Goal: Task Accomplishment & Management: Manage account settings

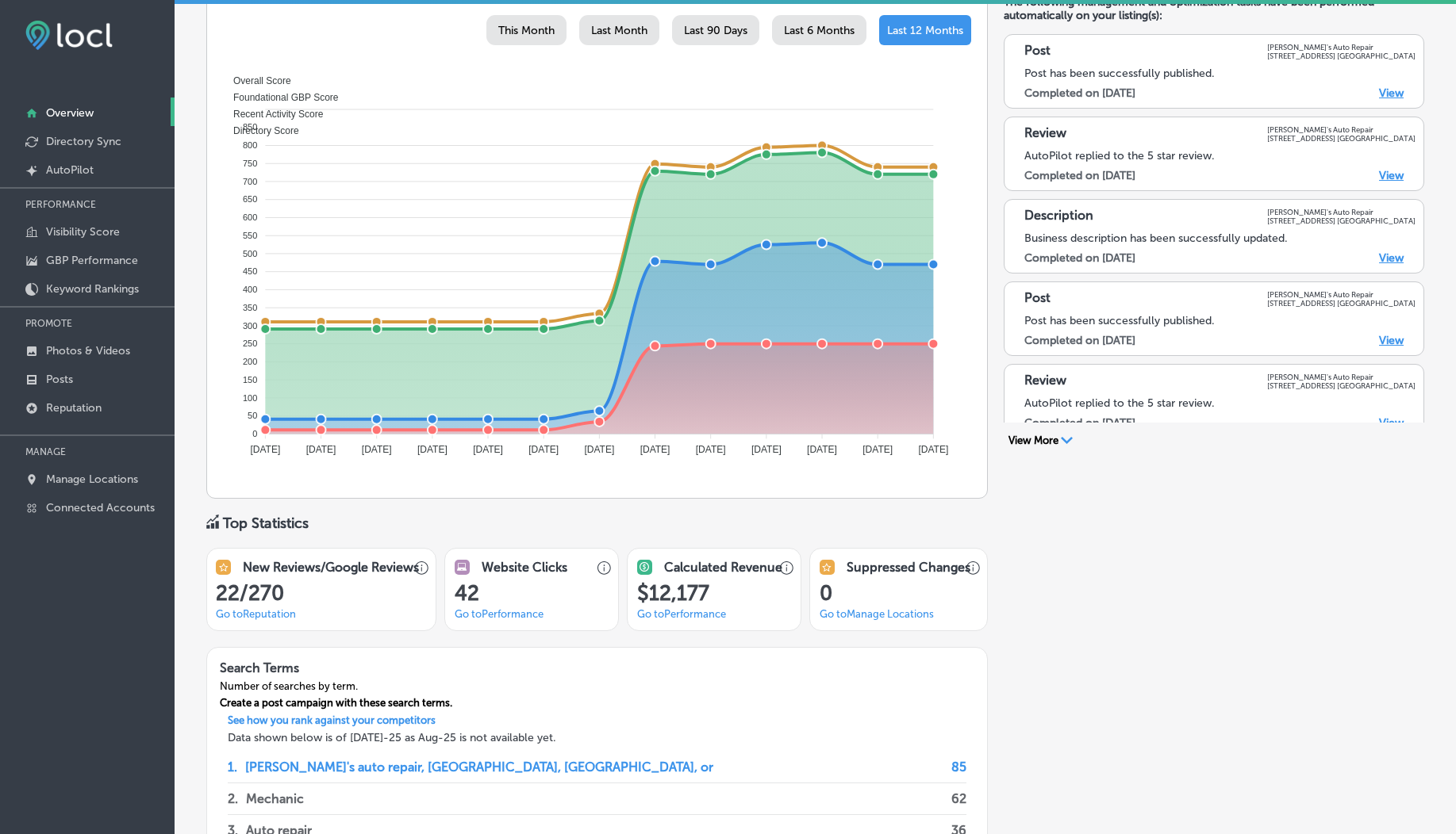
scroll to position [733, 0]
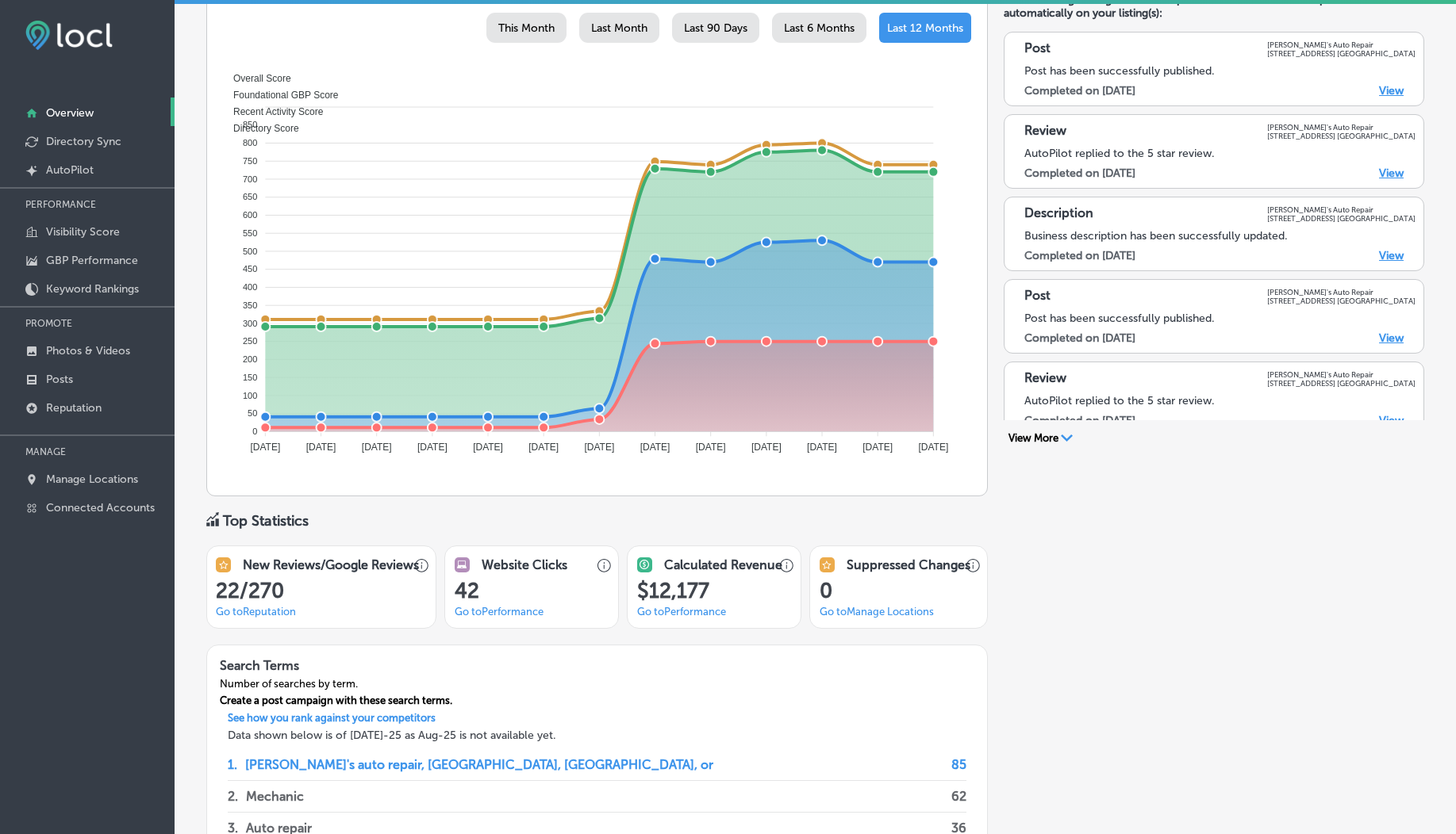
drag, startPoint x: 1091, startPoint y: 254, endPoint x: 1170, endPoint y: 253, distance: 79.0
click at [1170, 253] on div "Completed on [DATE] View" at bounding box center [1214, 255] width 379 height 13
click at [1123, 261] on label "Completed on 8/10/2025" at bounding box center [1080, 255] width 111 height 13
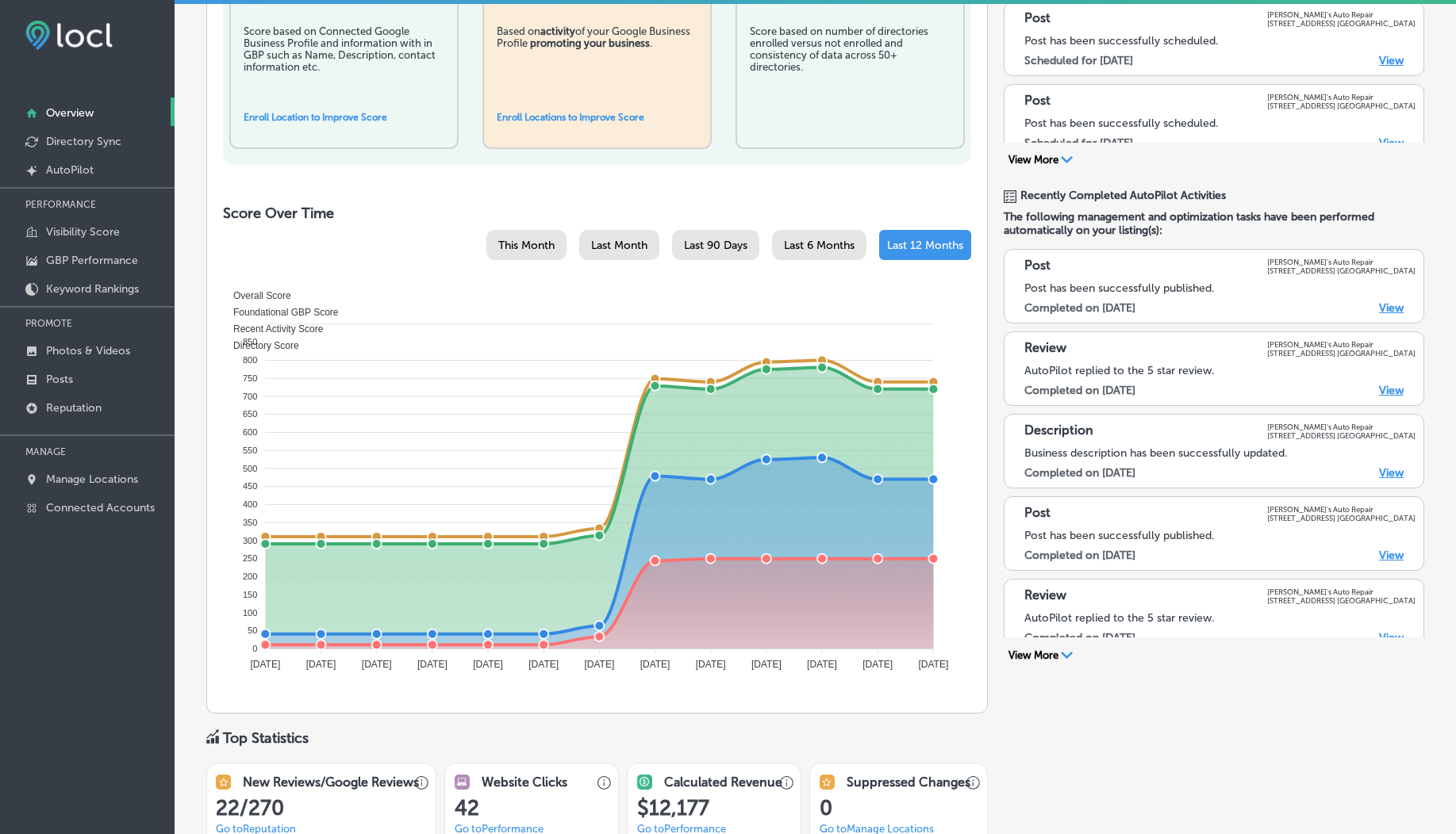
scroll to position [736, 0]
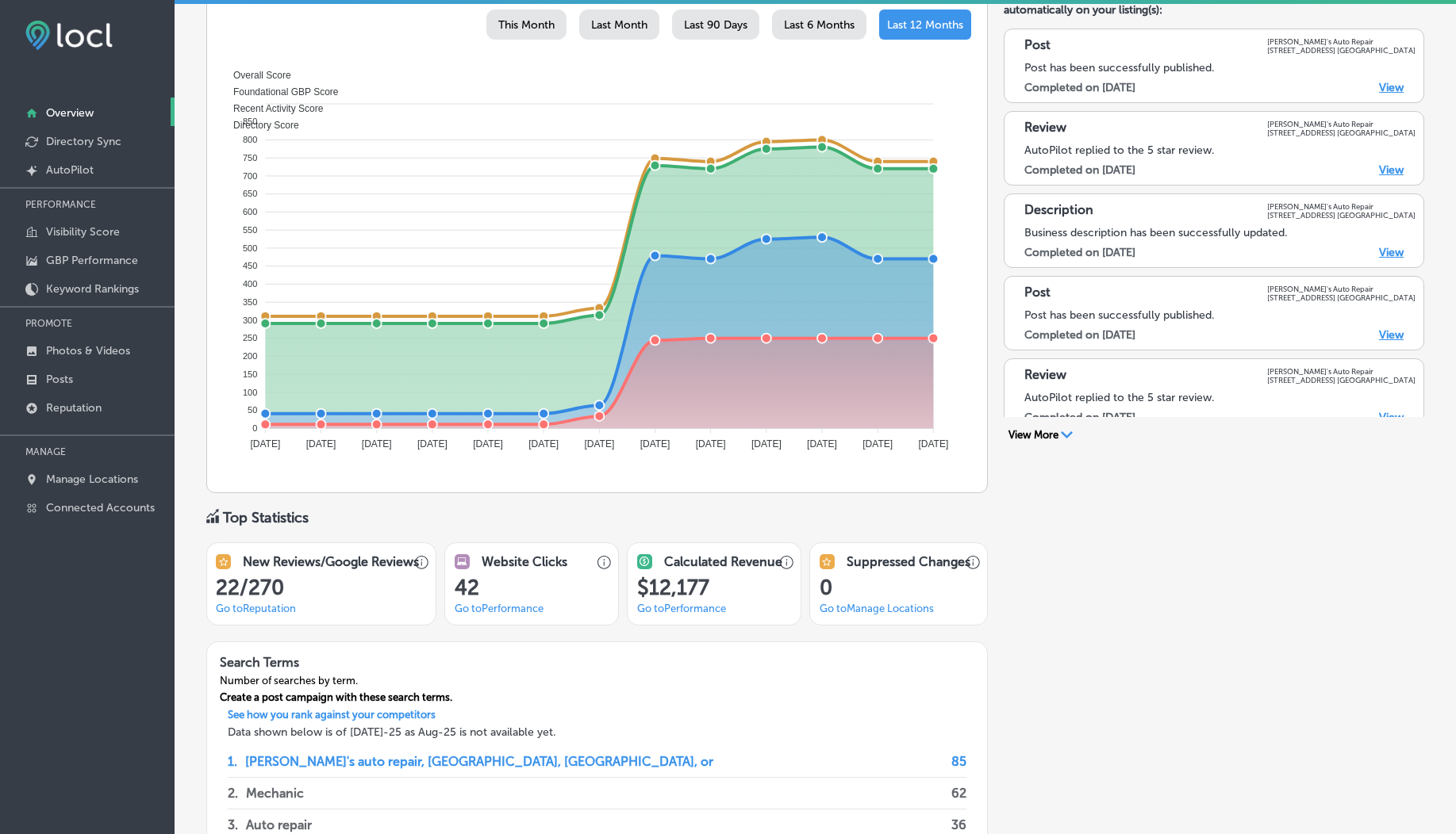
drag, startPoint x: 1096, startPoint y: 252, endPoint x: 1147, endPoint y: 253, distance: 51.0
click at [1136, 253] on label "Completed on 8/10/2025" at bounding box center [1080, 253] width 111 height 13
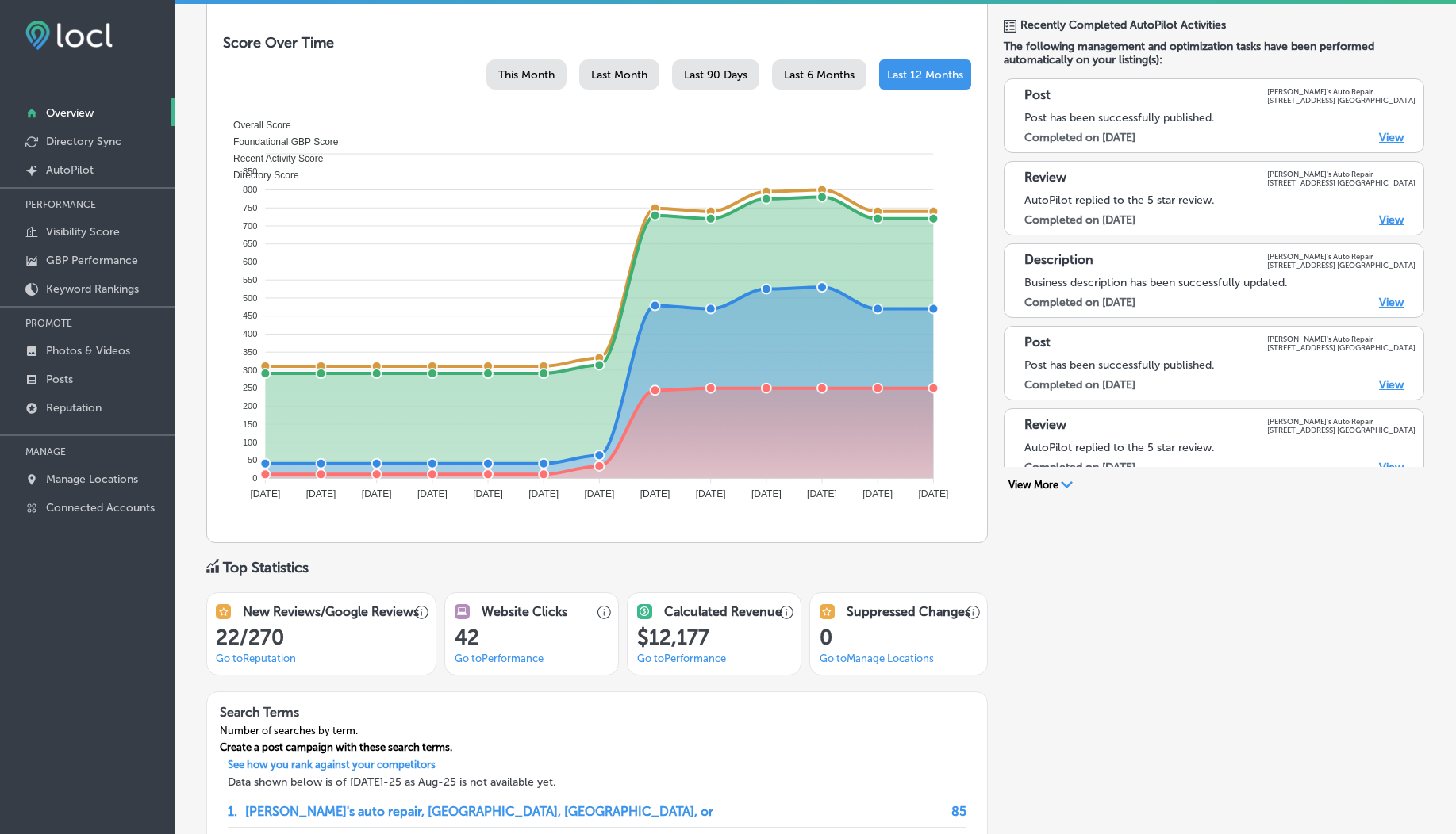
scroll to position [0, 0]
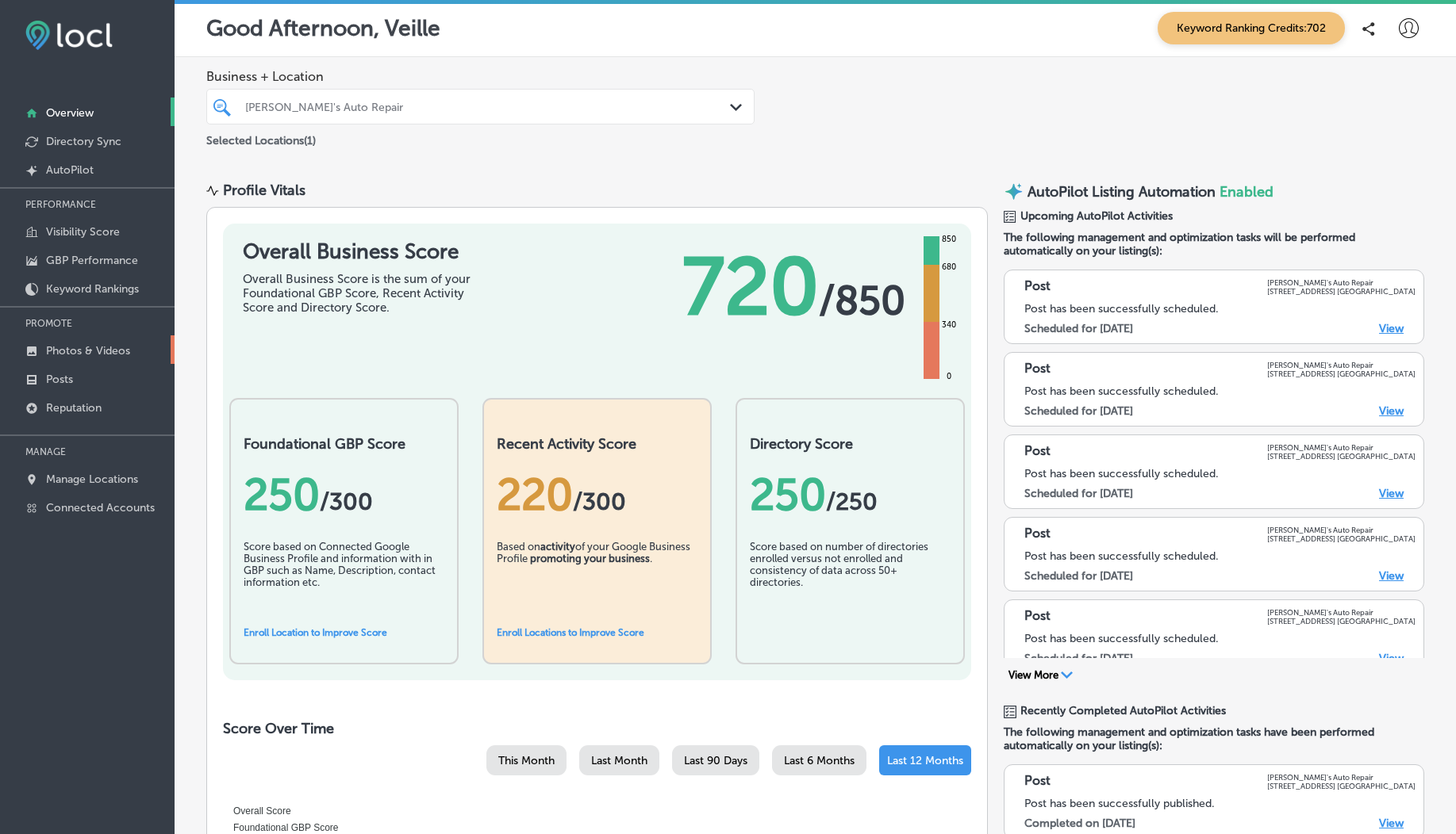
click at [102, 348] on p "Photos & Videos" at bounding box center [88, 350] width 84 height 13
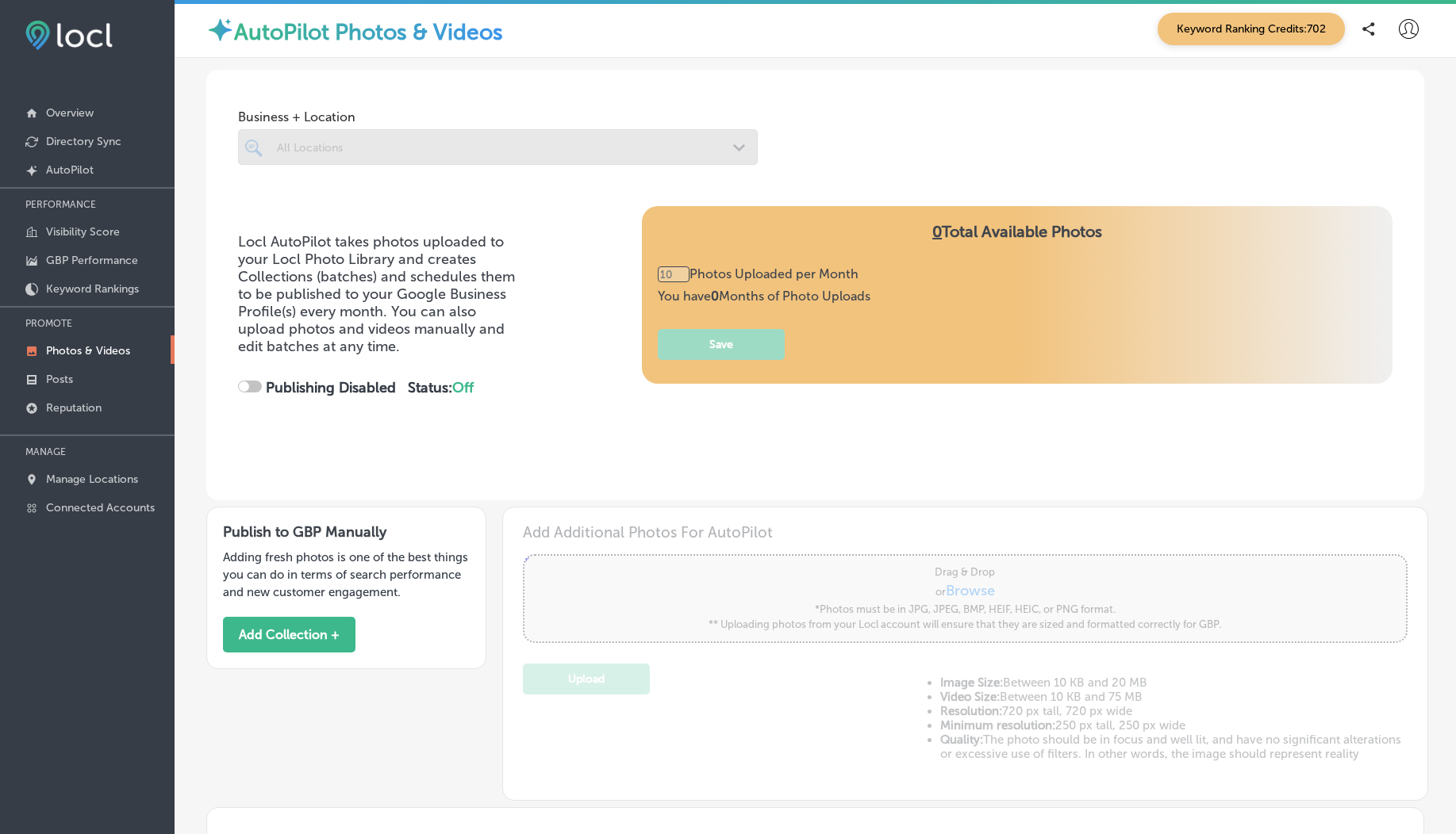
type input "0"
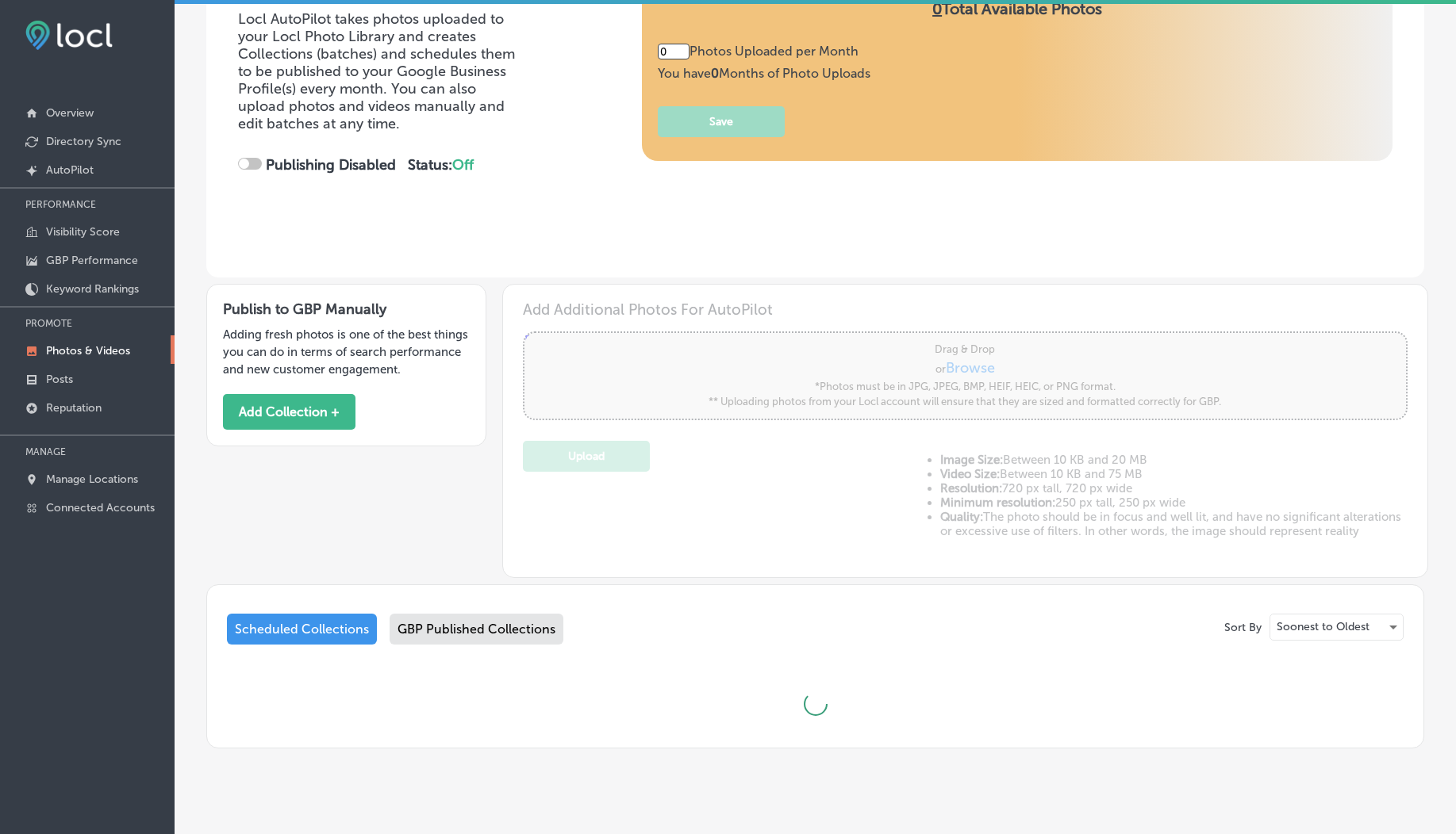
checkbox input "true"
type input "5"
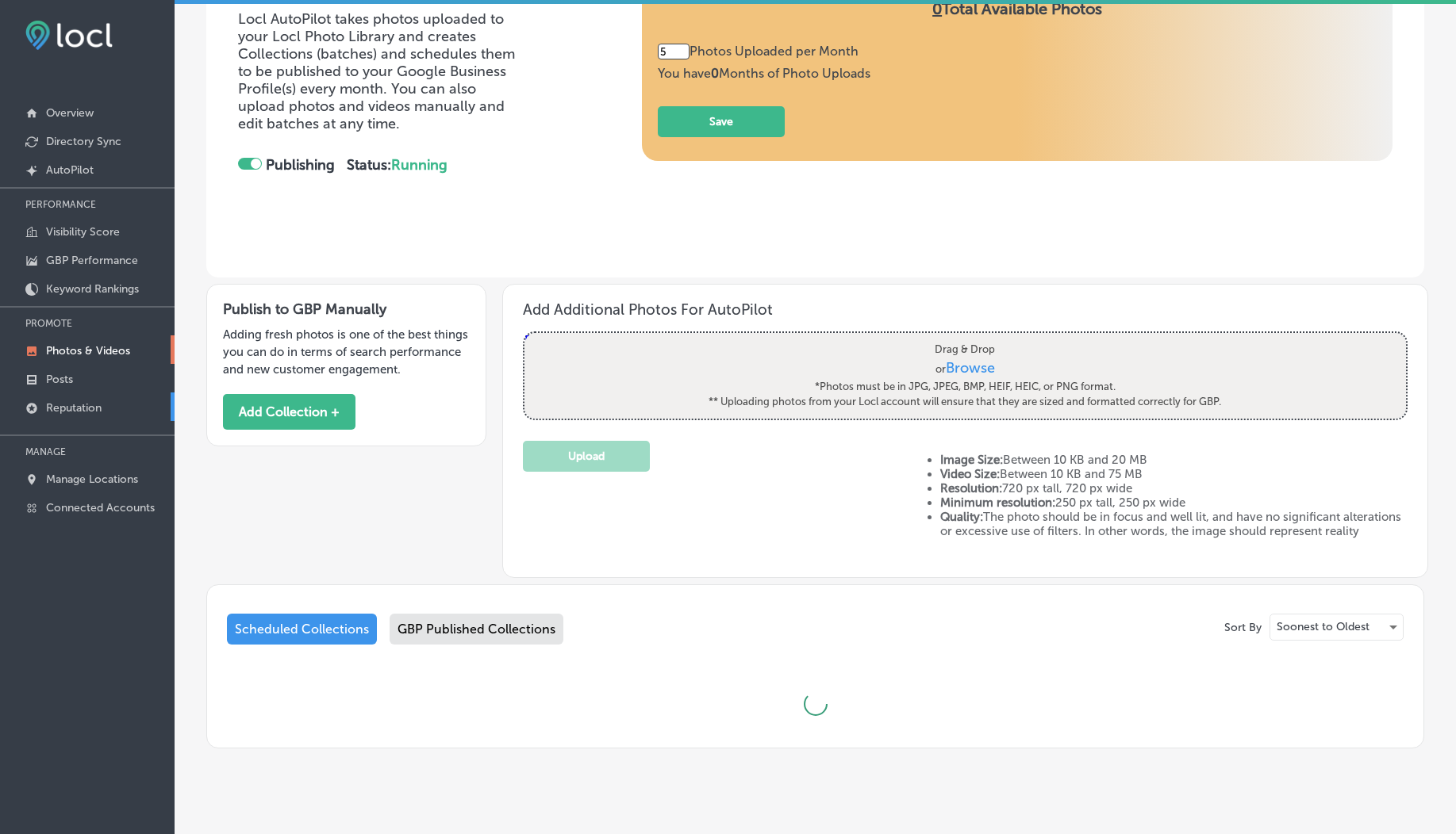
scroll to position [226, 0]
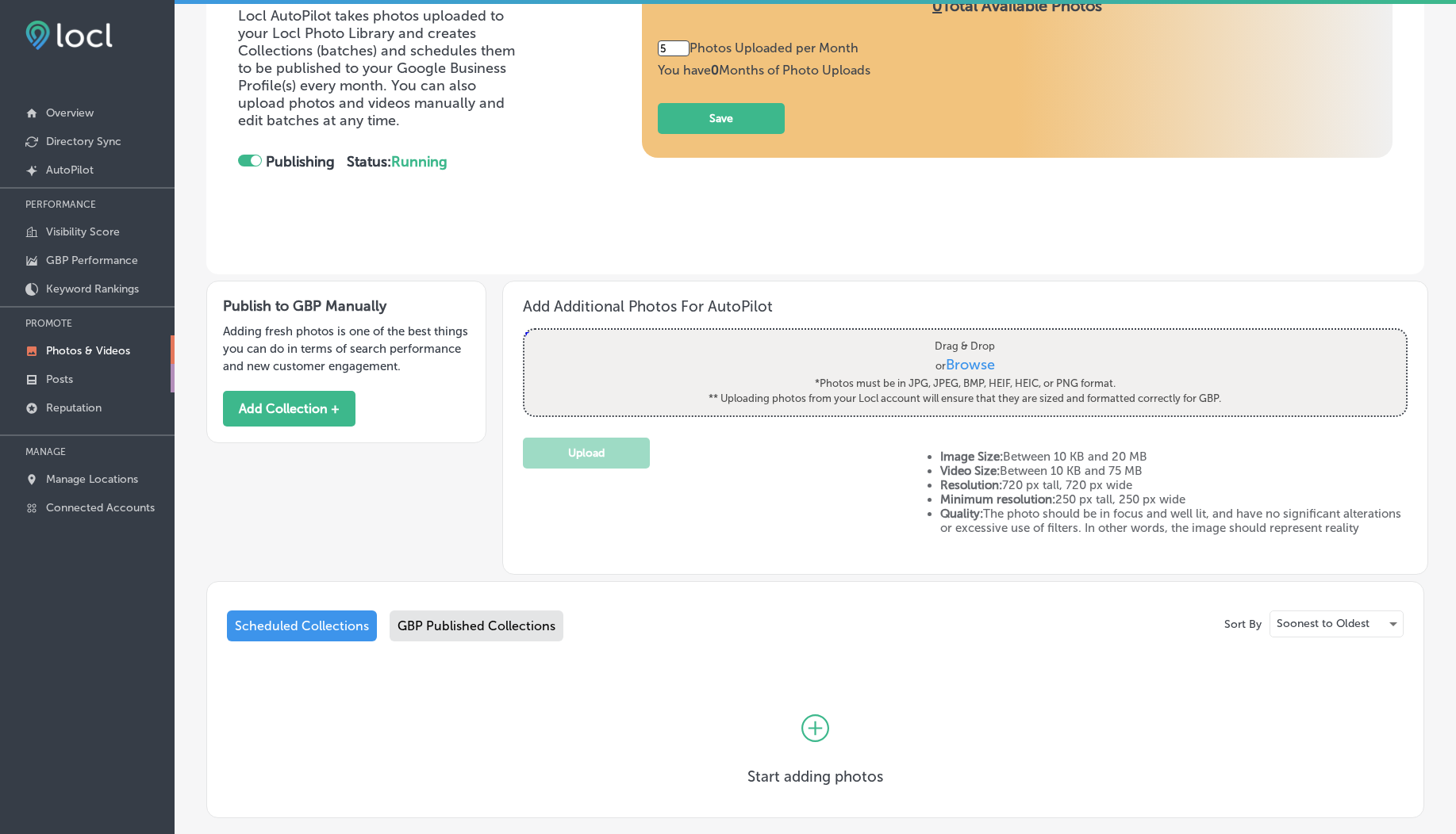
click at [73, 379] on p "Posts" at bounding box center [60, 379] width 27 height 13
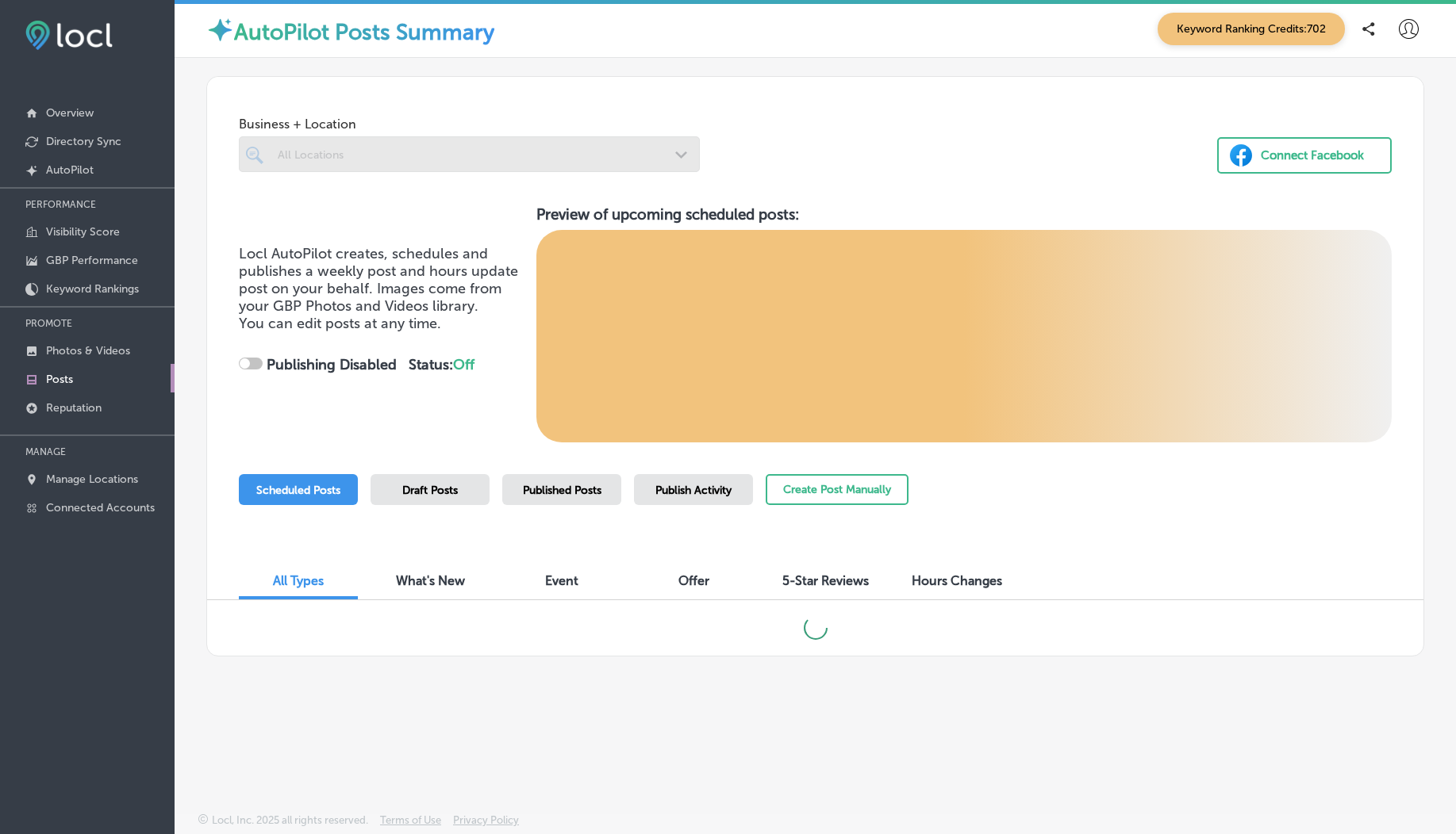
checkbox input "true"
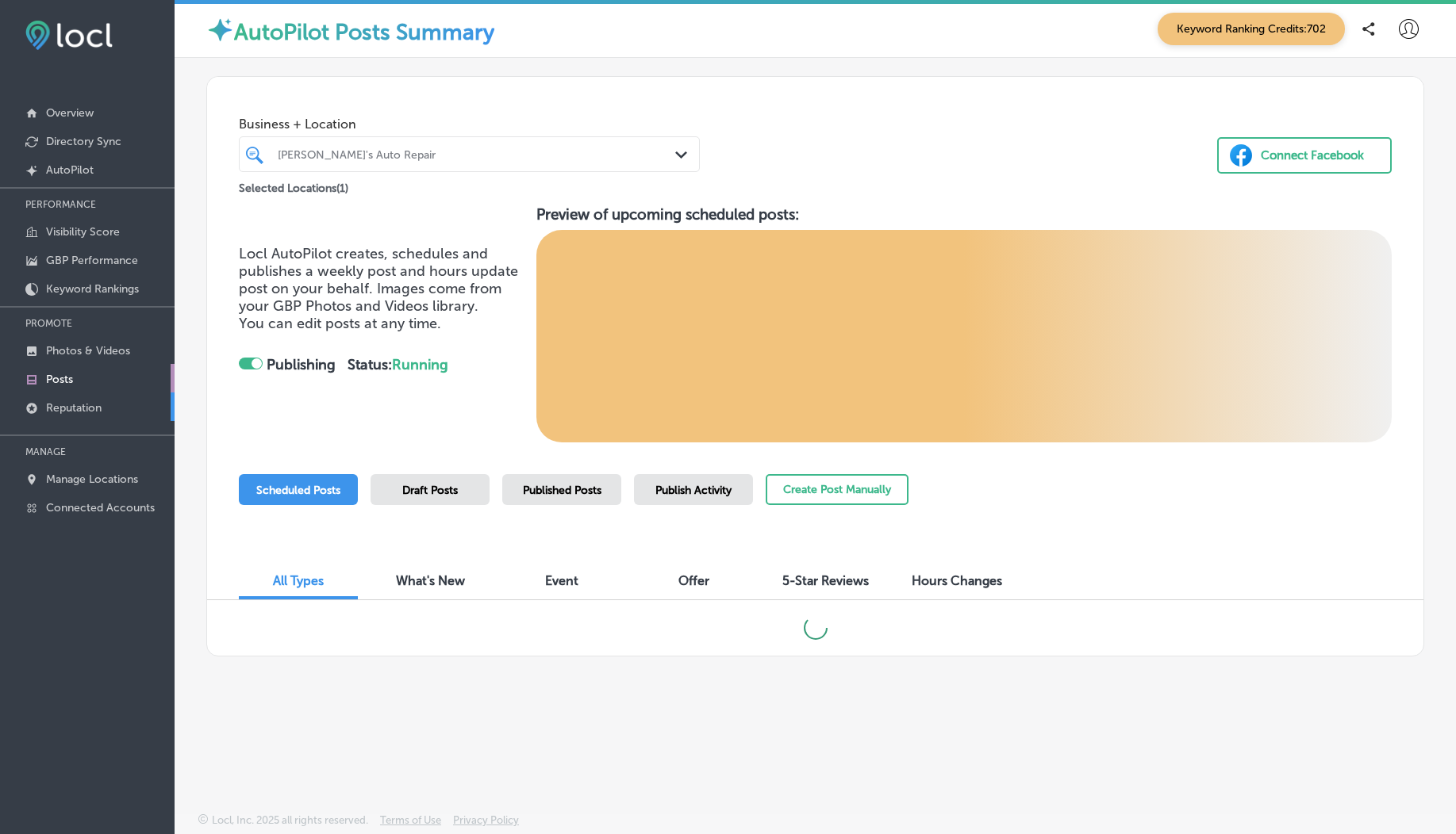
click at [75, 405] on p "Reputation" at bounding box center [74, 407] width 55 height 13
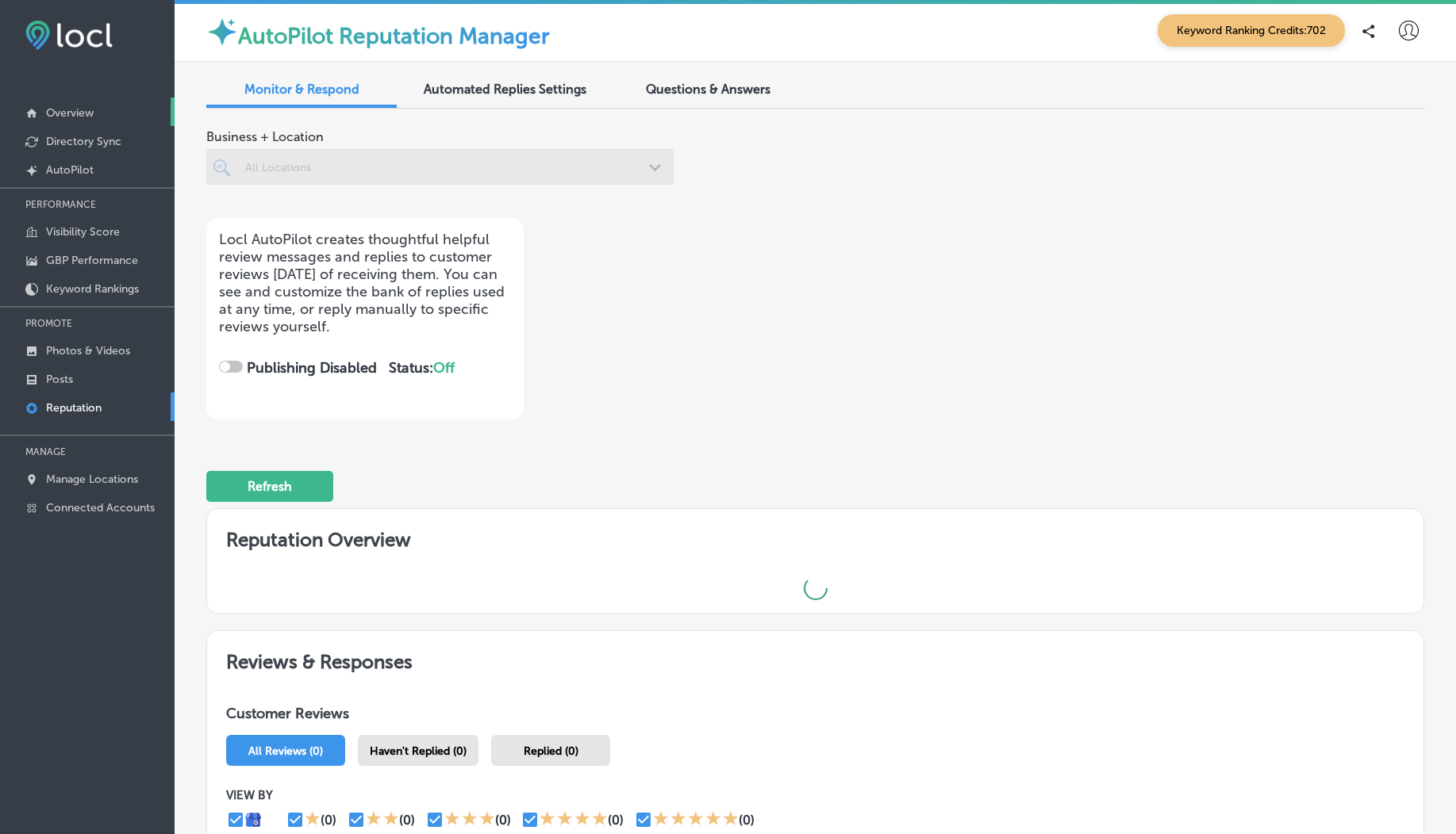
click at [61, 116] on p "Overview" at bounding box center [70, 113] width 48 height 13
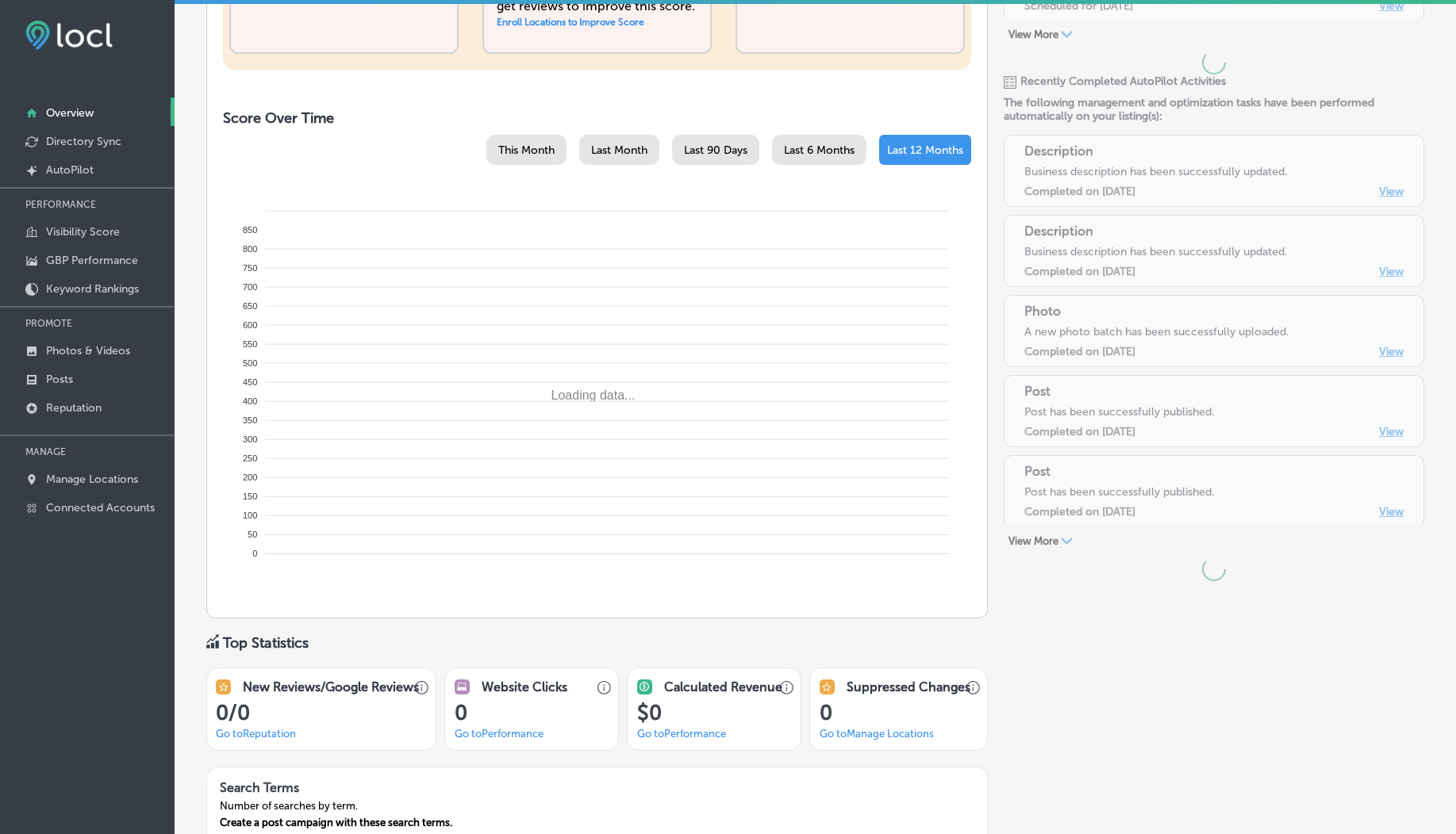
scroll to position [661, 0]
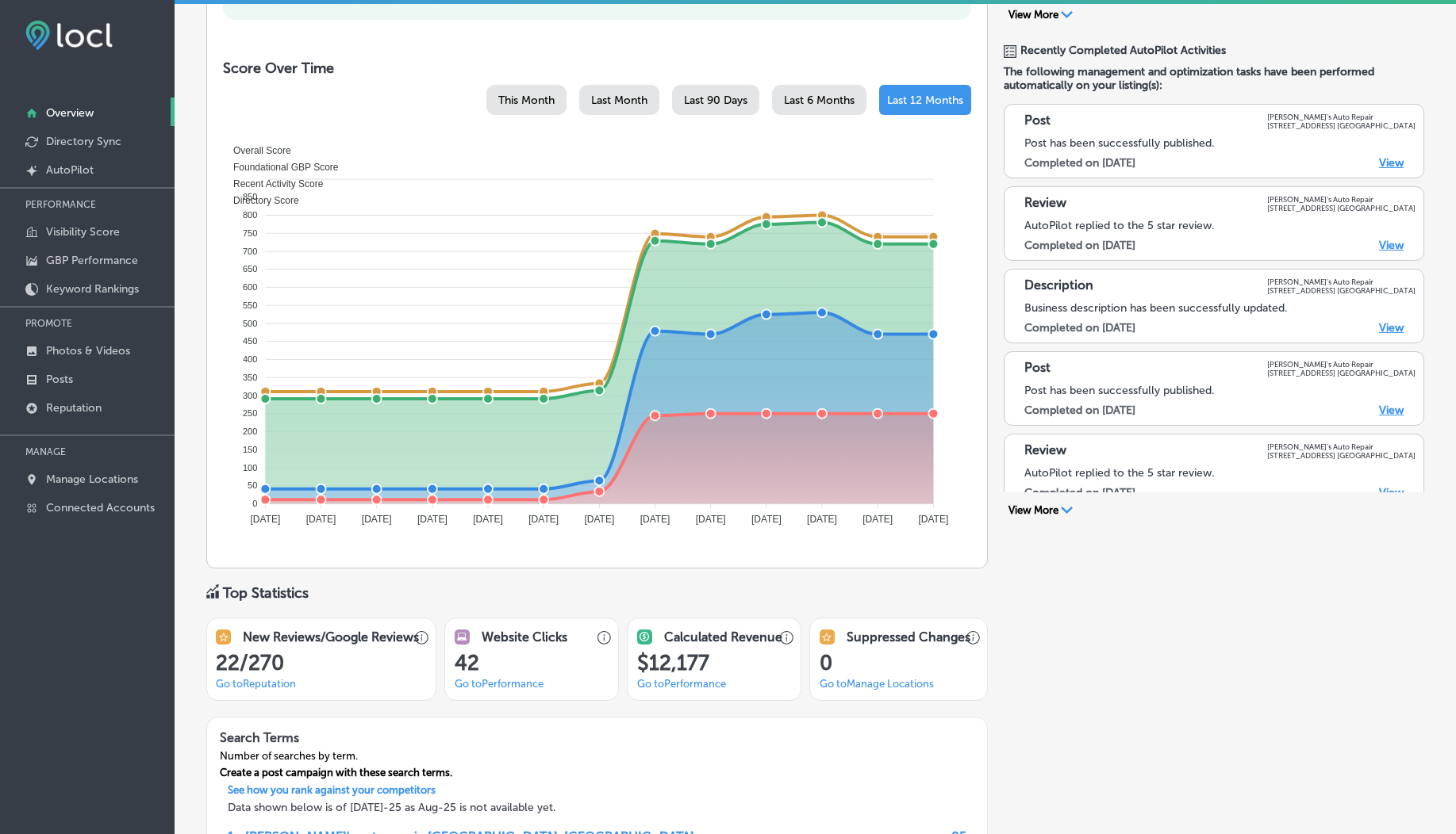
drag, startPoint x: 1012, startPoint y: 285, endPoint x: 1166, endPoint y: 326, distance: 159.4
click at [1166, 326] on div "Description Jolene's Auto Repair 104 Ne 80th Ave Portland Business description …" at bounding box center [1213, 306] width 421 height 75
click at [1166, 326] on div "Completed on 8/10/2025 View" at bounding box center [1214, 327] width 379 height 13
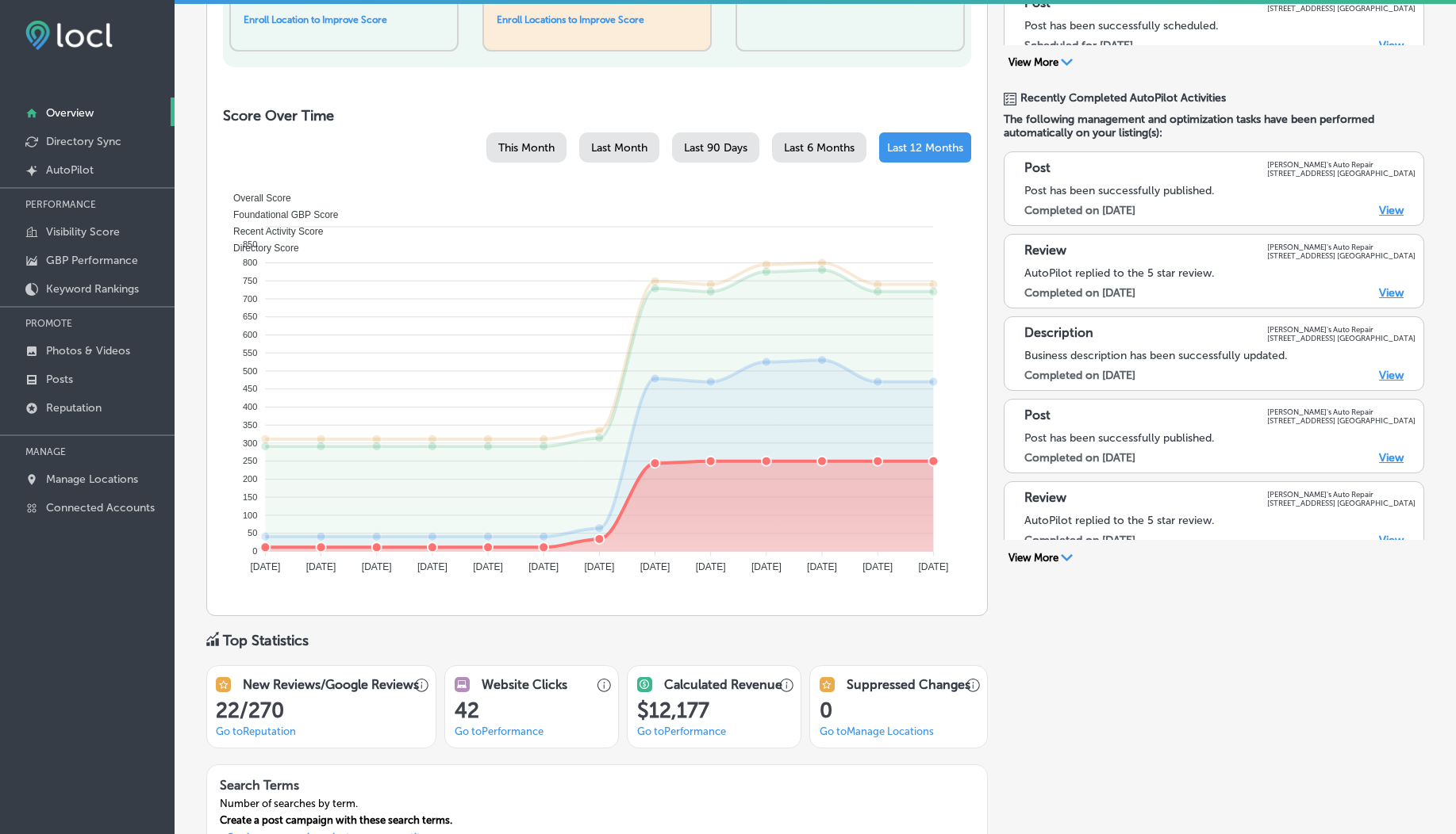
scroll to position [70, 0]
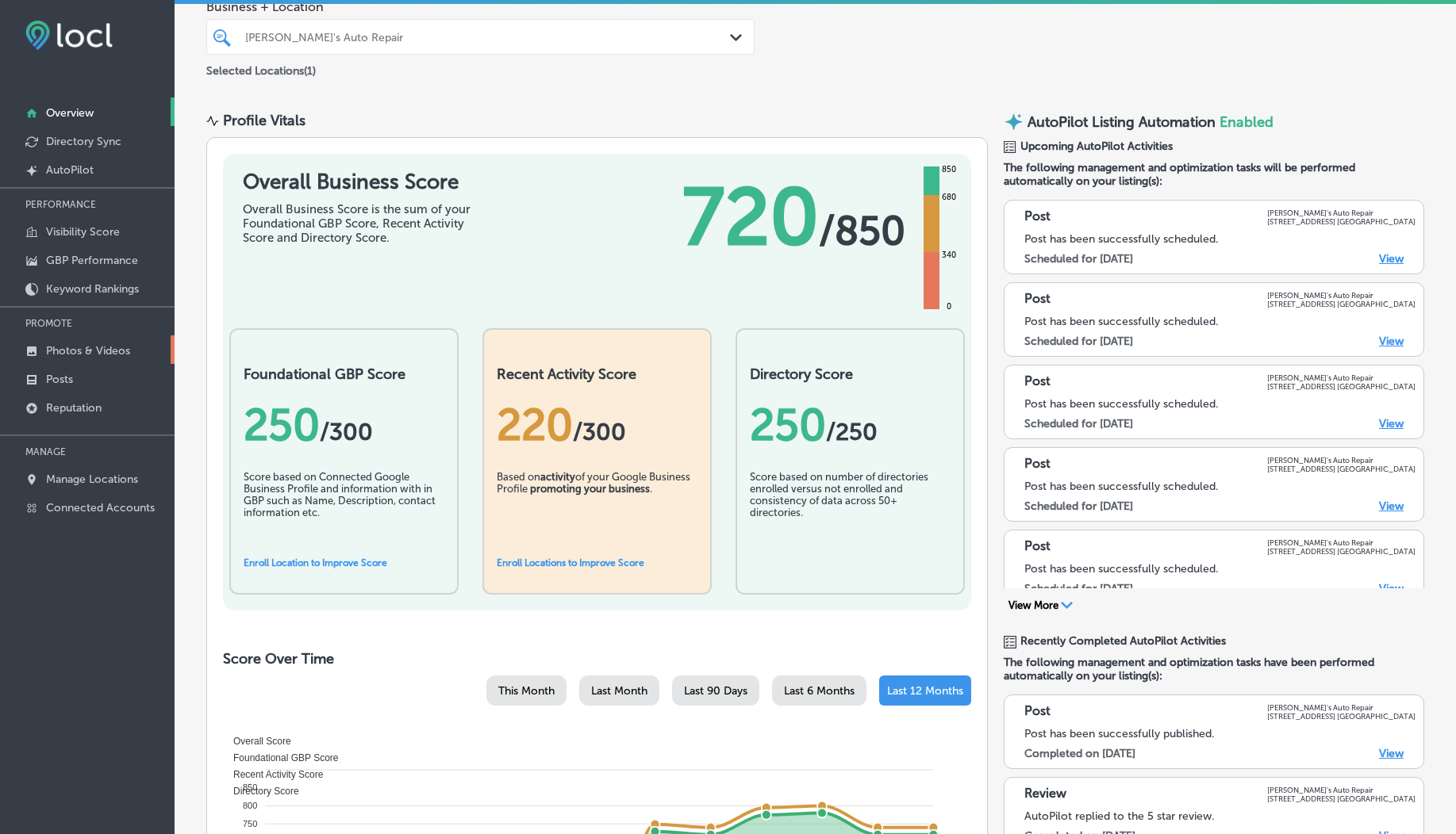
click at [55, 353] on p "Photos & Videos" at bounding box center [88, 350] width 84 height 13
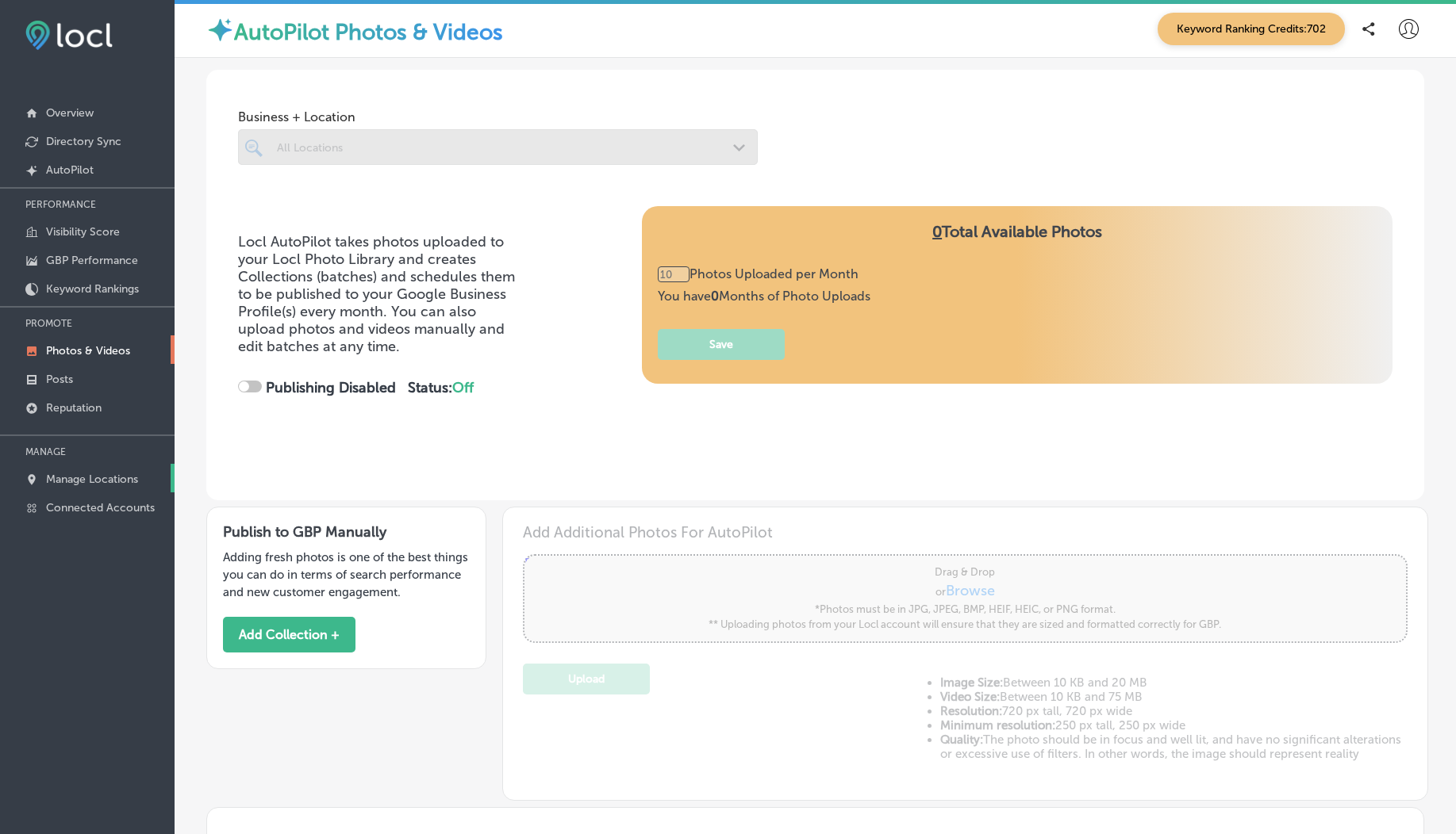
type input "0"
click at [87, 479] on p "Manage Locations" at bounding box center [92, 479] width 92 height 13
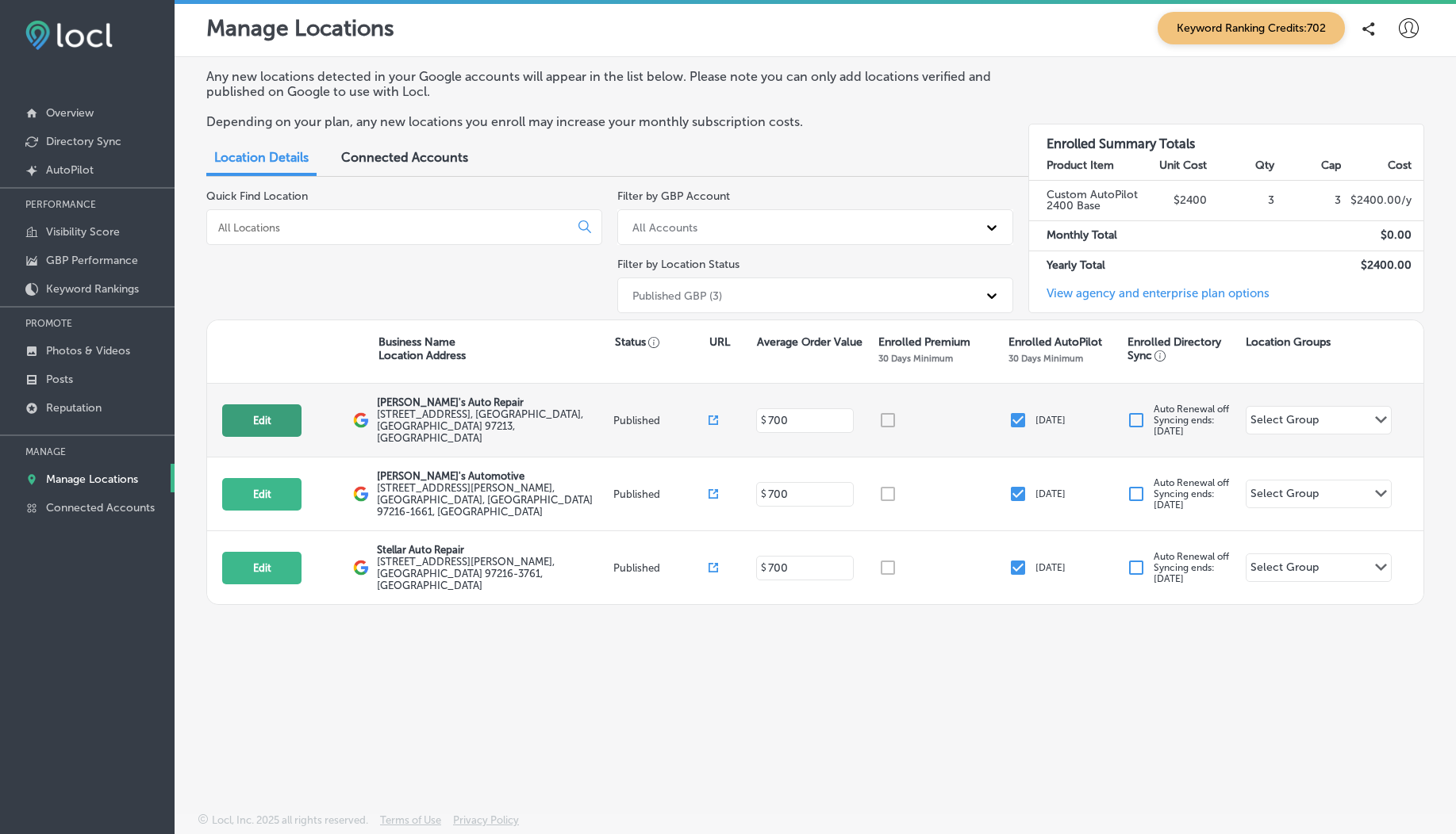
click at [265, 420] on button "Edit" at bounding box center [261, 421] width 79 height 33
select select "US"
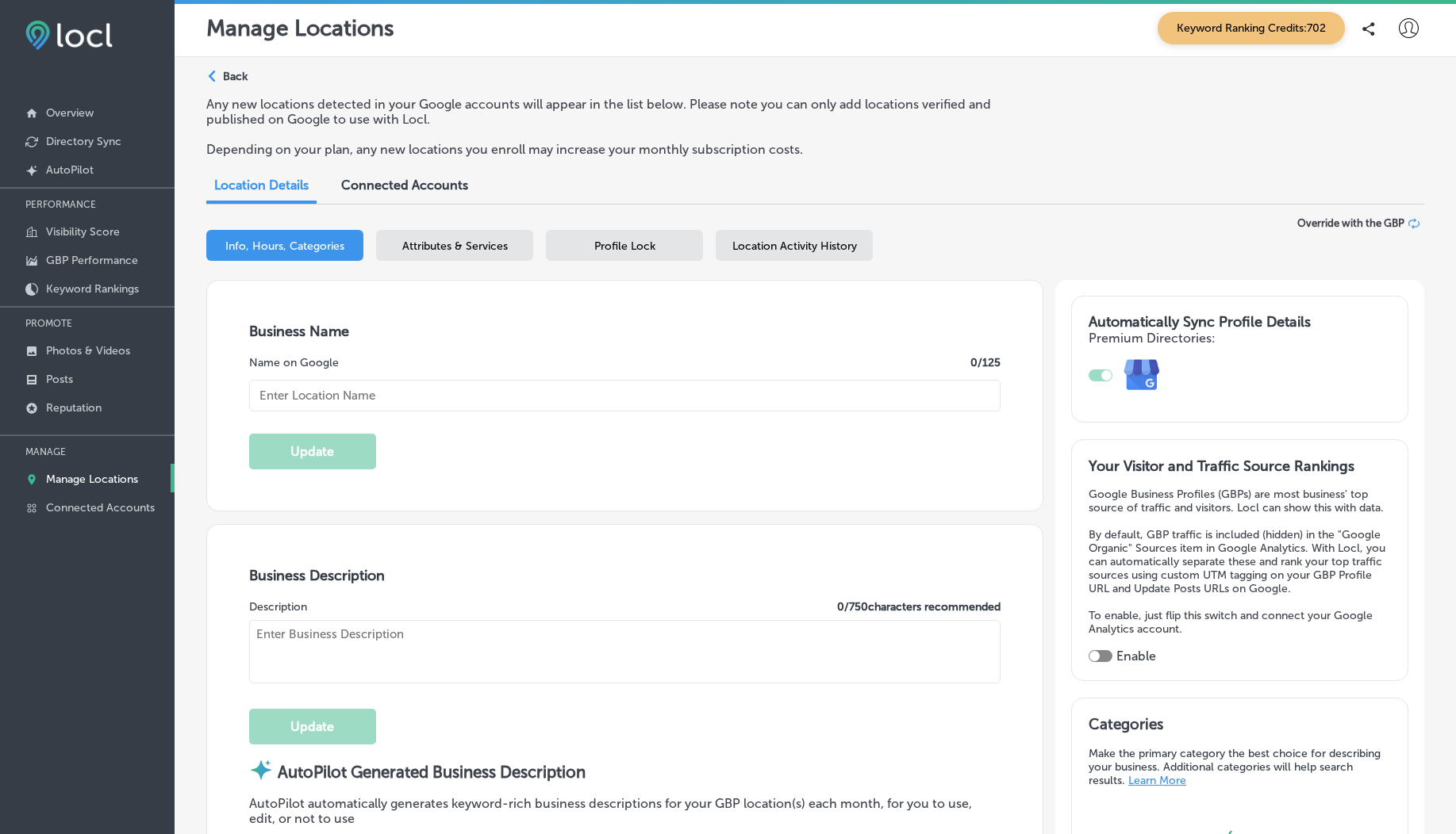
type input "[PERSON_NAME]'s Auto Repair"
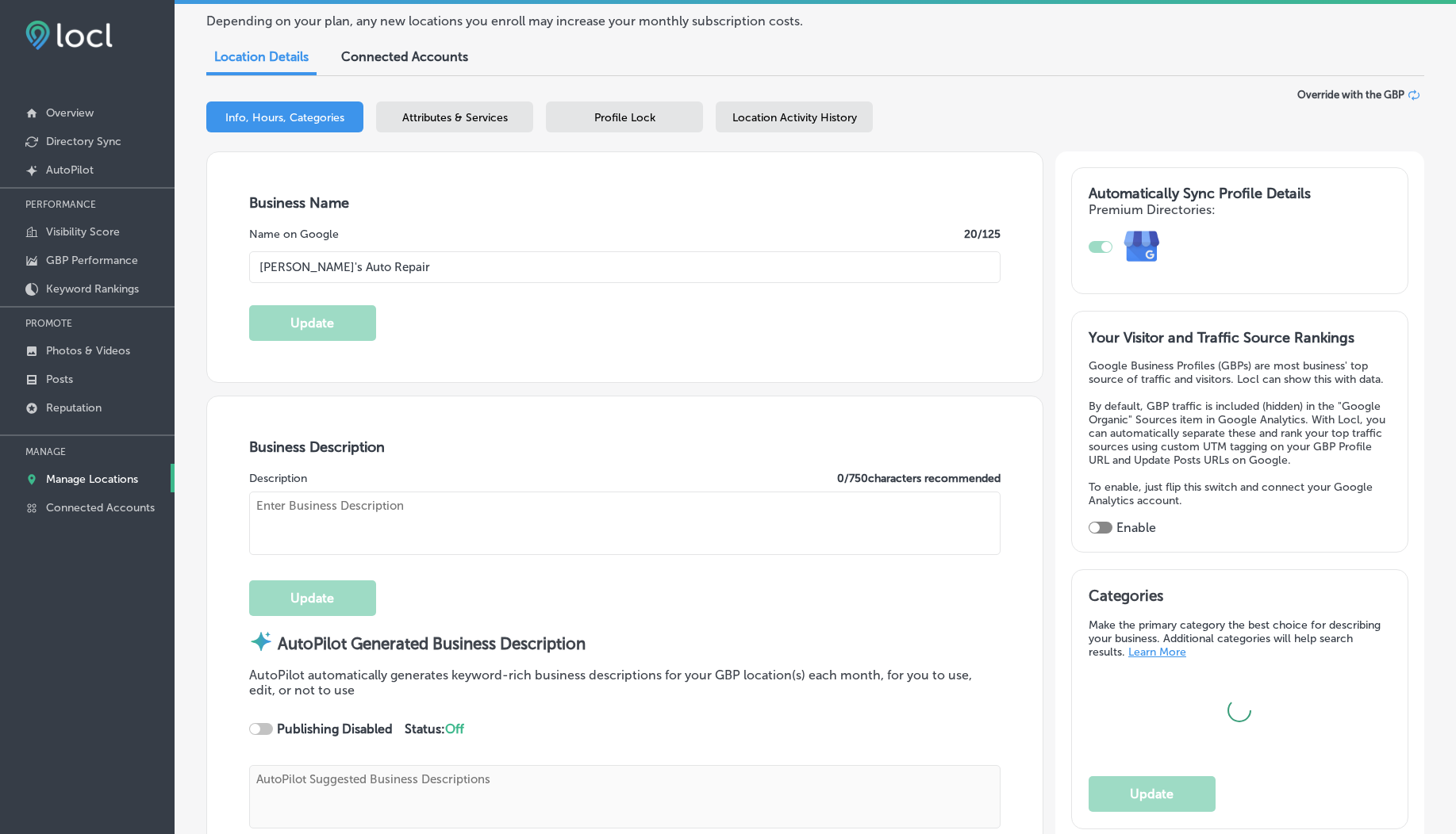
type textarea "At Jolene's Auto Repair, we elevate your auto care experience with top-notch se…"
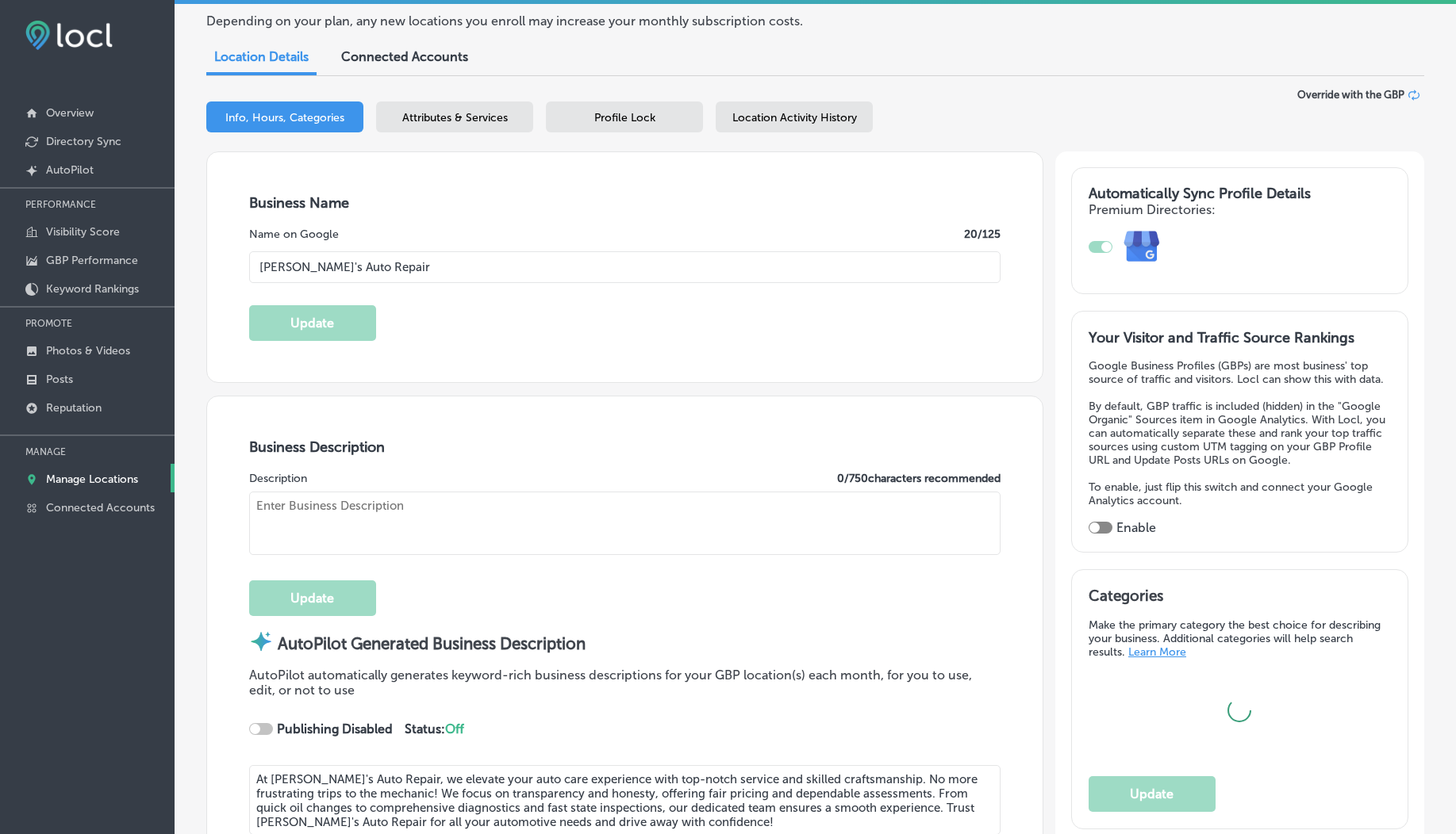
click at [808, 126] on div "Location Activity History" at bounding box center [794, 116] width 157 height 31
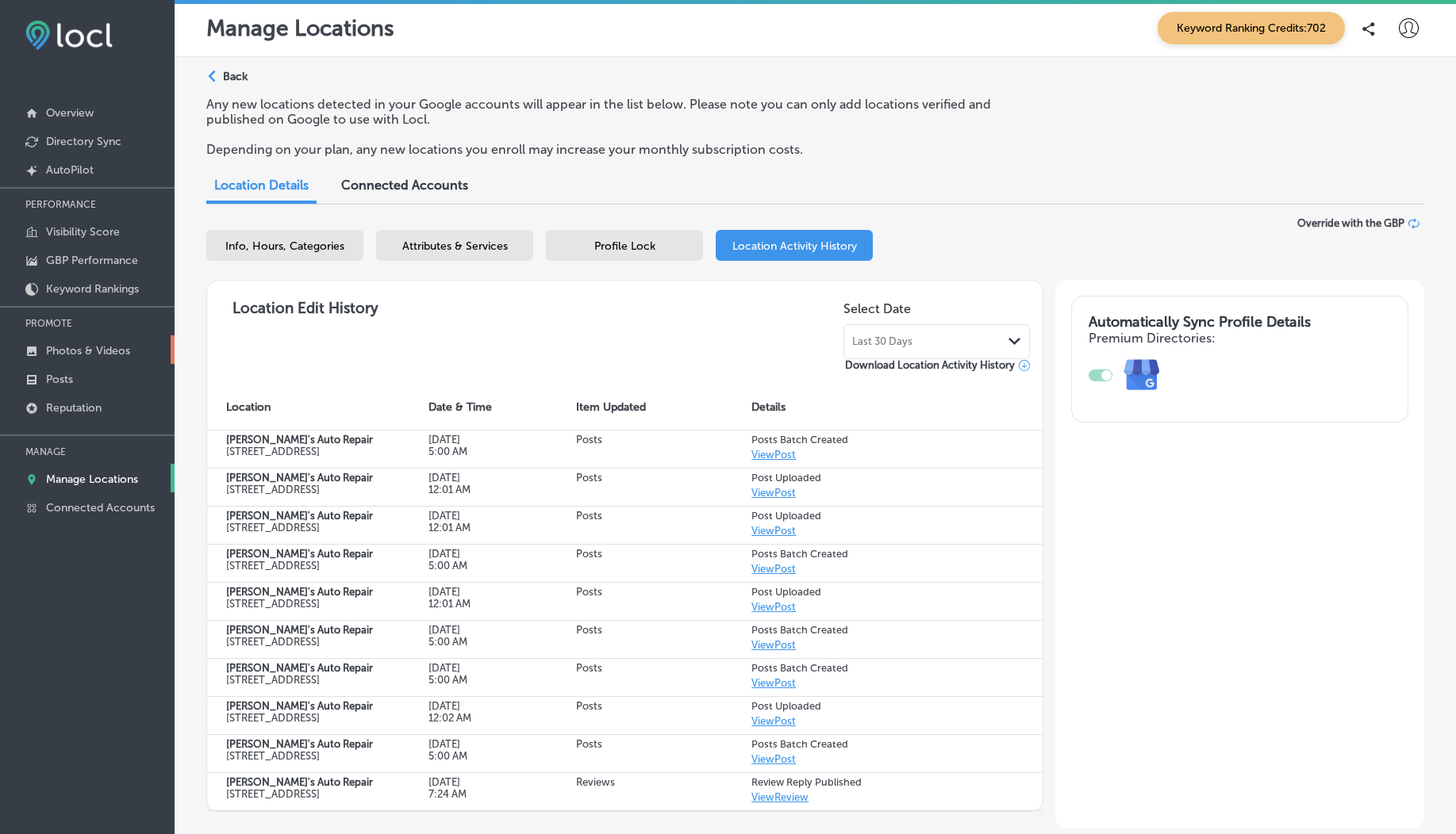
click at [92, 349] on p "Photos & Videos" at bounding box center [88, 350] width 84 height 13
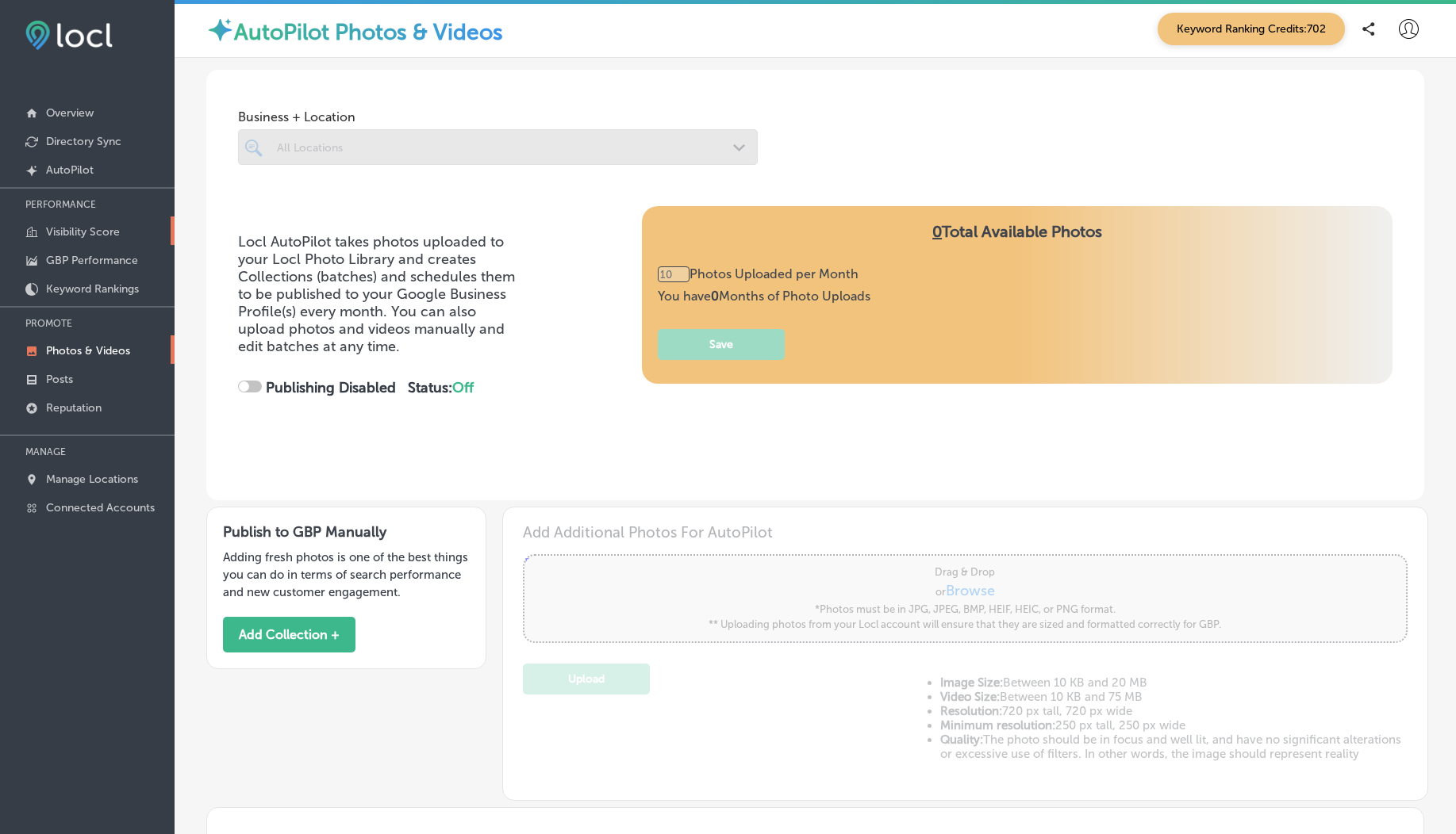
click at [84, 232] on p "Visibility Score" at bounding box center [83, 231] width 74 height 13
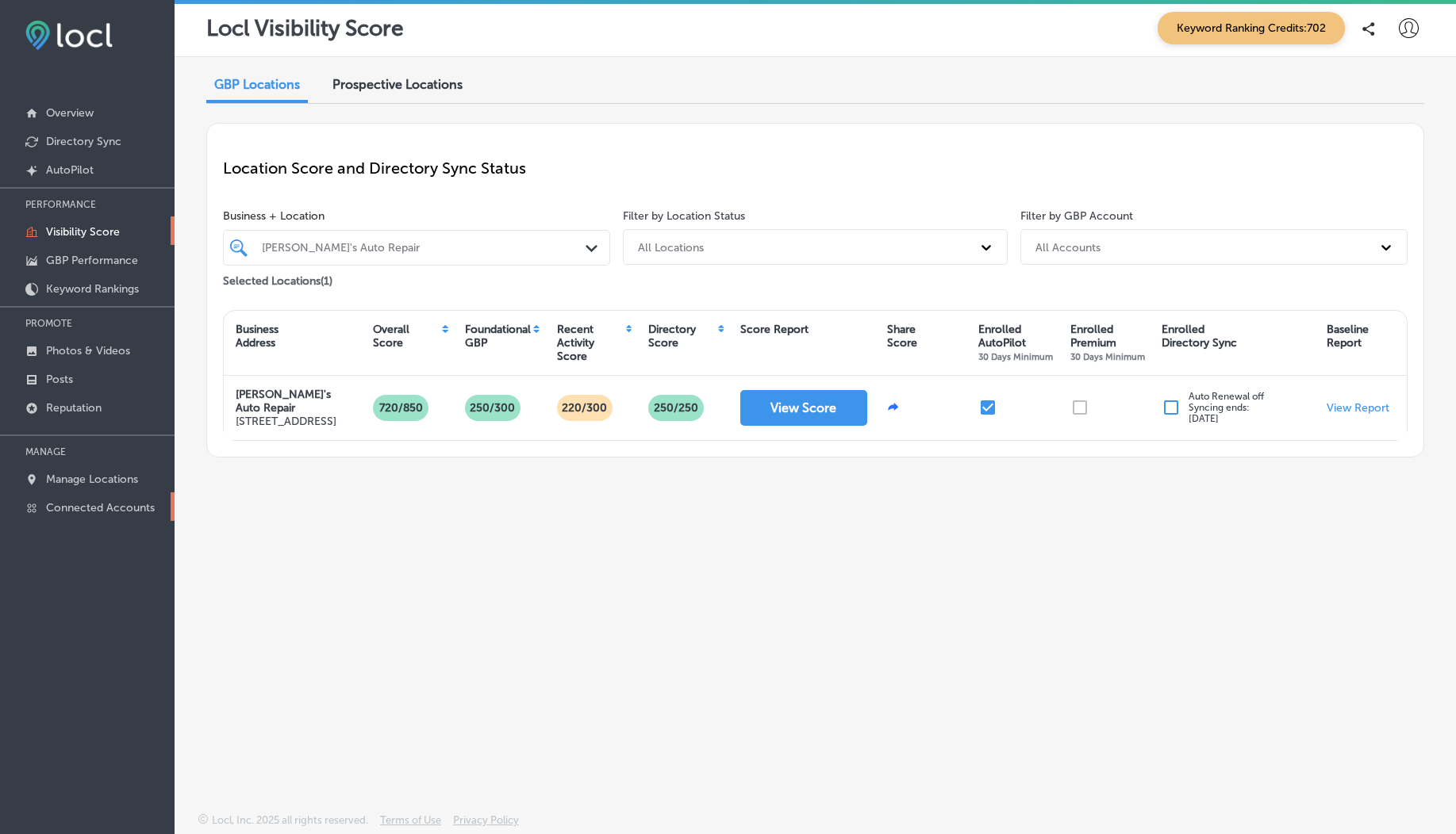
click at [109, 493] on link "Connected Accounts" at bounding box center [87, 507] width 174 height 28
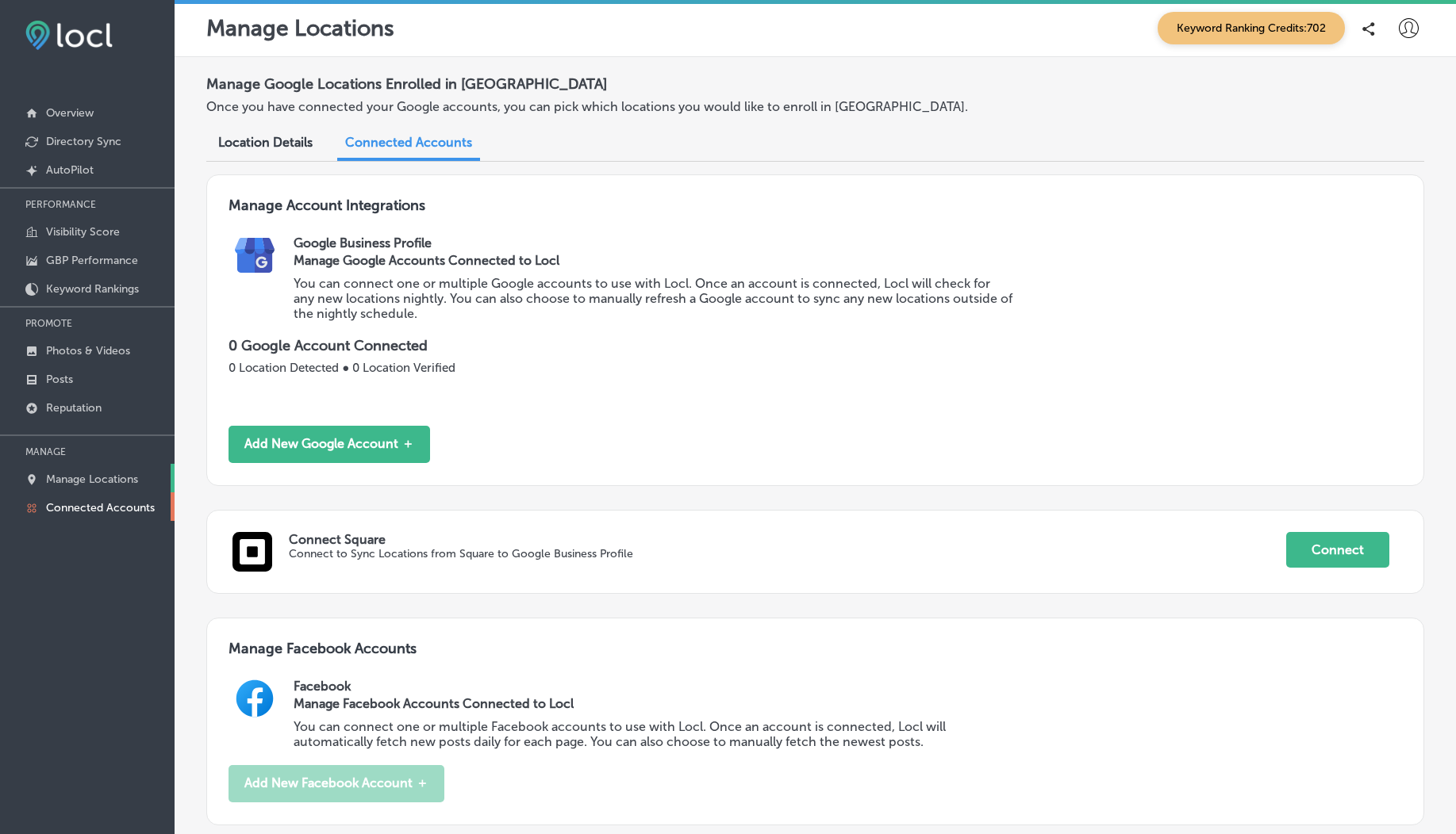
click at [100, 483] on p "Manage Locations" at bounding box center [92, 479] width 92 height 13
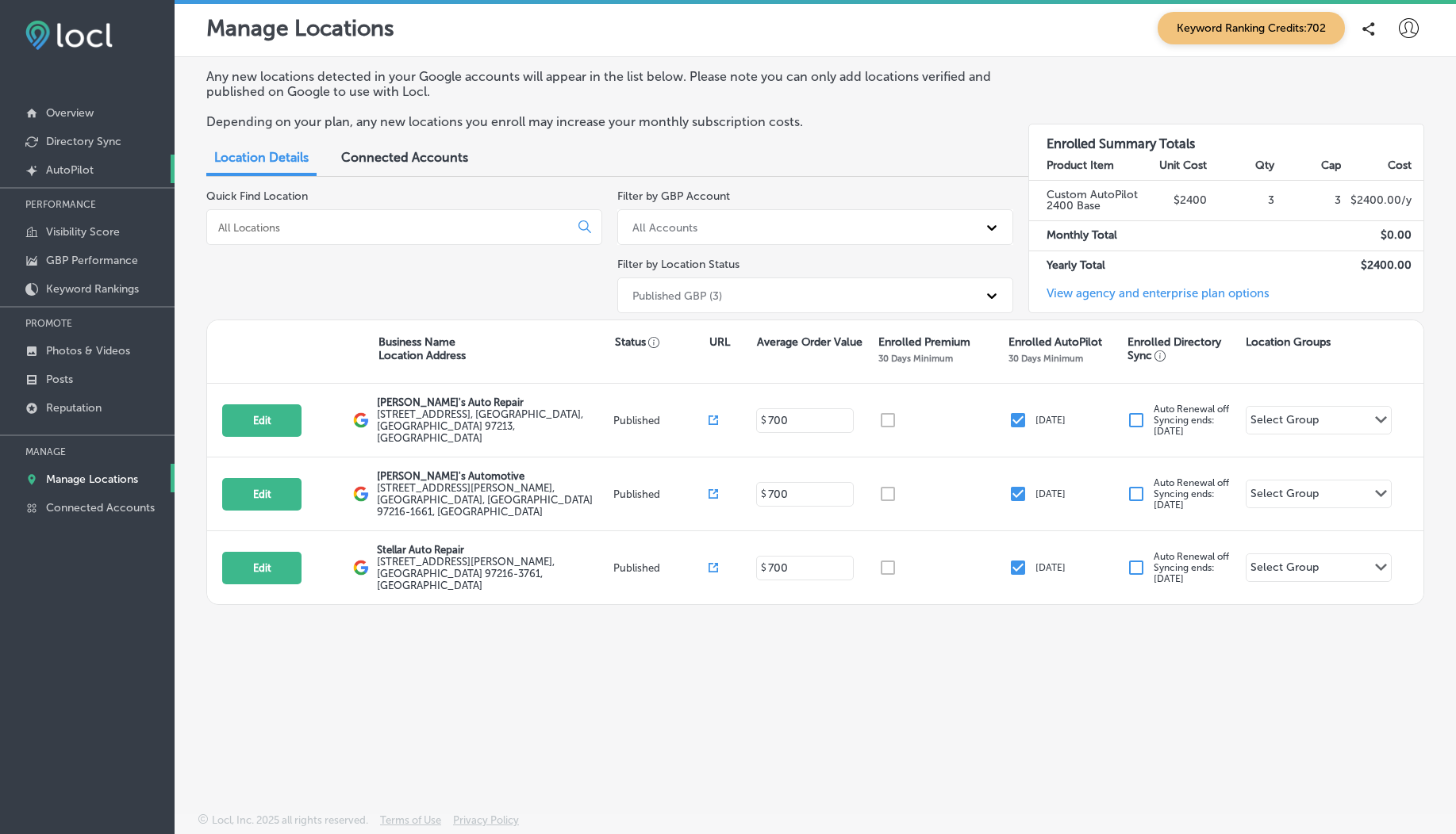
drag, startPoint x: 260, startPoint y: 232, endPoint x: 165, endPoint y: 168, distance: 114.5
click at [165, 168] on div "iconmonstr-menu-thin copy Created with Sketch. Overview Directory Sync Created …" at bounding box center [728, 417] width 1456 height 834
click at [84, 122] on link "Overview" at bounding box center [87, 112] width 174 height 28
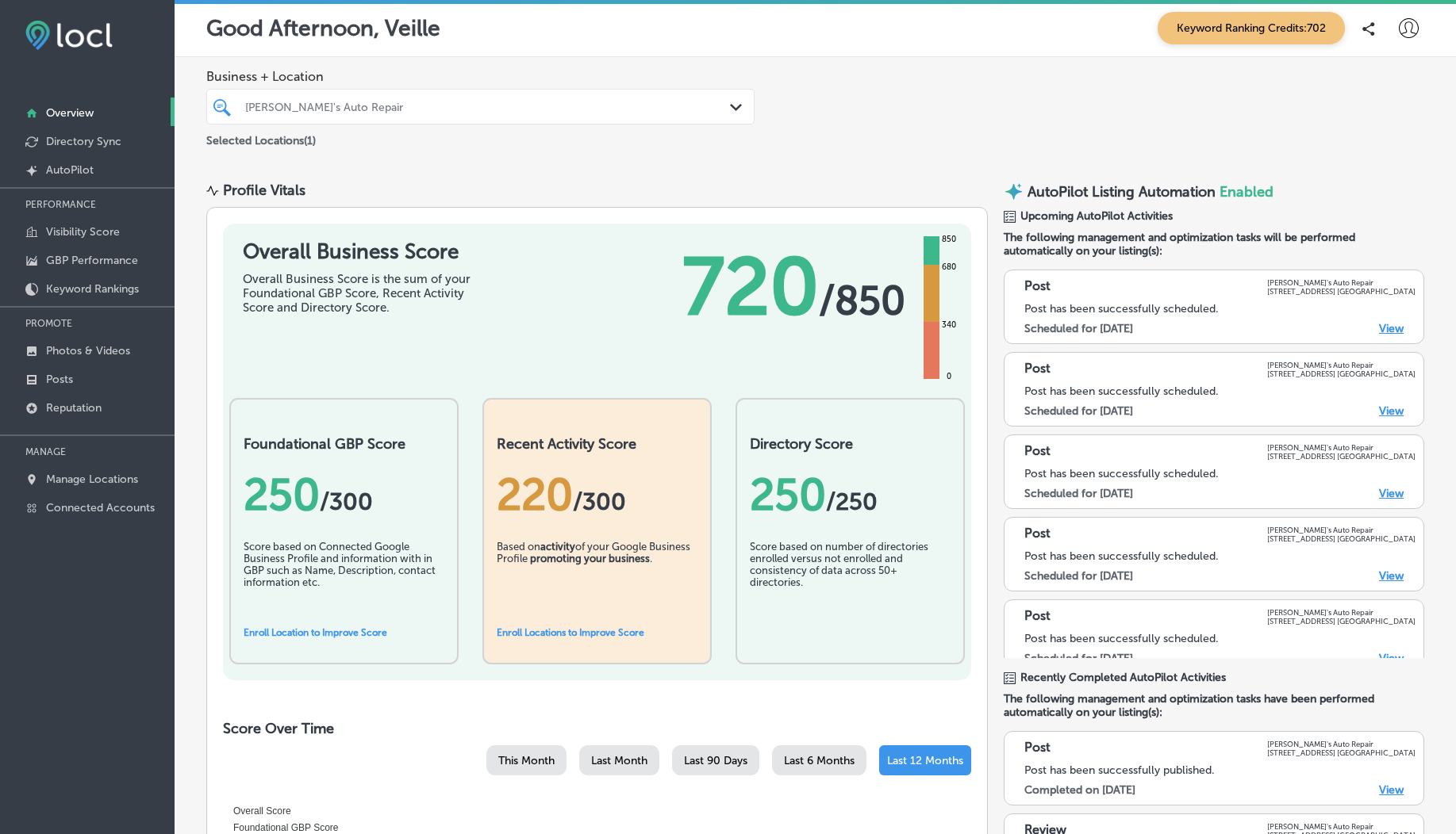
click at [529, 95] on div "[PERSON_NAME]'s Auto Repair" at bounding box center [480, 107] width 487 height 25
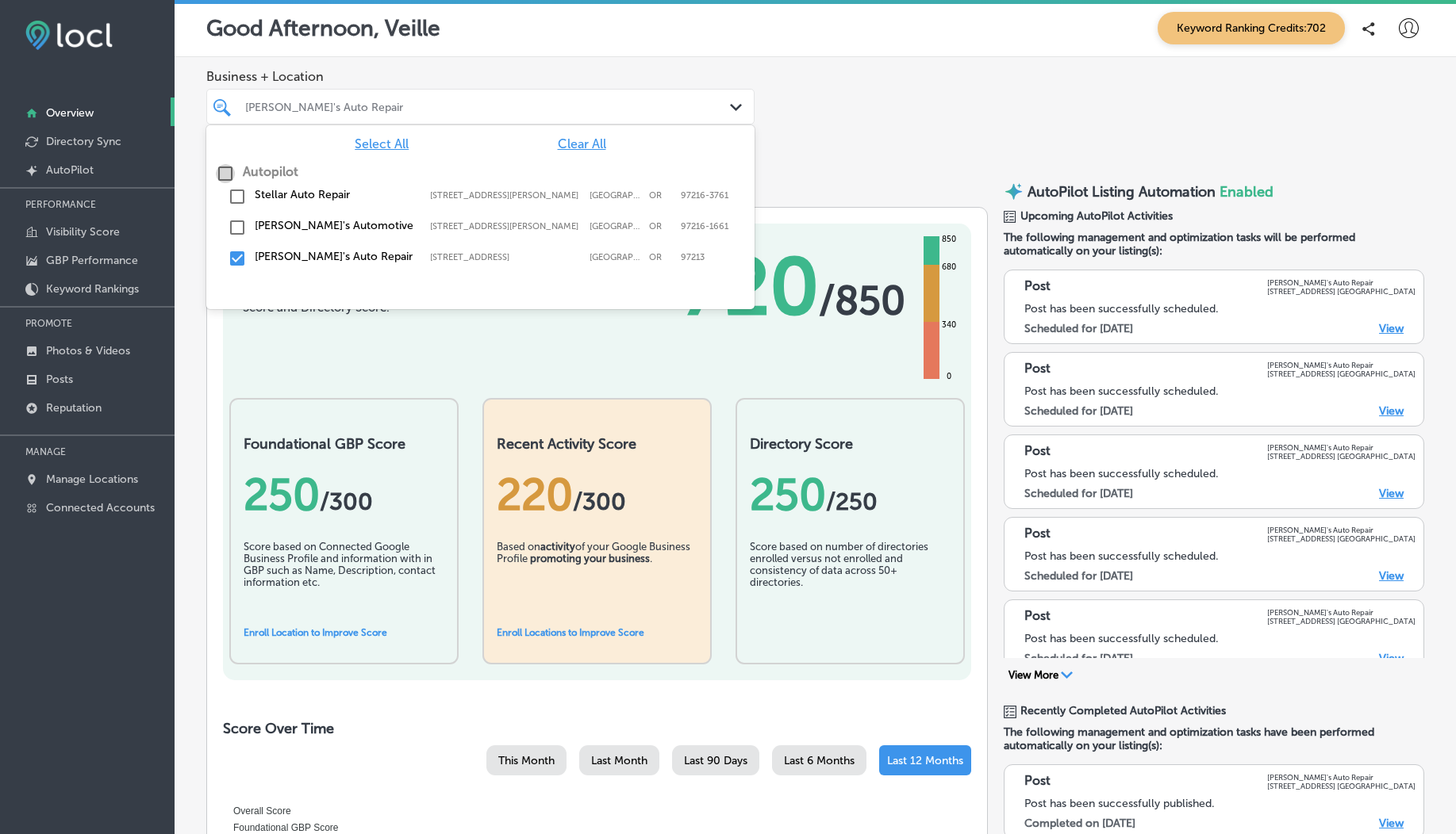
click at [231, 172] on input "checkbox" at bounding box center [225, 173] width 19 height 19
click at [430, 6] on div "Good Afternoon, Veille Keyword Ranking Credits: 702" at bounding box center [815, 28] width 1282 height 57
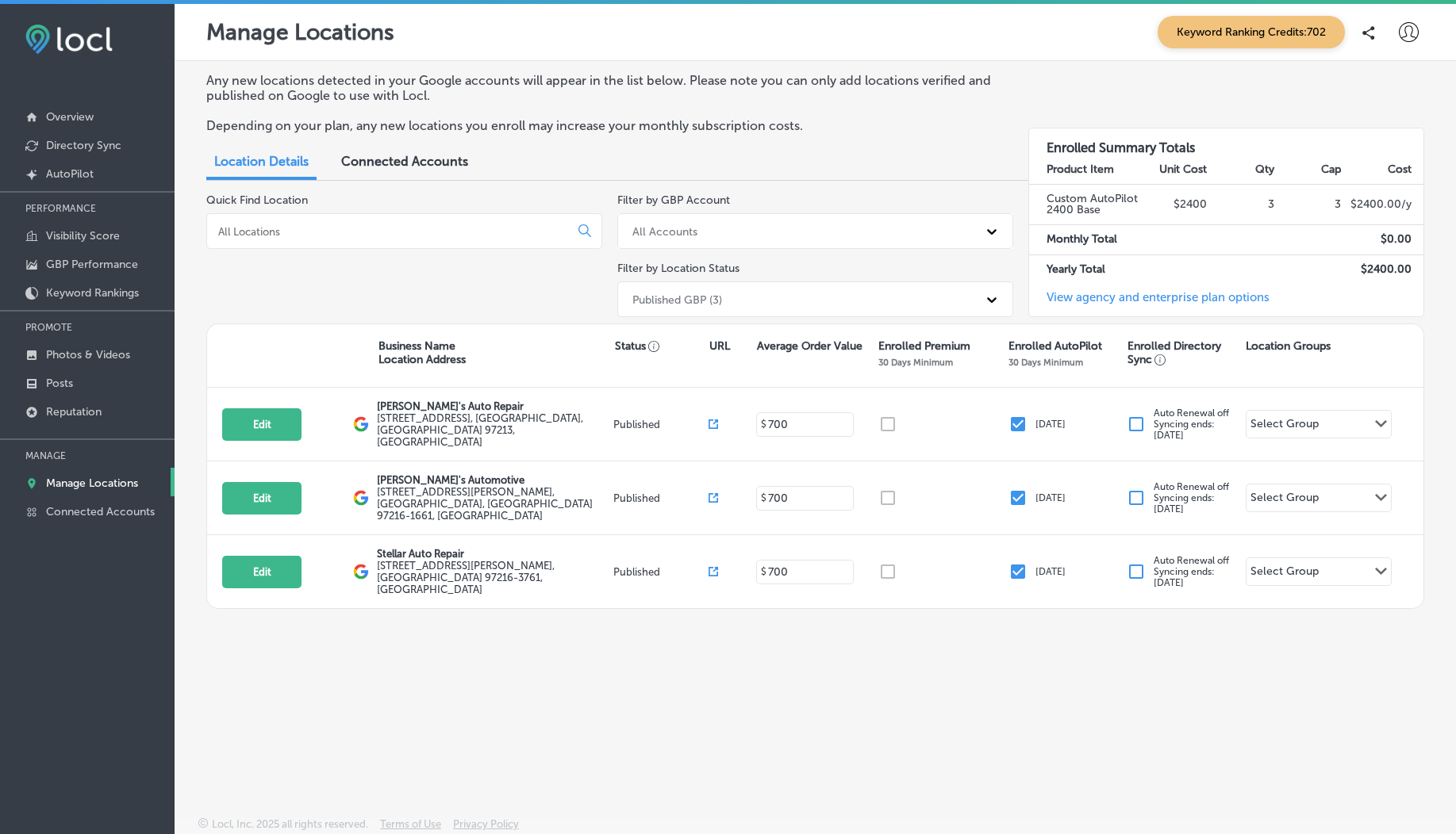
click at [1408, 40] on icon at bounding box center [1409, 32] width 20 height 20
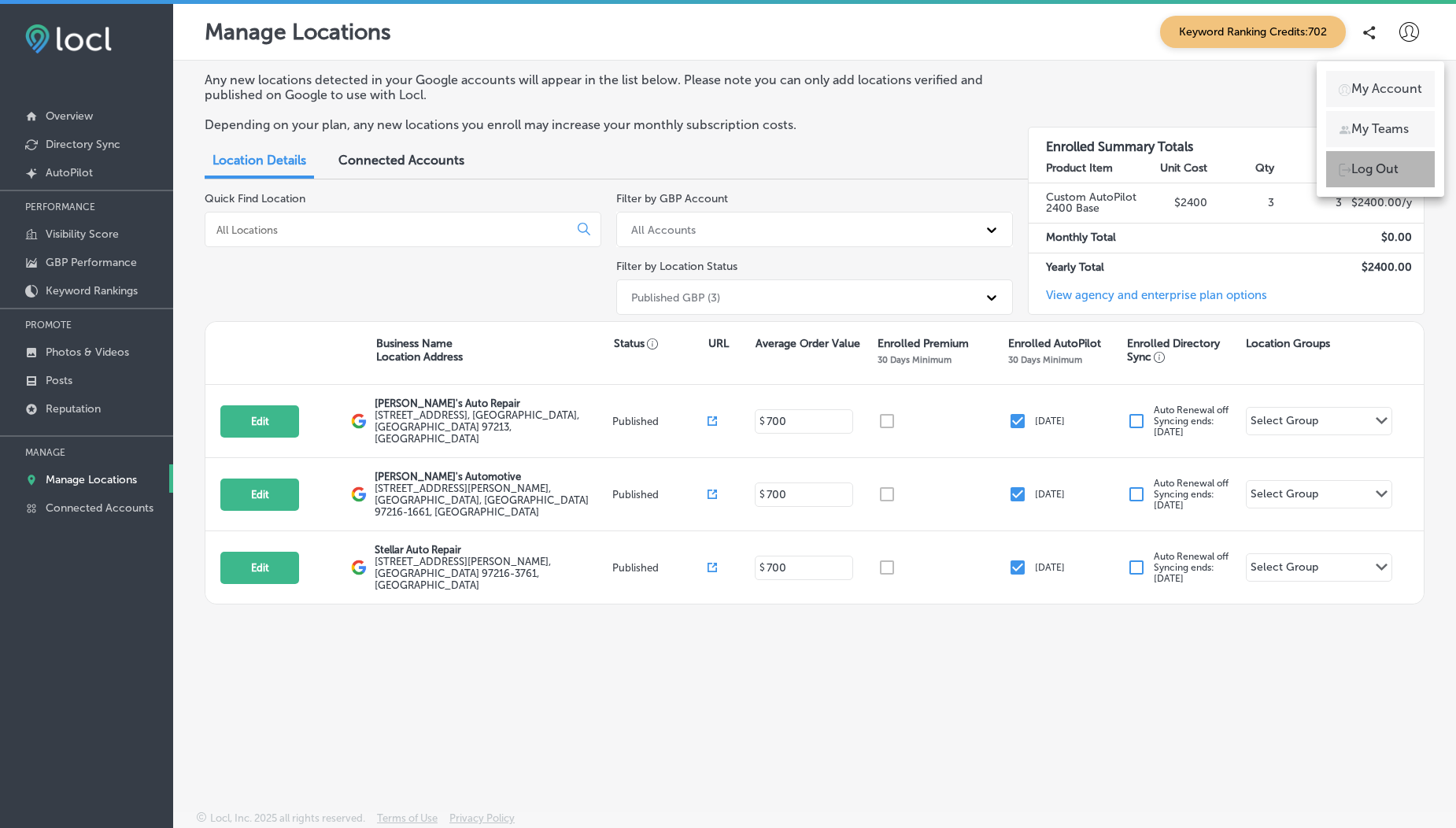
click at [1375, 175] on p "Log Out" at bounding box center [1376, 169] width 48 height 19
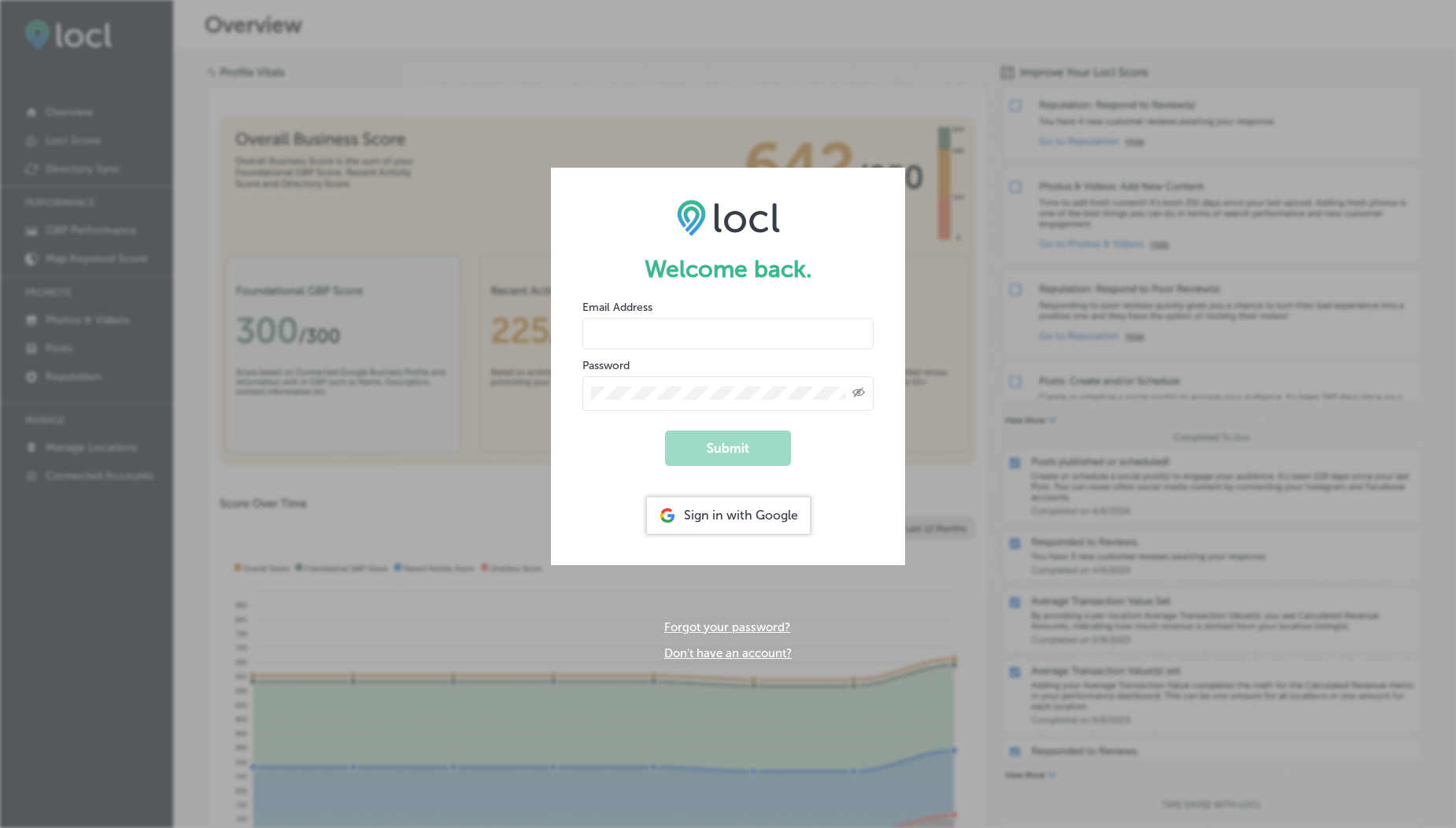
type input "[EMAIL_ADDRESS][DOMAIN_NAME]"
click at [640, 329] on input "[EMAIL_ADDRESS][DOMAIN_NAME]" at bounding box center [728, 334] width 291 height 32
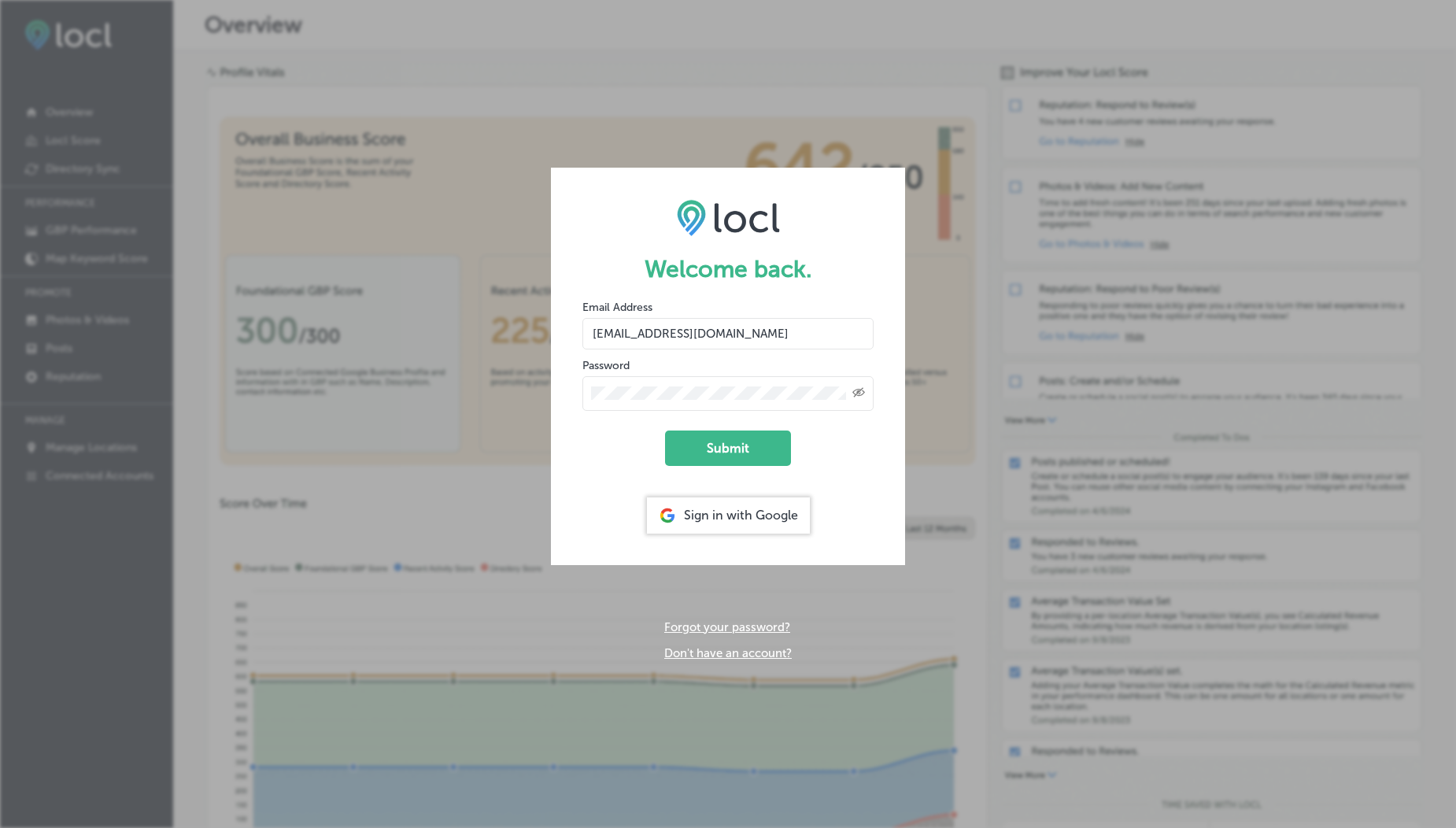
click at [711, 335] on input "[EMAIL_ADDRESS][DOMAIN_NAME]" at bounding box center [728, 334] width 291 height 32
type input "[EMAIL_ADDRESS][DOMAIN_NAME]"
click at [725, 441] on button "Submit" at bounding box center [728, 448] width 126 height 35
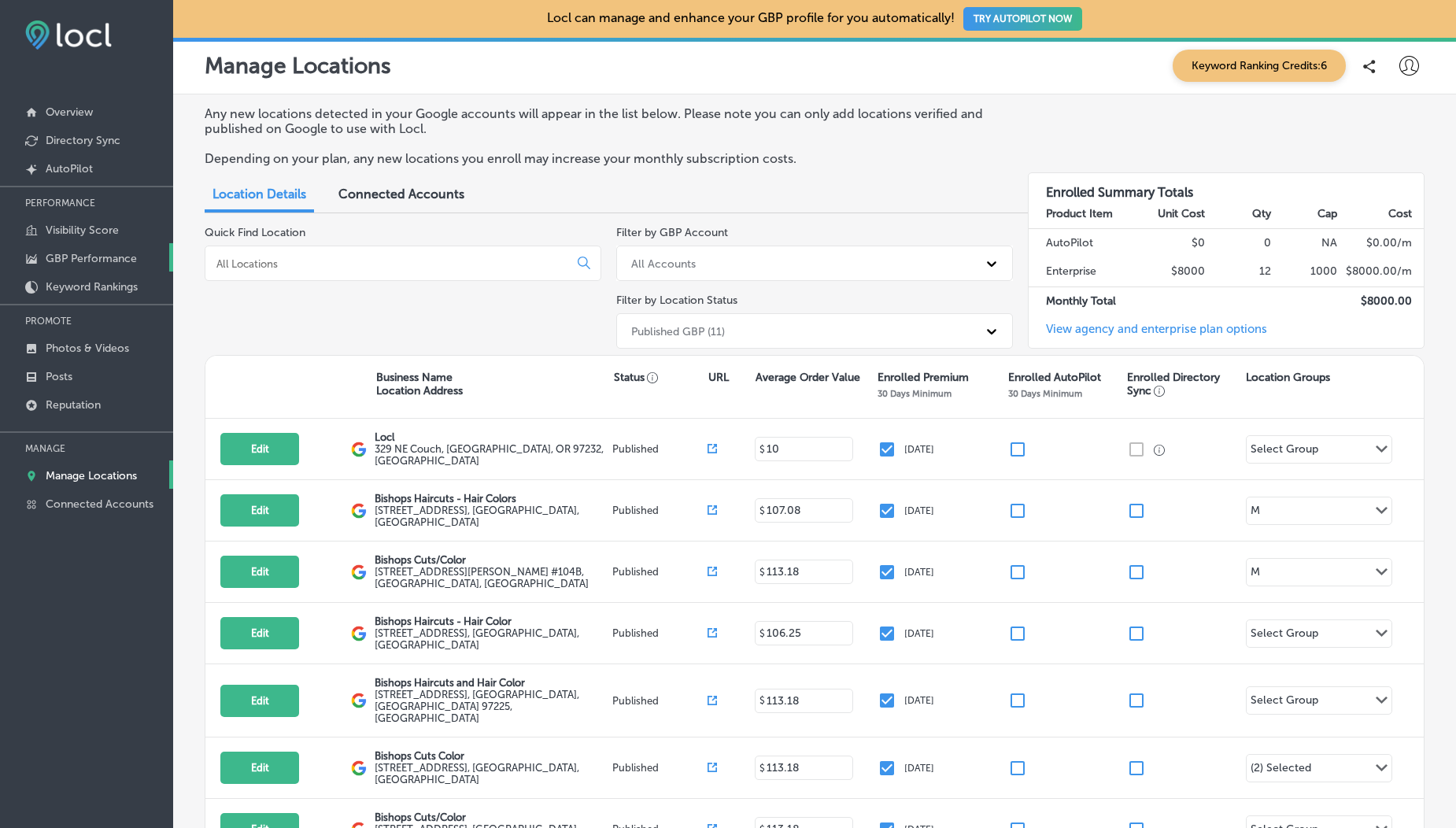
click at [98, 247] on link "GBP Performance" at bounding box center [86, 258] width 173 height 28
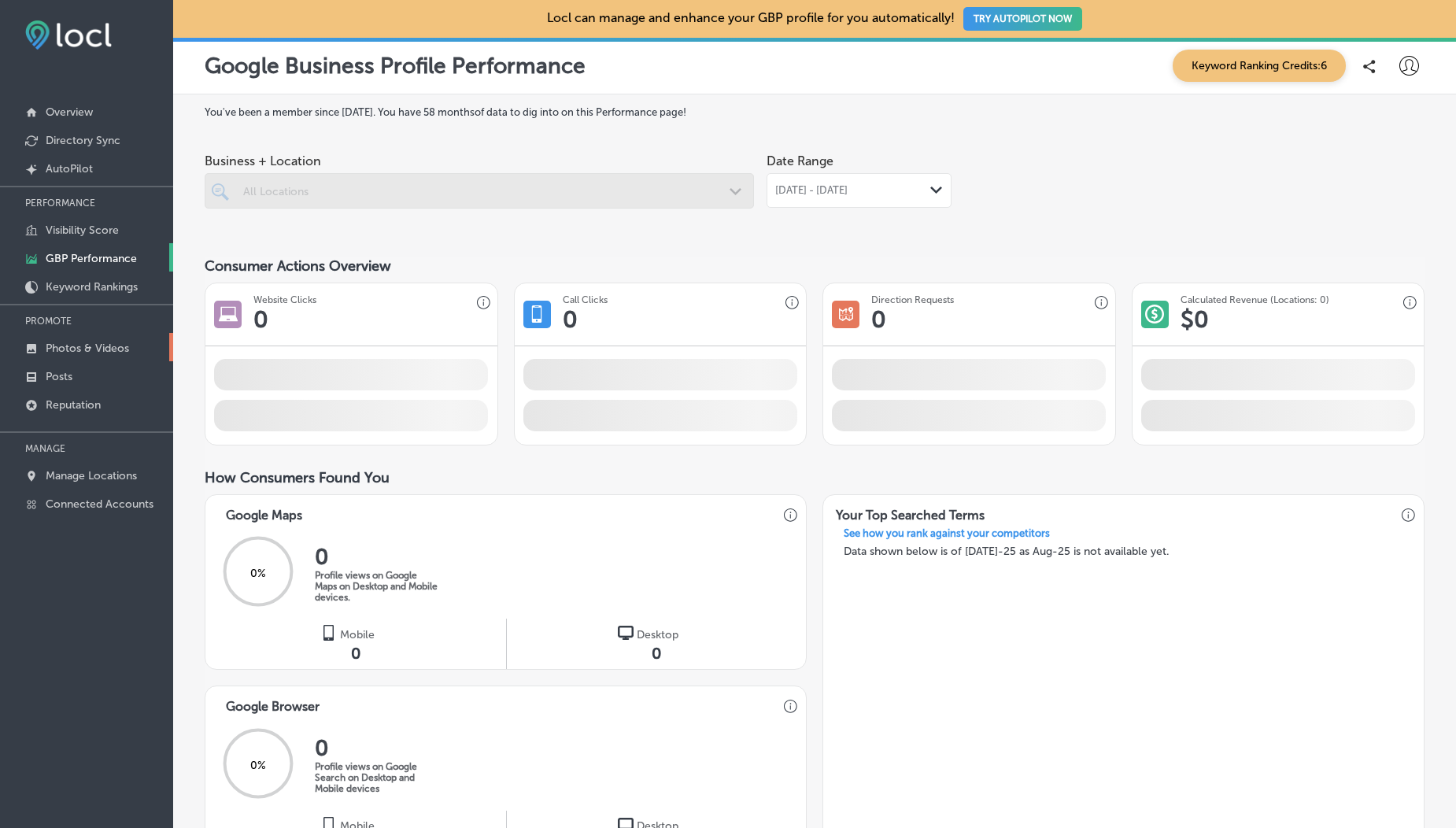
click at [95, 347] on p "Photos & Videos" at bounding box center [87, 348] width 84 height 13
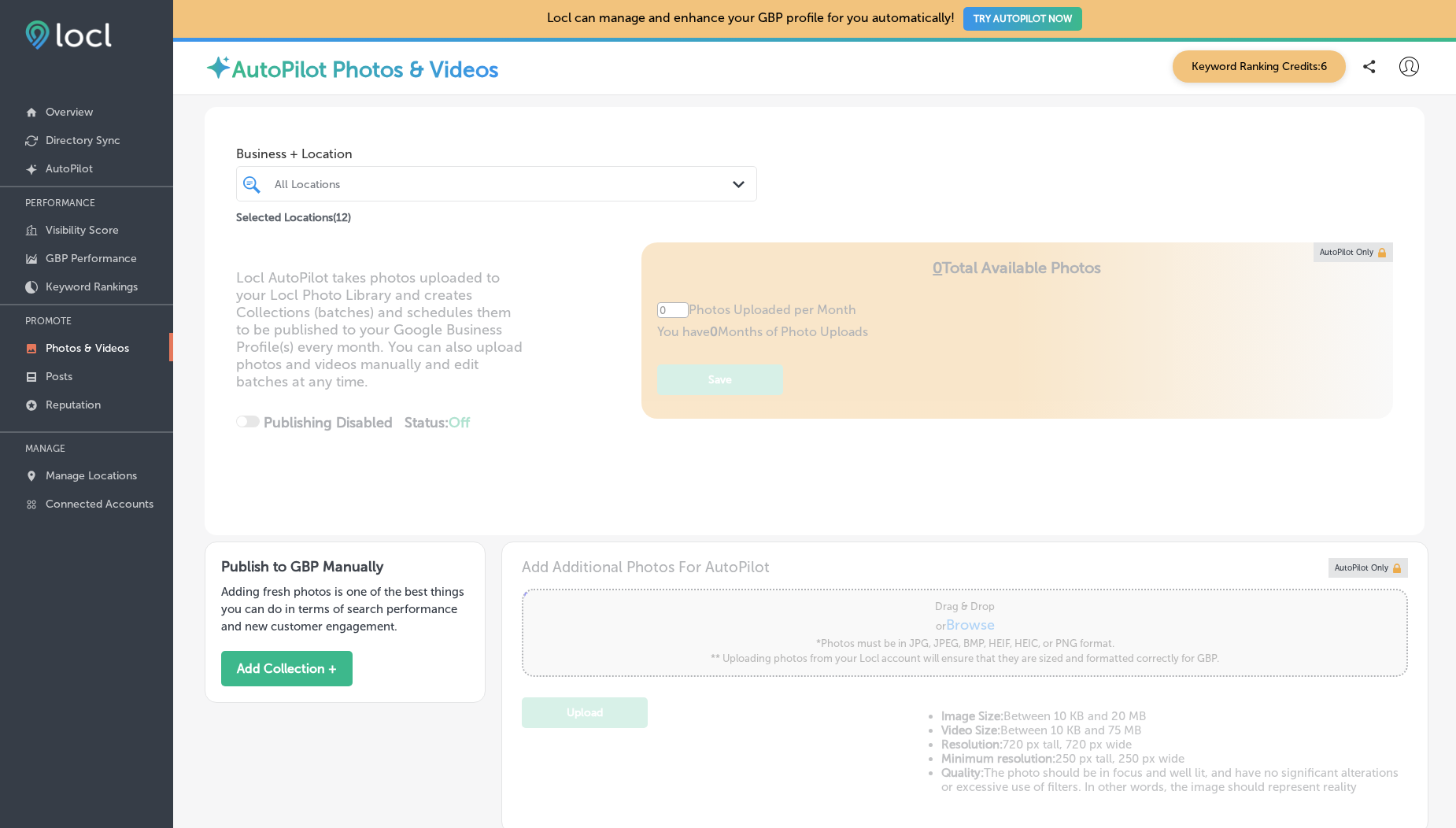
type input "5"
click at [311, 676] on button "Add Collection +" at bounding box center [287, 669] width 131 height 35
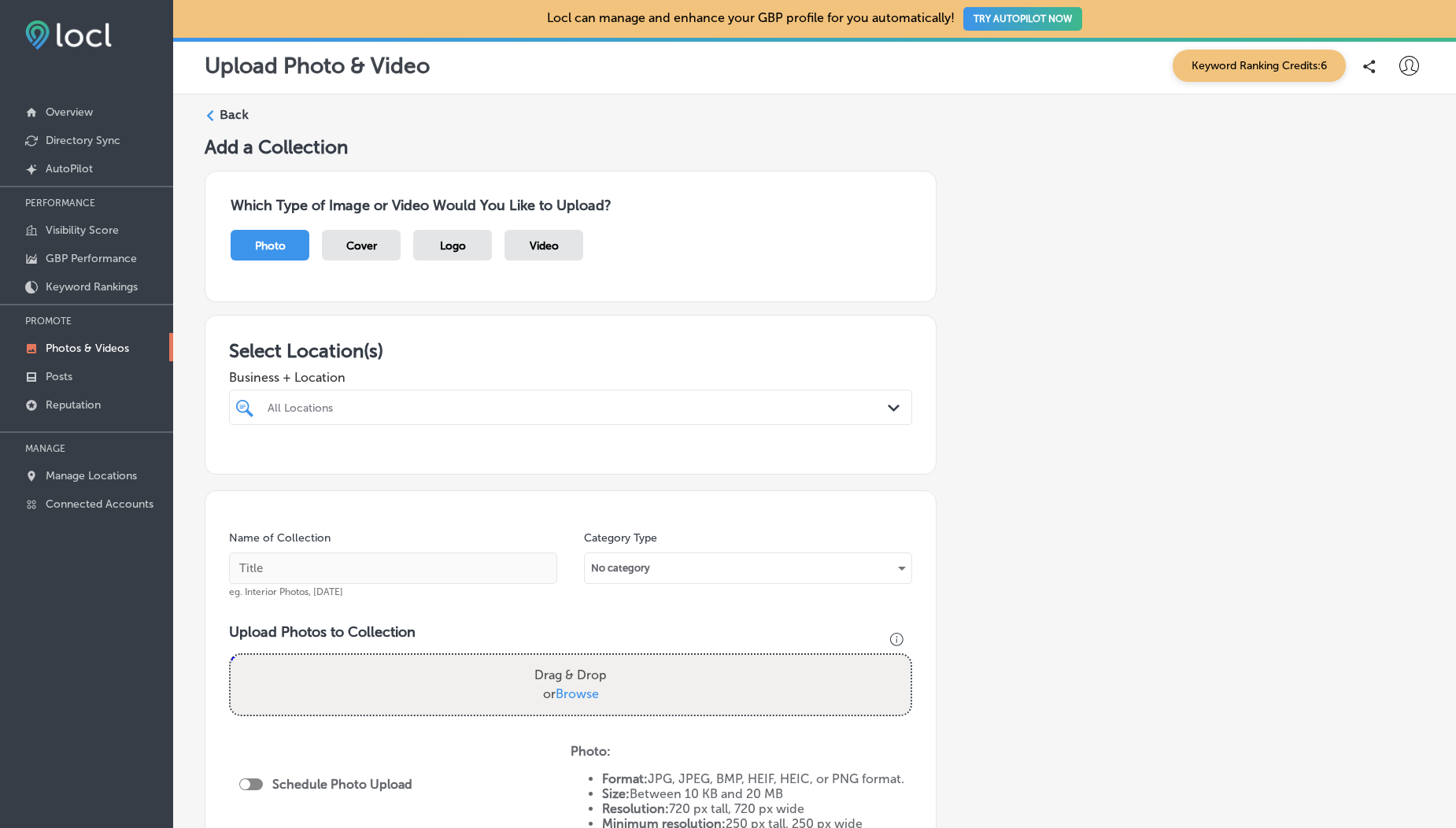
click at [452, 421] on div "All Locations Path Created with Sketch." at bounding box center [571, 408] width 683 height 35
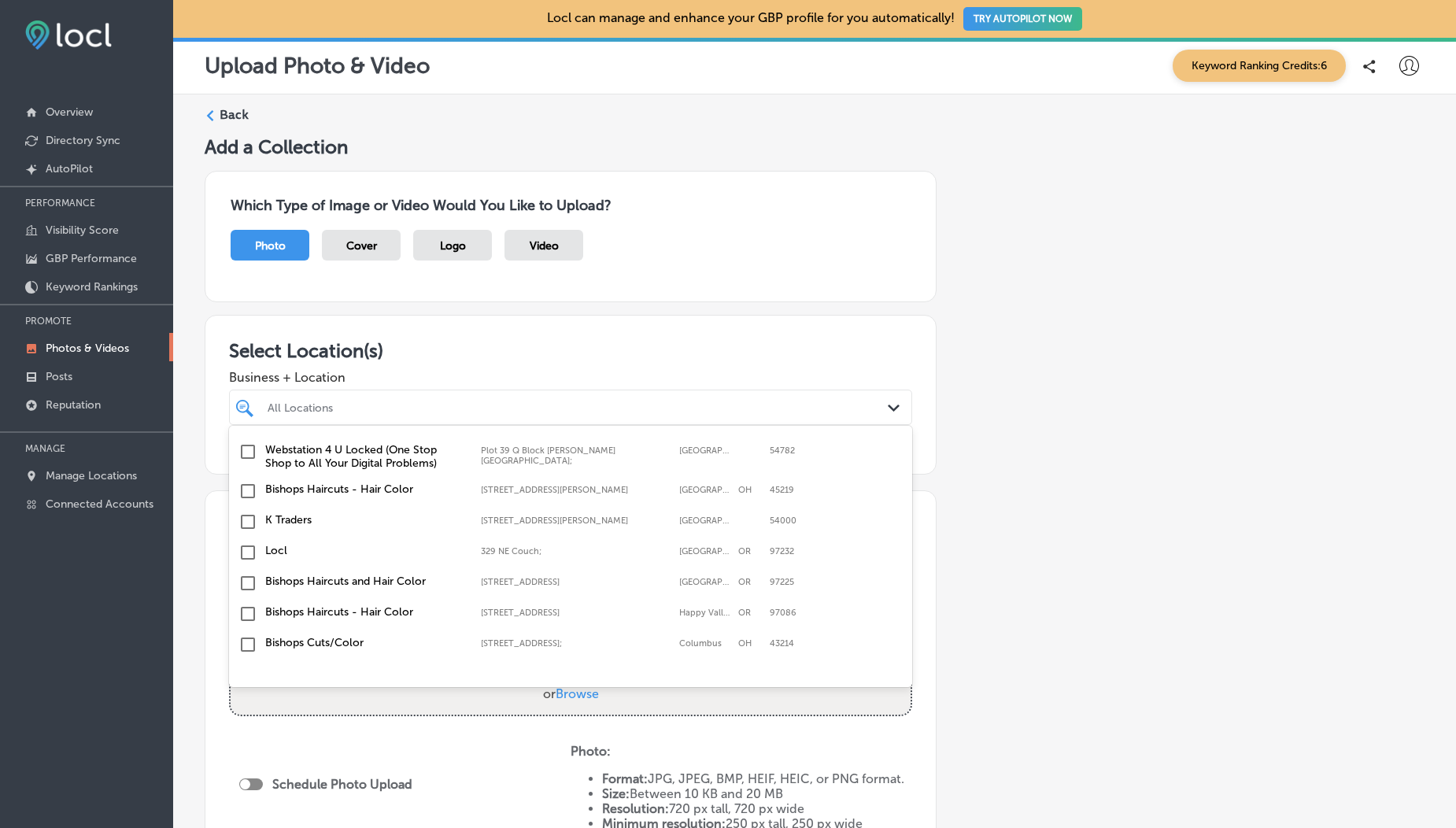
scroll to position [230, 0]
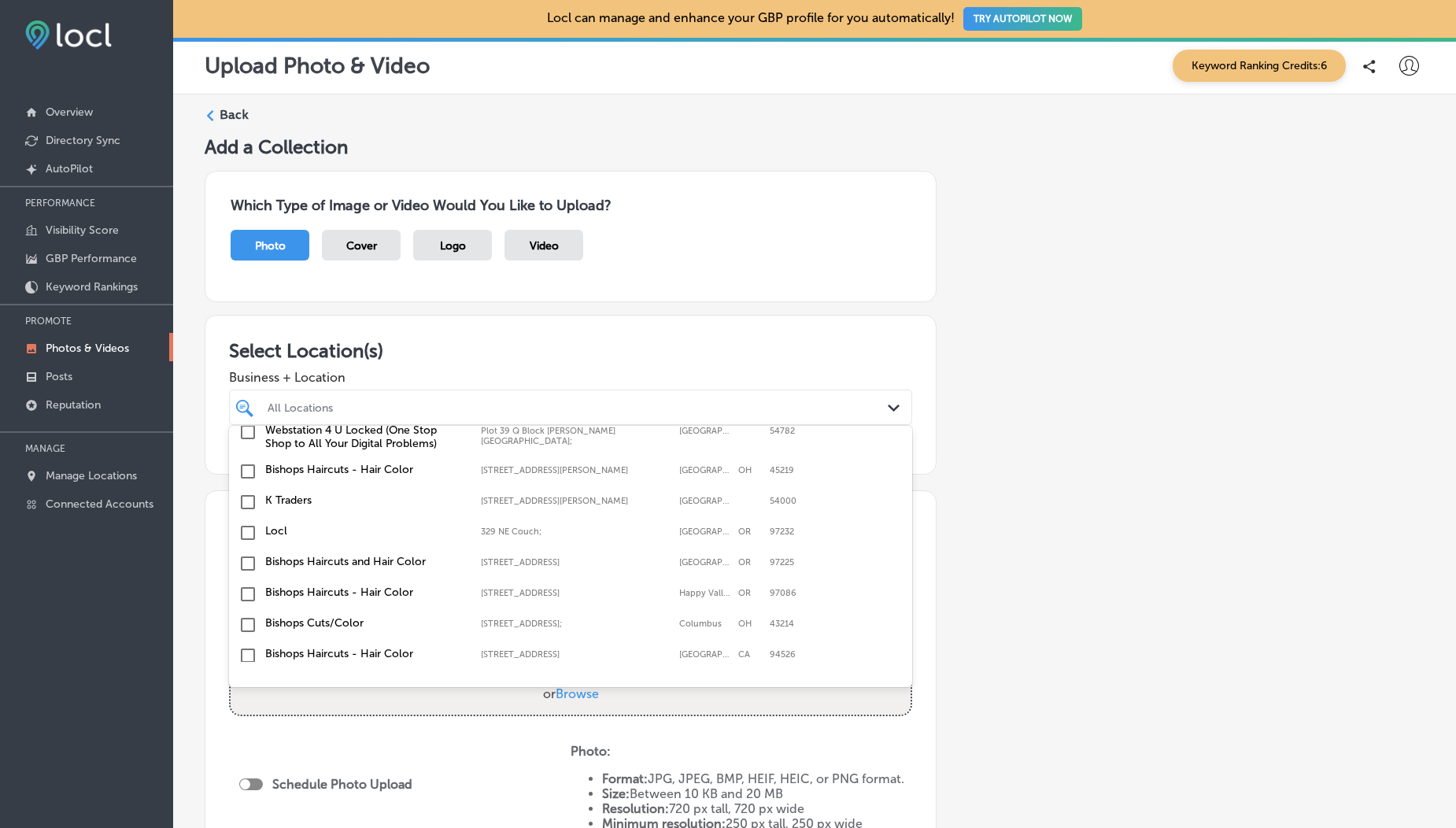
click at [245, 506] on input "checkbox" at bounding box center [247, 501] width 19 height 19
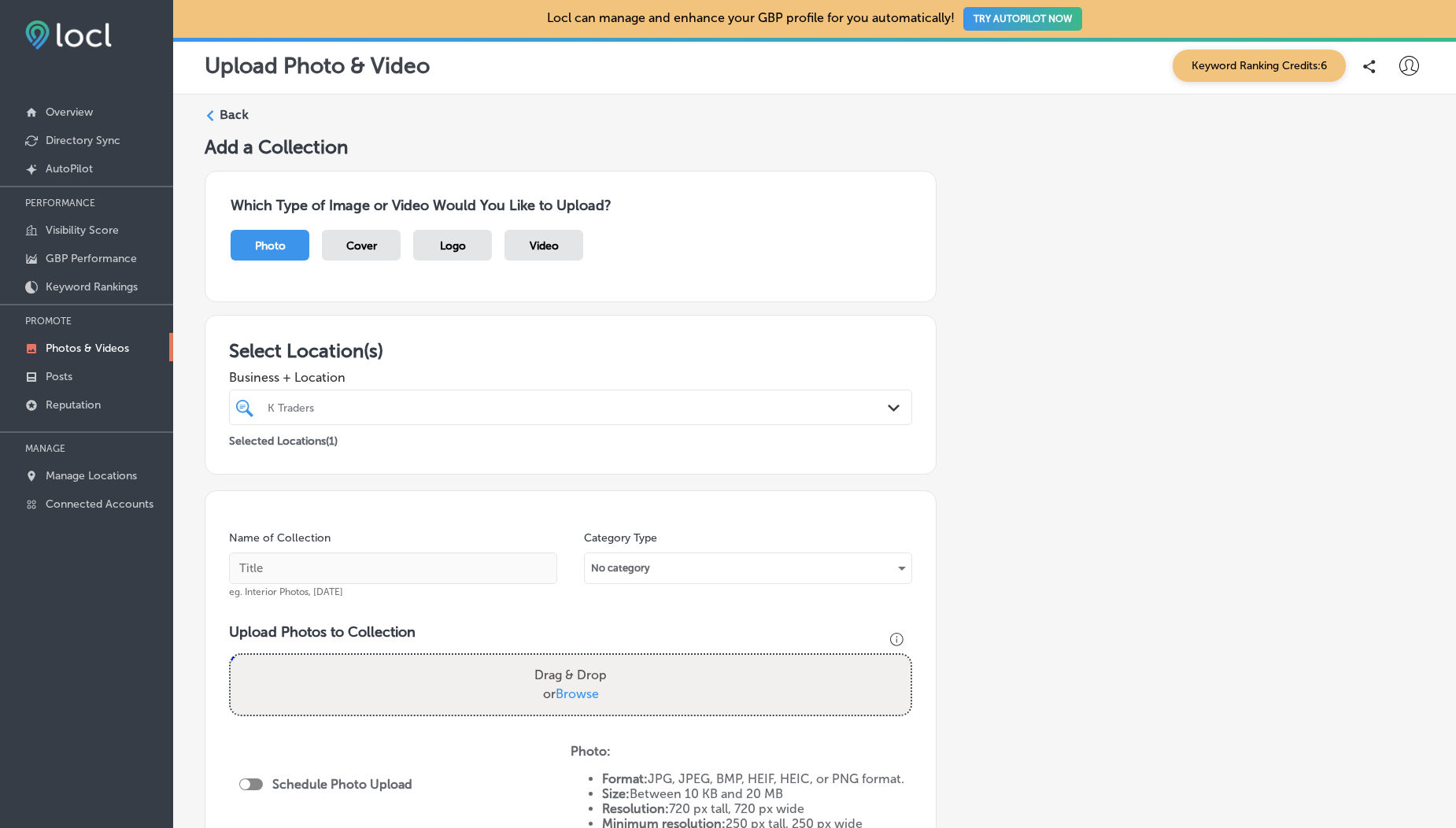
click at [409, 292] on div "Which Type of Image or Video Would You Like to Upload? Photo Cover Logo Video" at bounding box center [571, 237] width 732 height 132
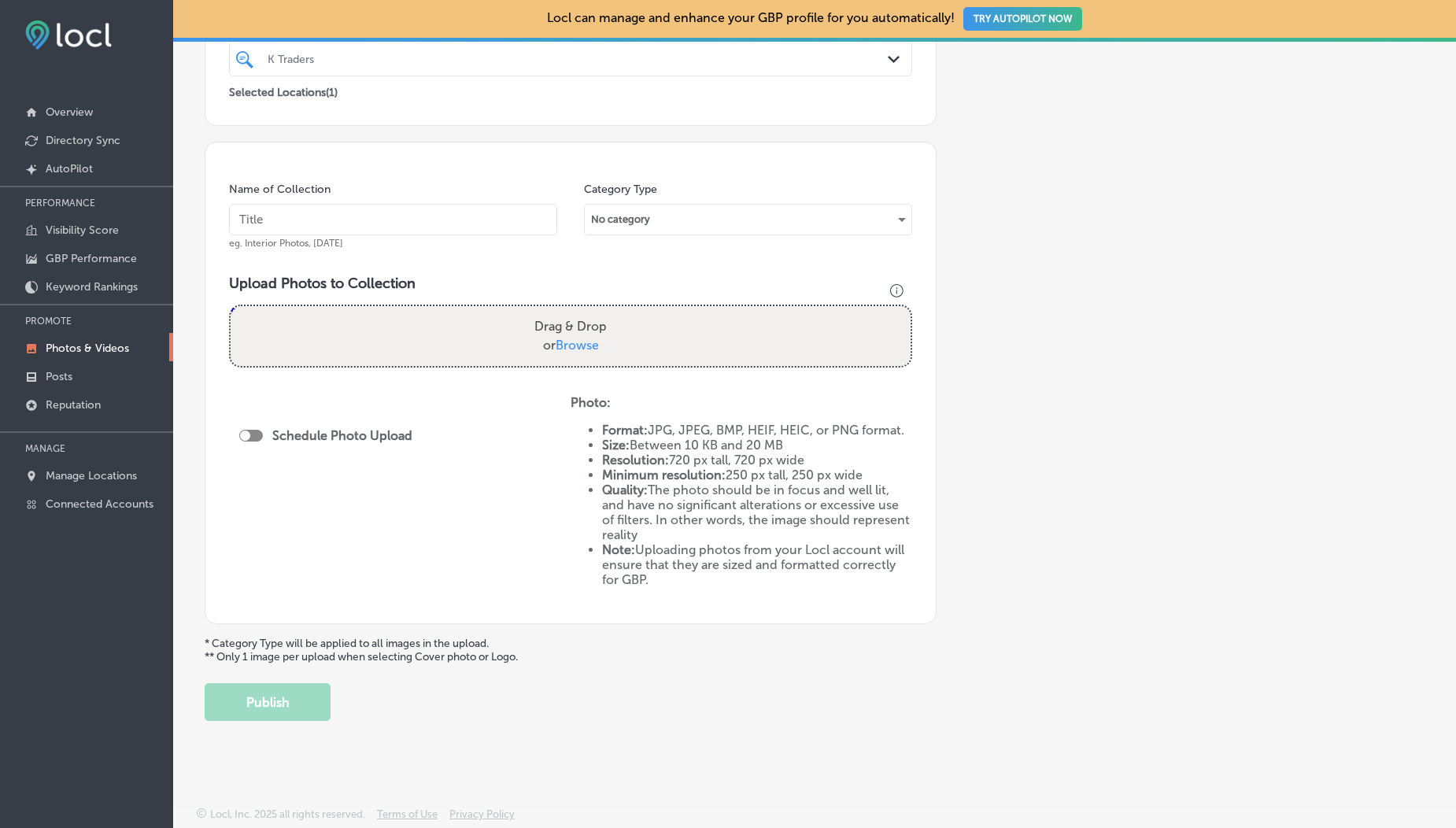
click at [574, 343] on span "Browse" at bounding box center [577, 345] width 43 height 15
click at [574, 311] on input "Drag & Drop or Browse" at bounding box center [570, 308] width 680 height 4
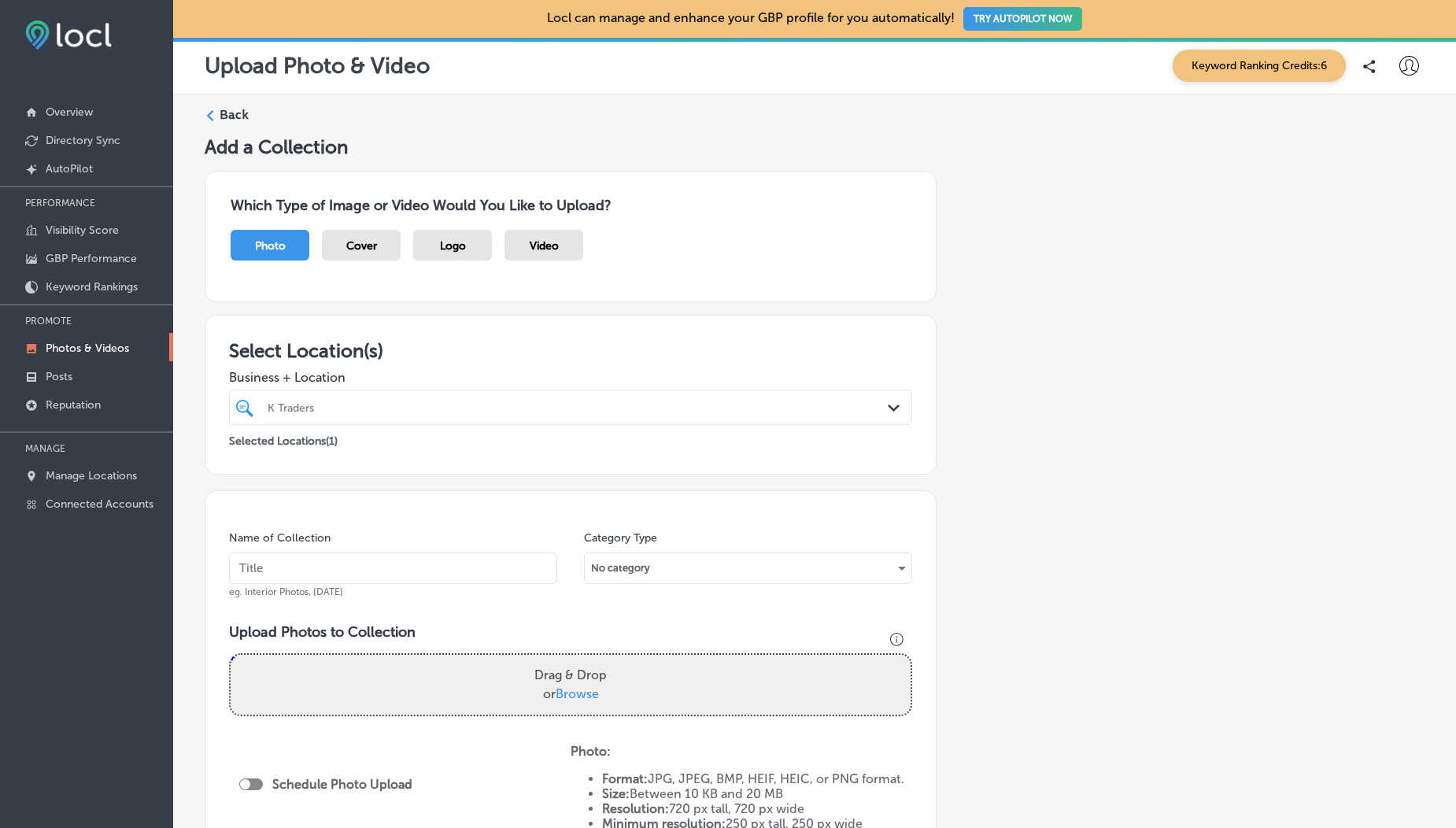
click at [534, 252] on div "Video" at bounding box center [544, 245] width 79 height 31
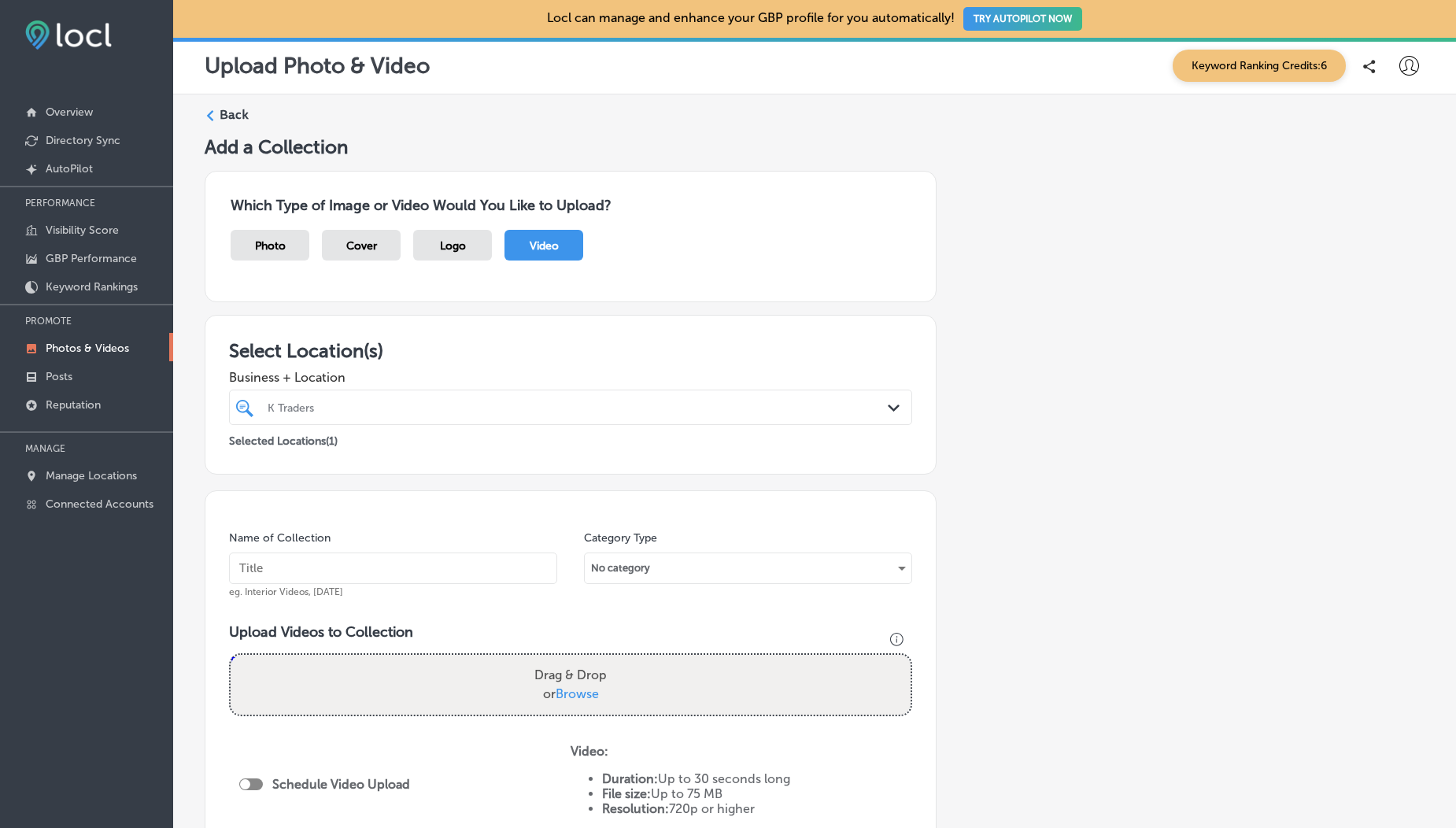
scroll to position [267, 0]
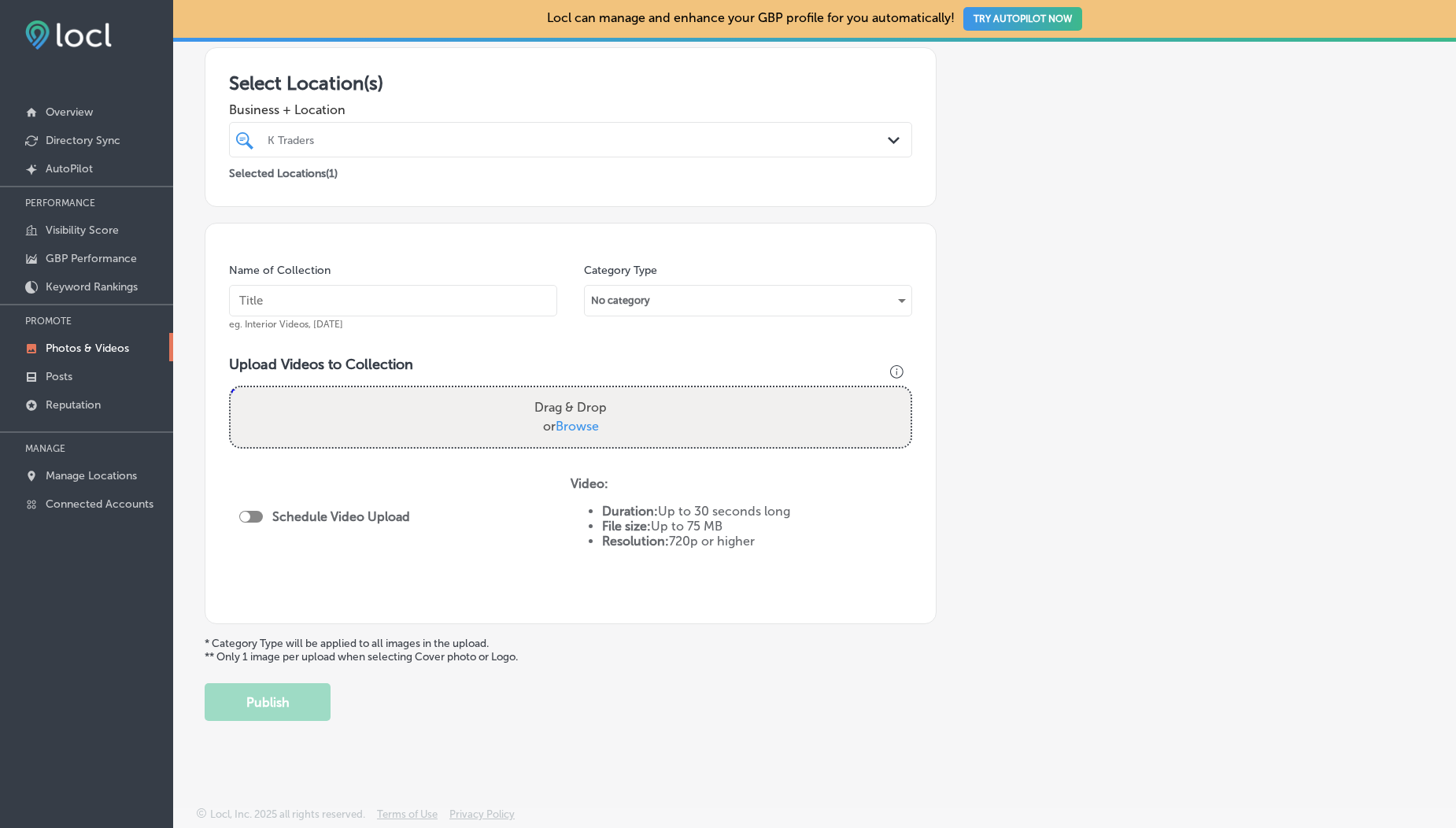
click at [571, 430] on span "Browse" at bounding box center [577, 426] width 43 height 15
click at [571, 392] on input "Drag & Drop or Browse" at bounding box center [570, 389] width 680 height 4
type input "C:\fakepath\1000192432.mp4"
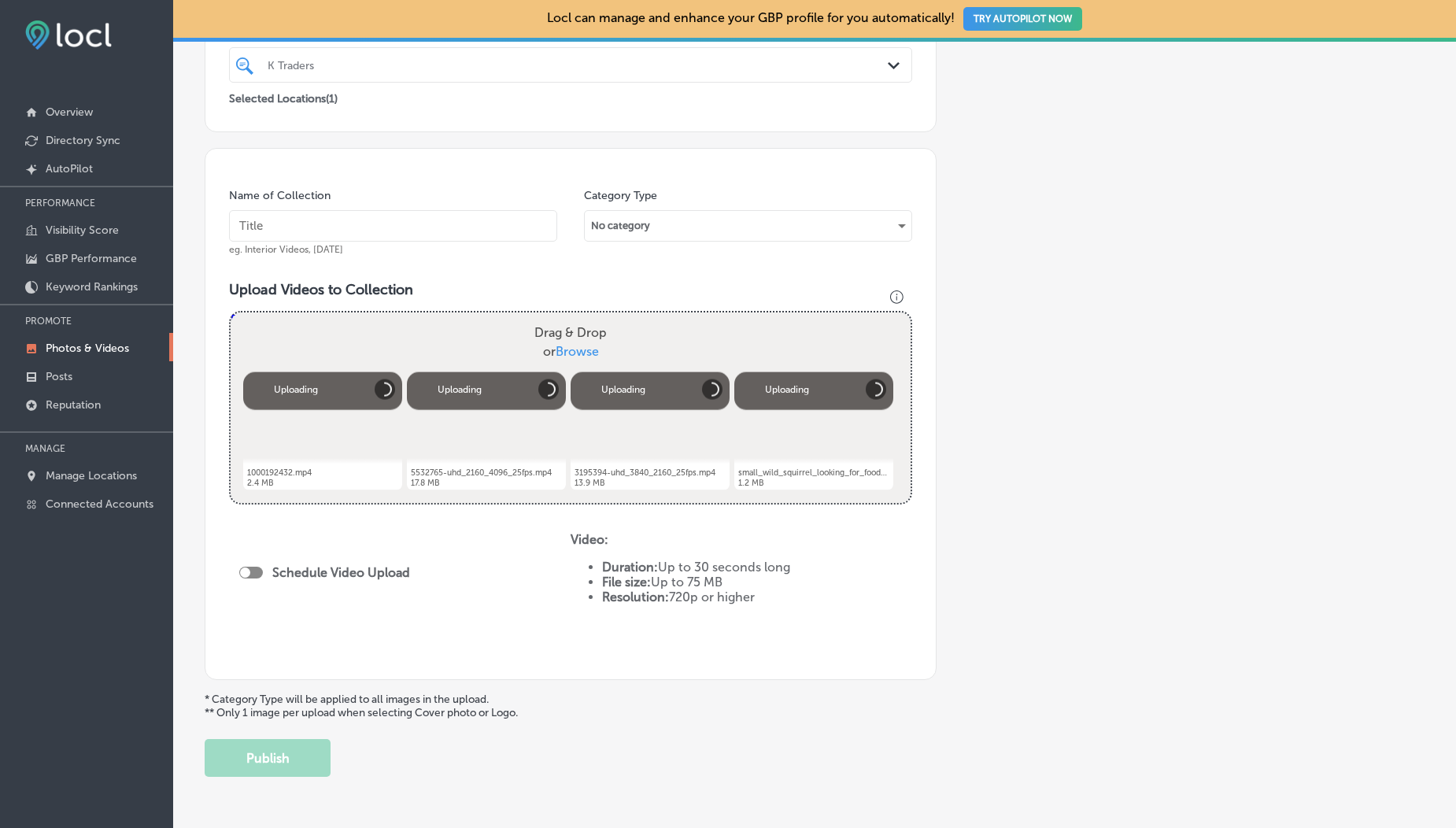
scroll to position [370, 0]
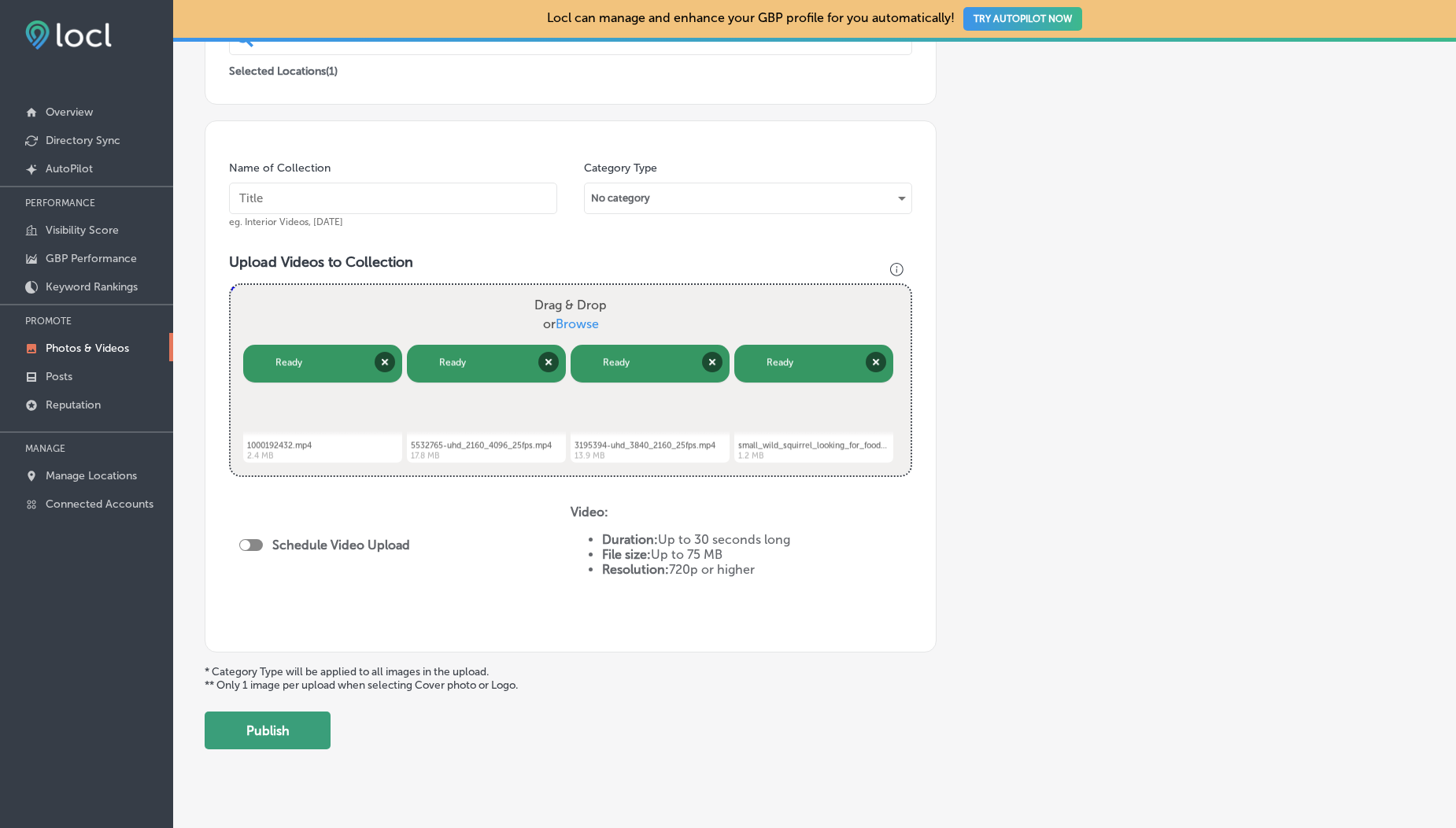
click at [289, 741] on button "Publish" at bounding box center [267, 730] width 126 height 38
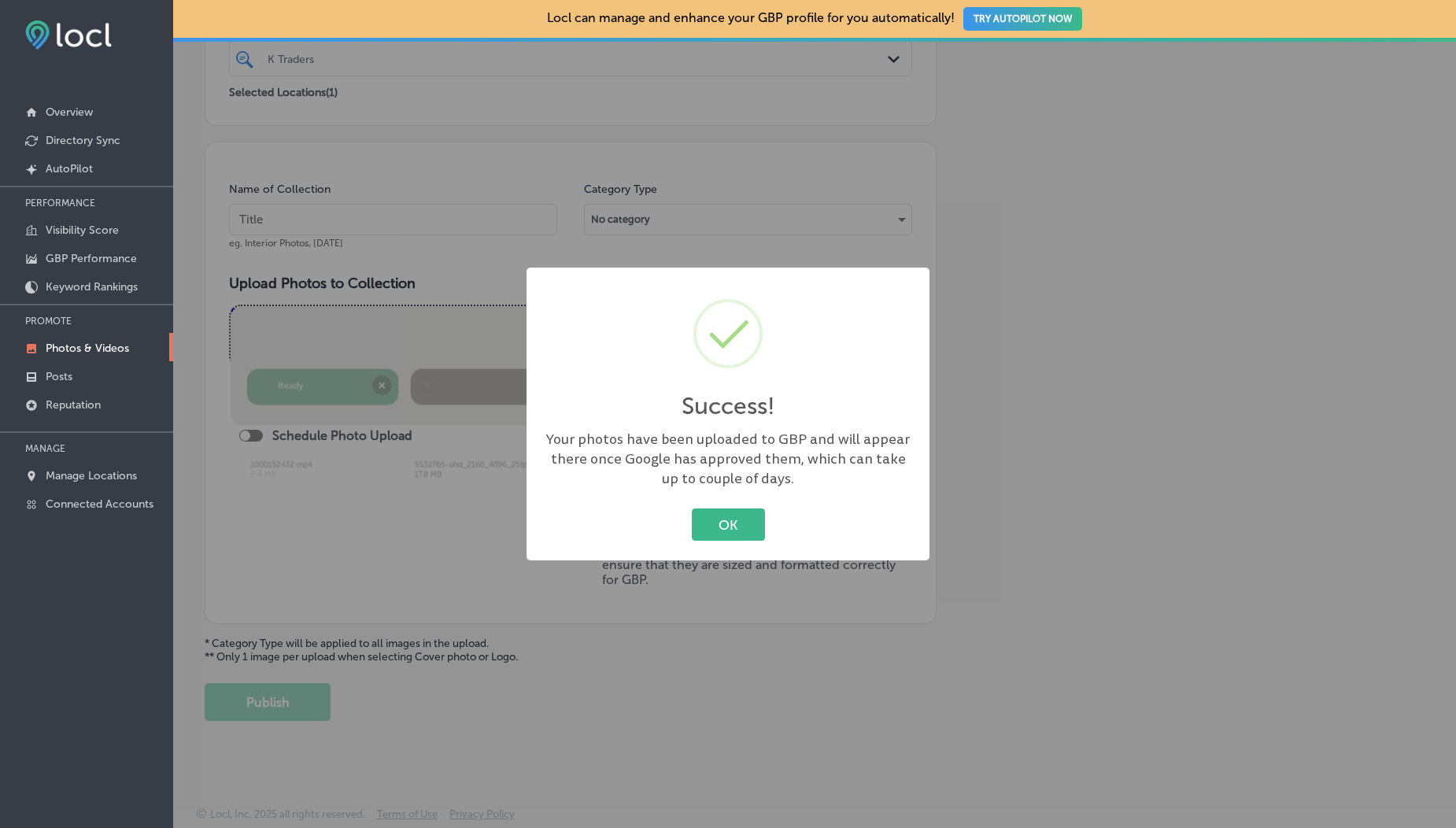
scroll to position [349, 0]
click at [82, 347] on p "Photos & Videos" at bounding box center [87, 348] width 84 height 13
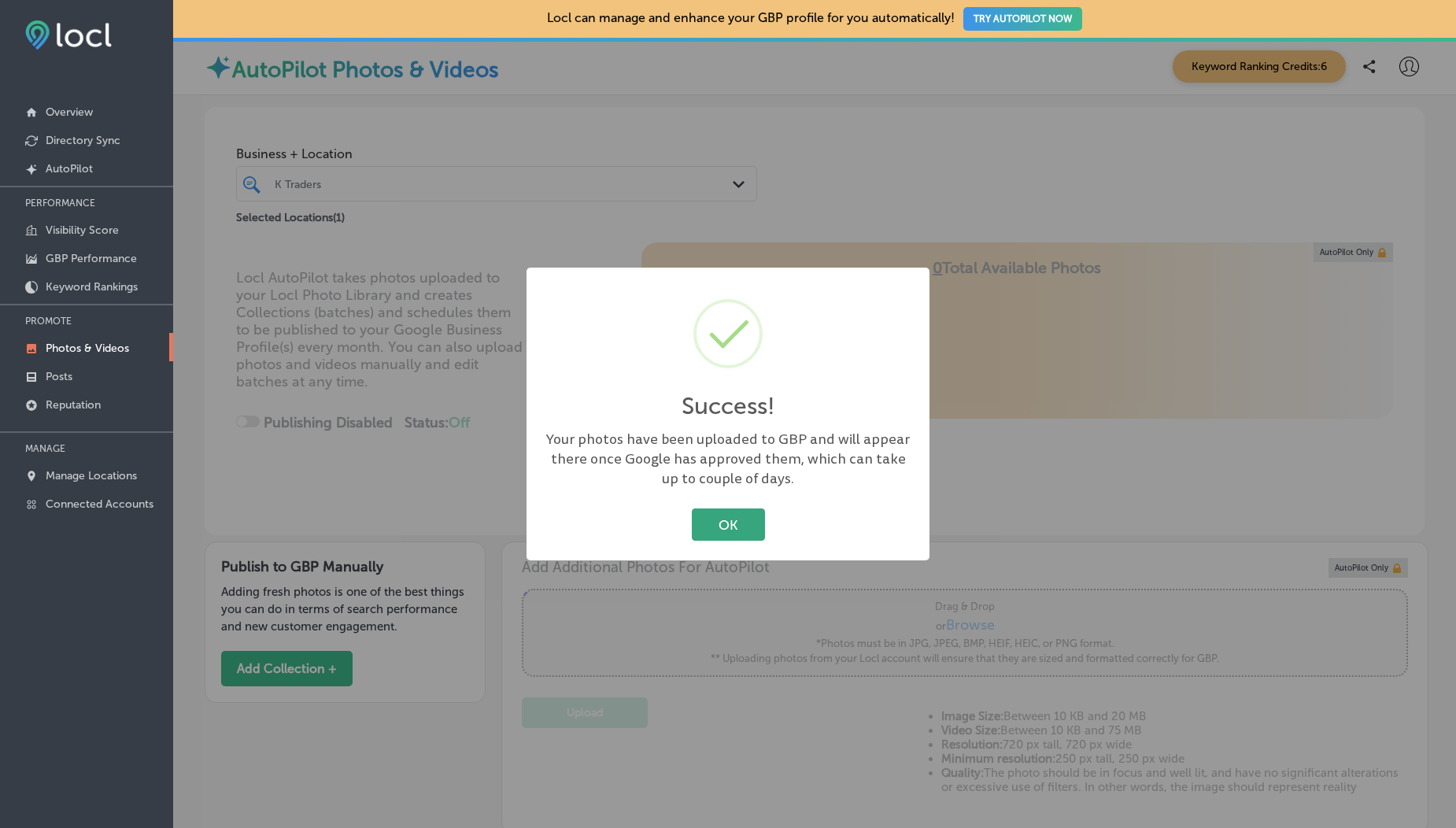
type input "5"
click at [743, 528] on button "OK" at bounding box center [728, 524] width 73 height 33
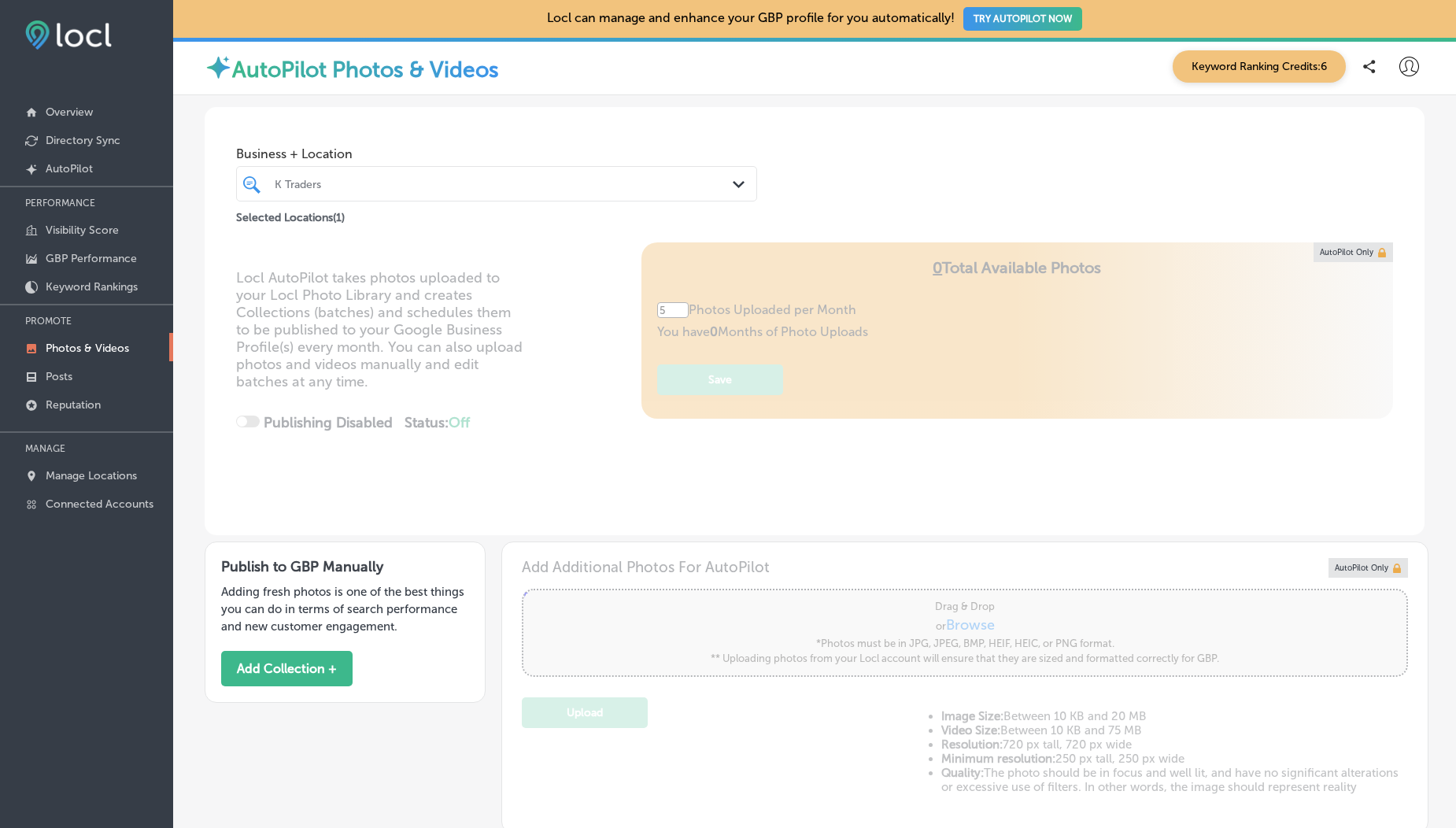
scroll to position [649, 0]
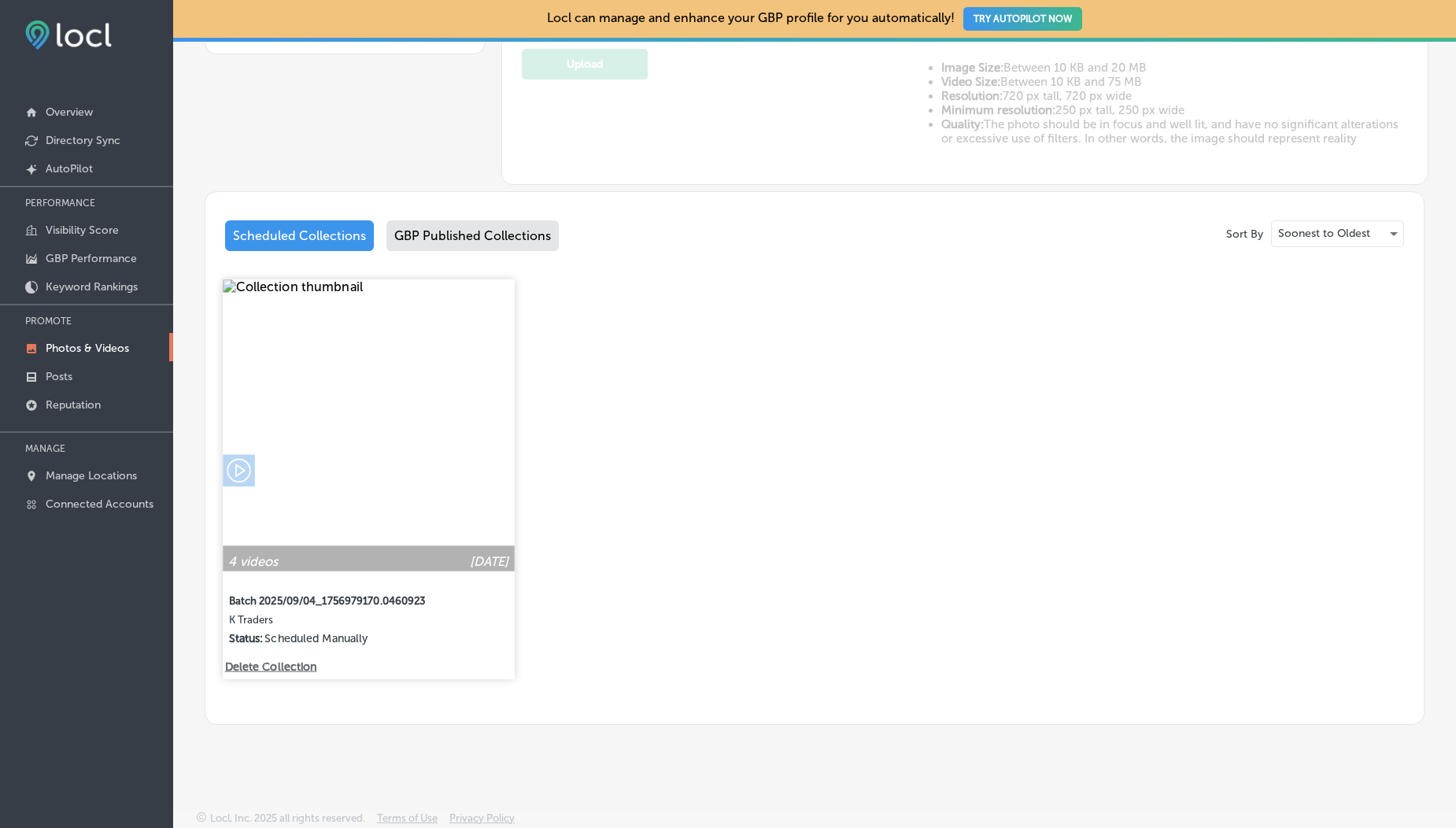
click at [409, 478] on img at bounding box center [368, 425] width 291 height 291
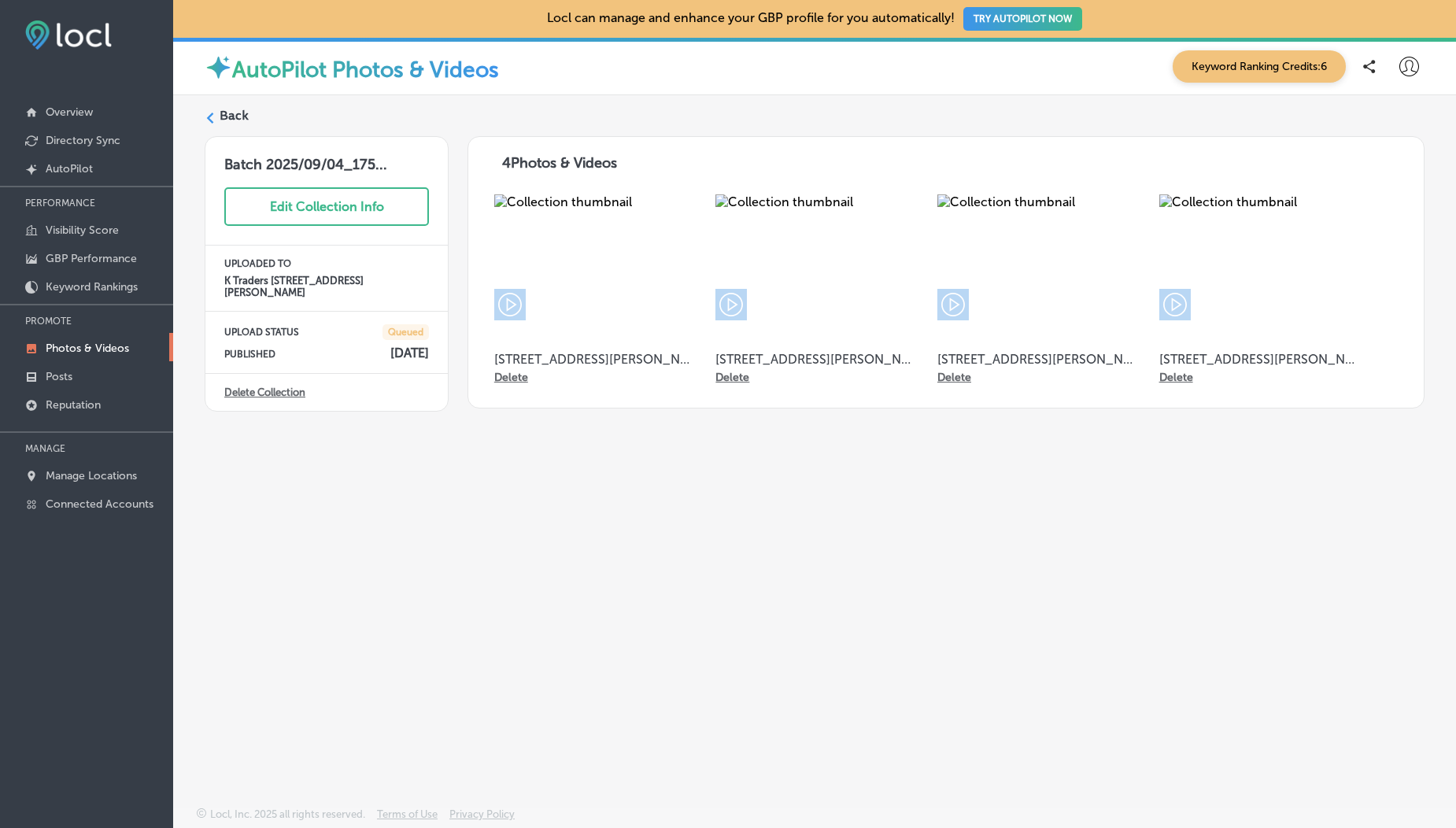
click at [234, 119] on label "Back" at bounding box center [234, 116] width 29 height 18
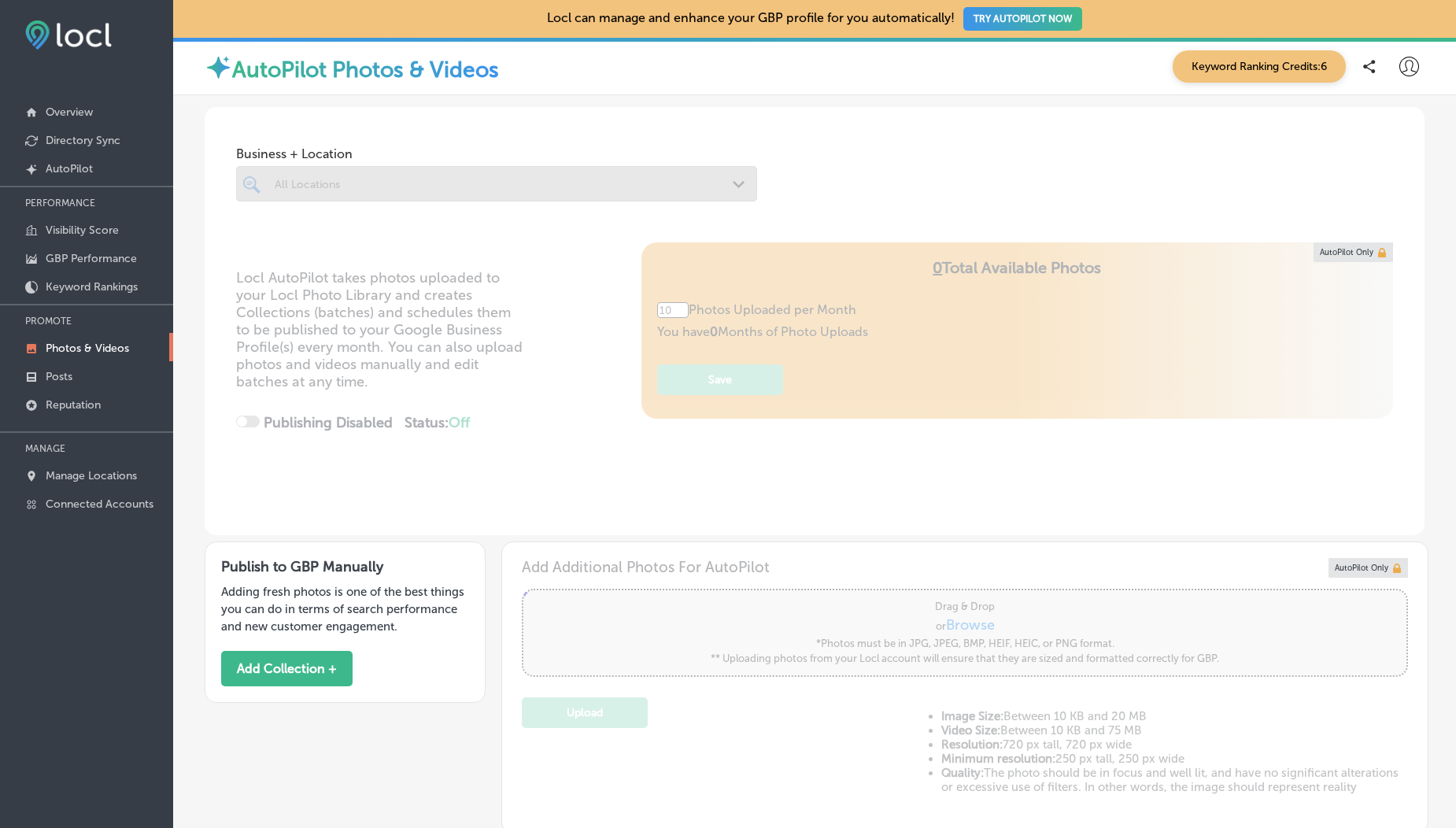
scroll to position [649, 0]
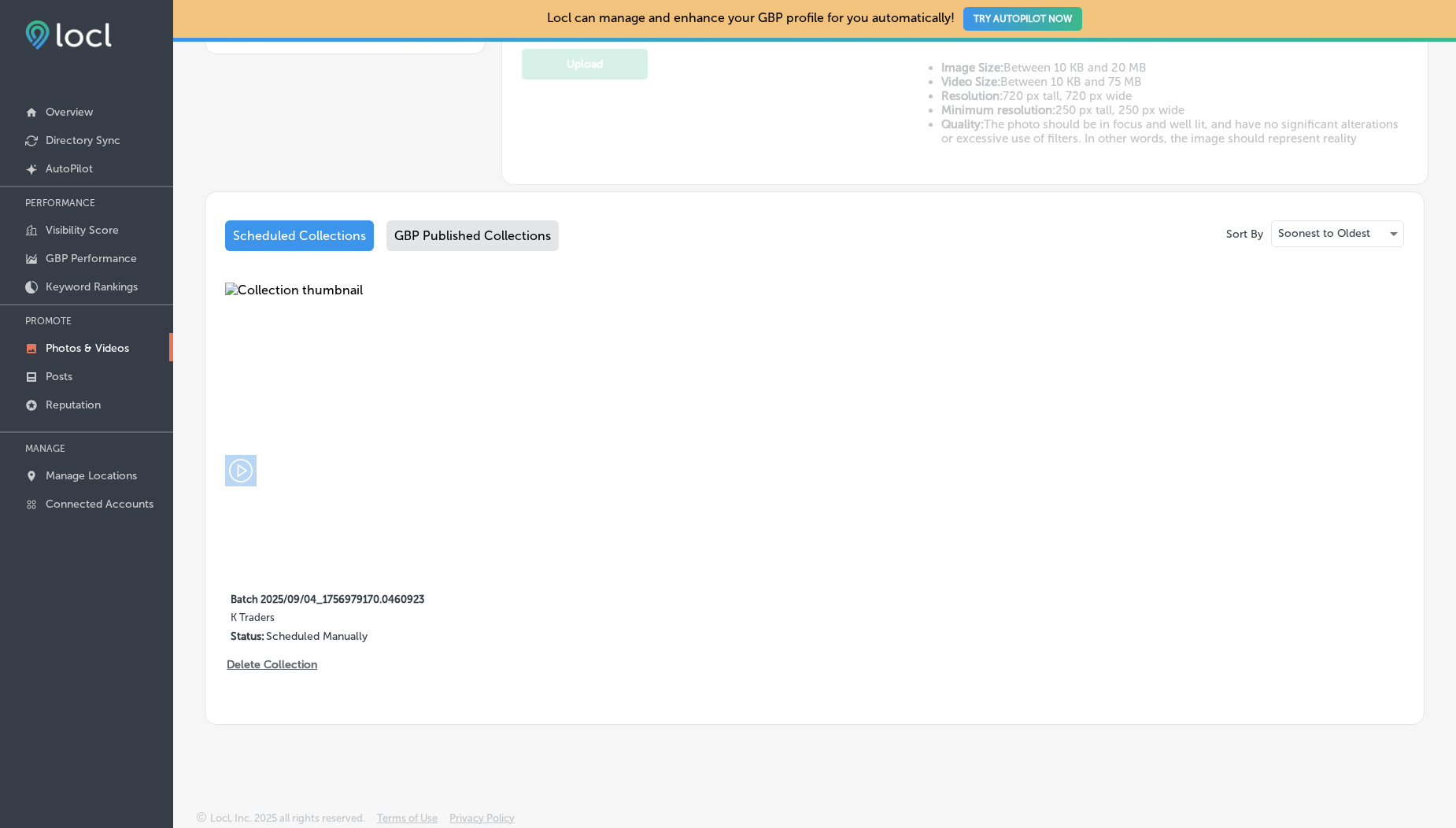
type input "5"
click at [462, 248] on div "GBP Published Collections" at bounding box center [472, 236] width 172 height 31
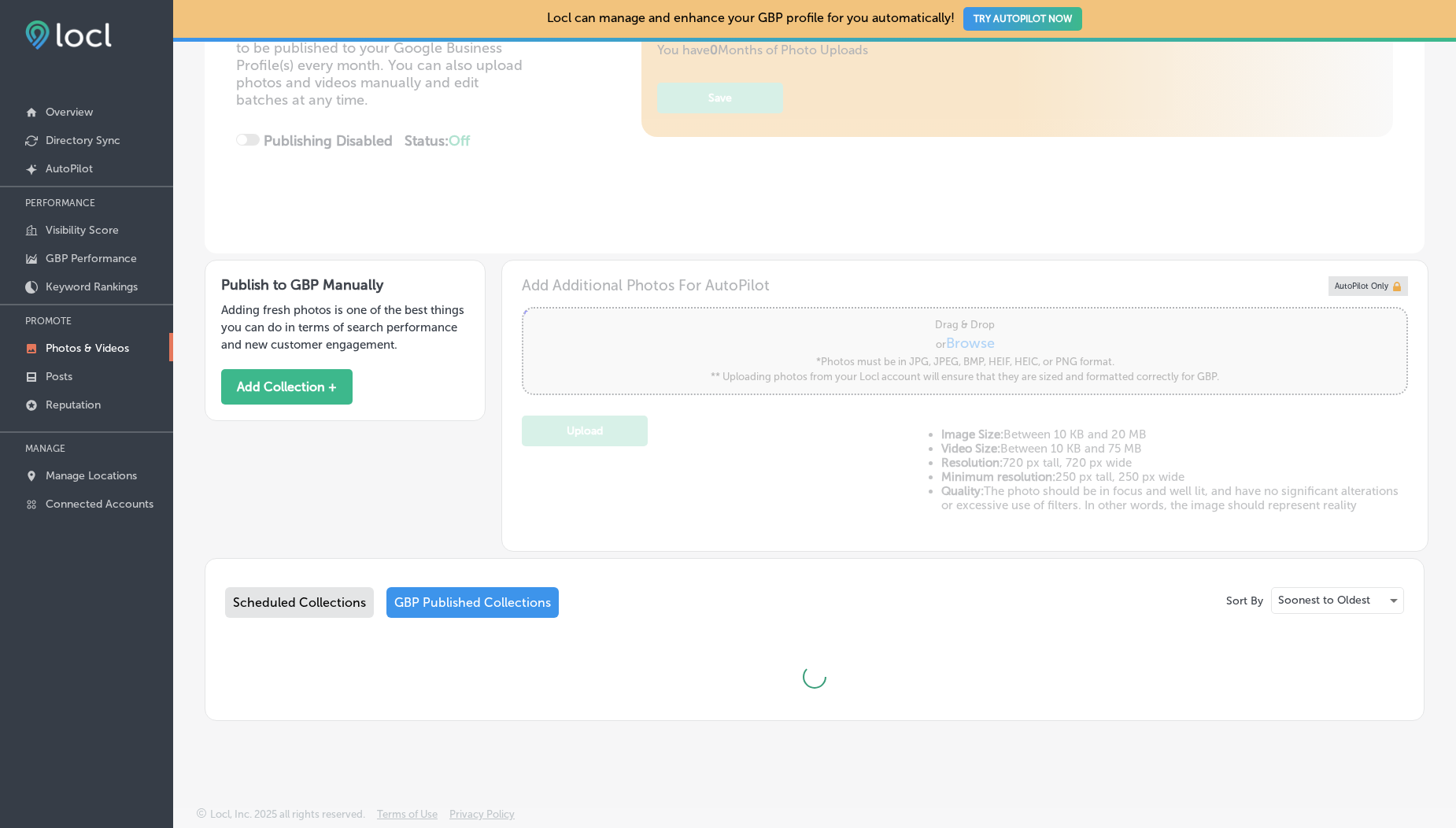
scroll to position [281, 0]
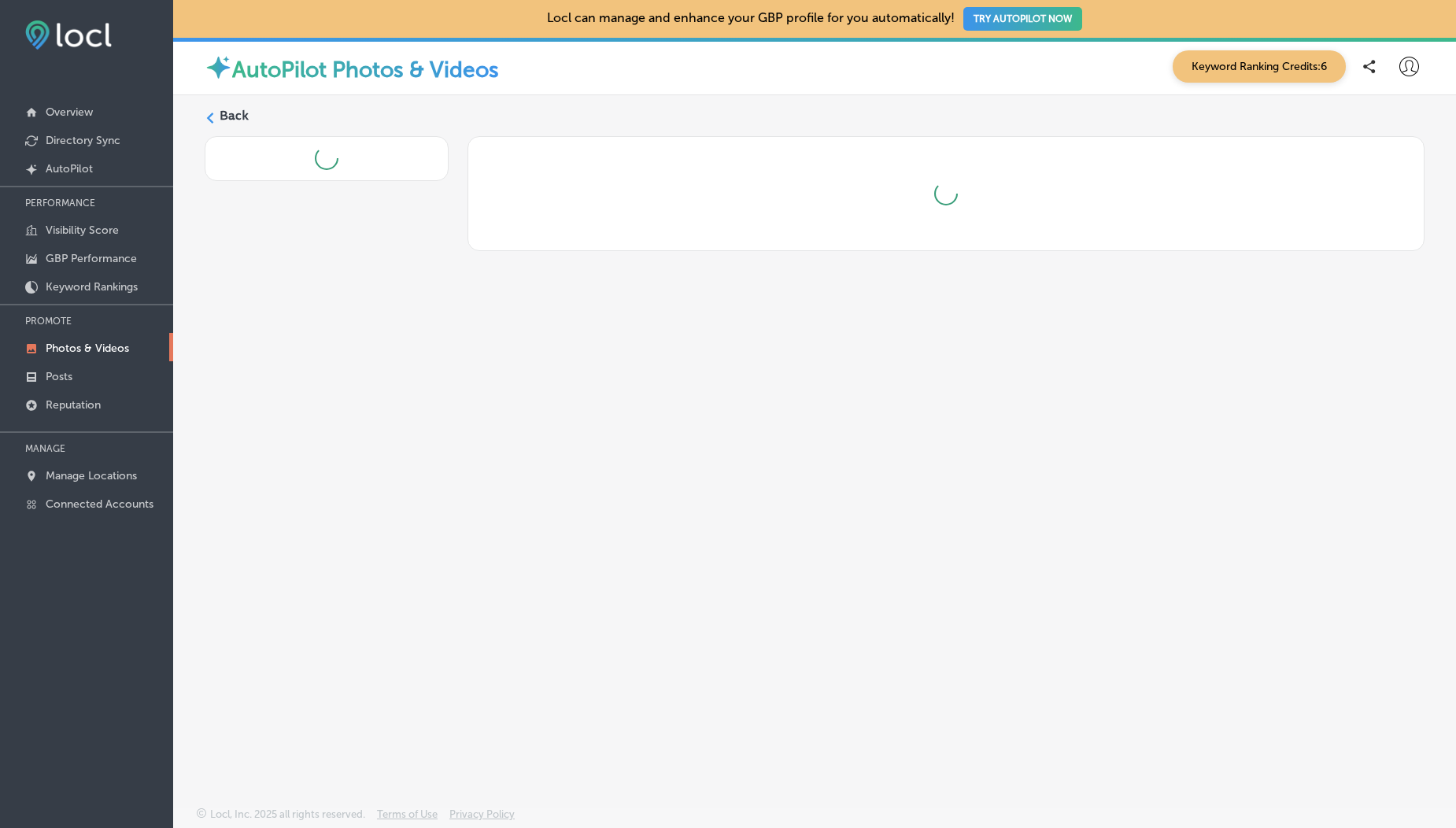
click at [221, 115] on label "Back" at bounding box center [234, 116] width 29 height 18
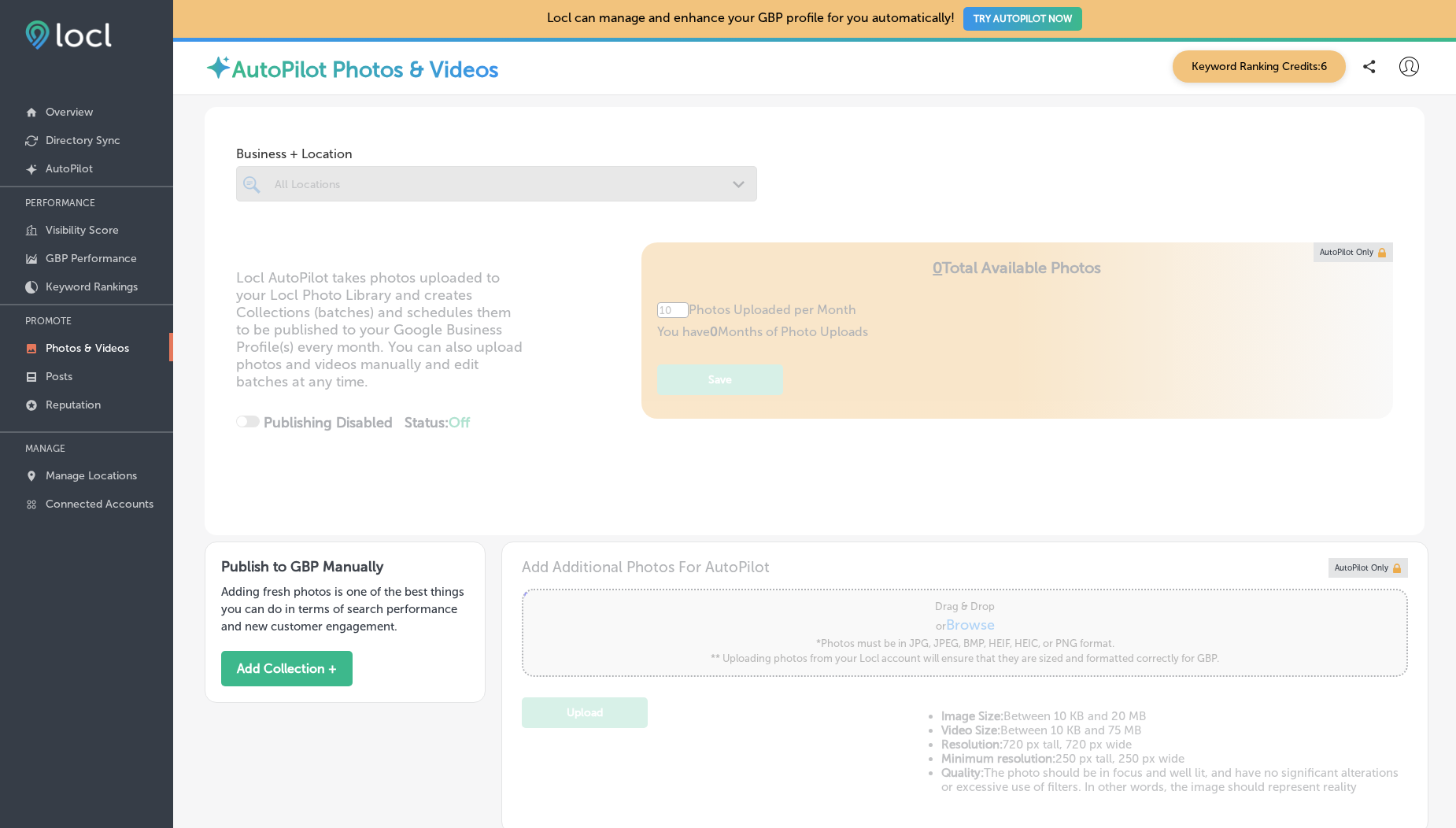
scroll to position [727, 0]
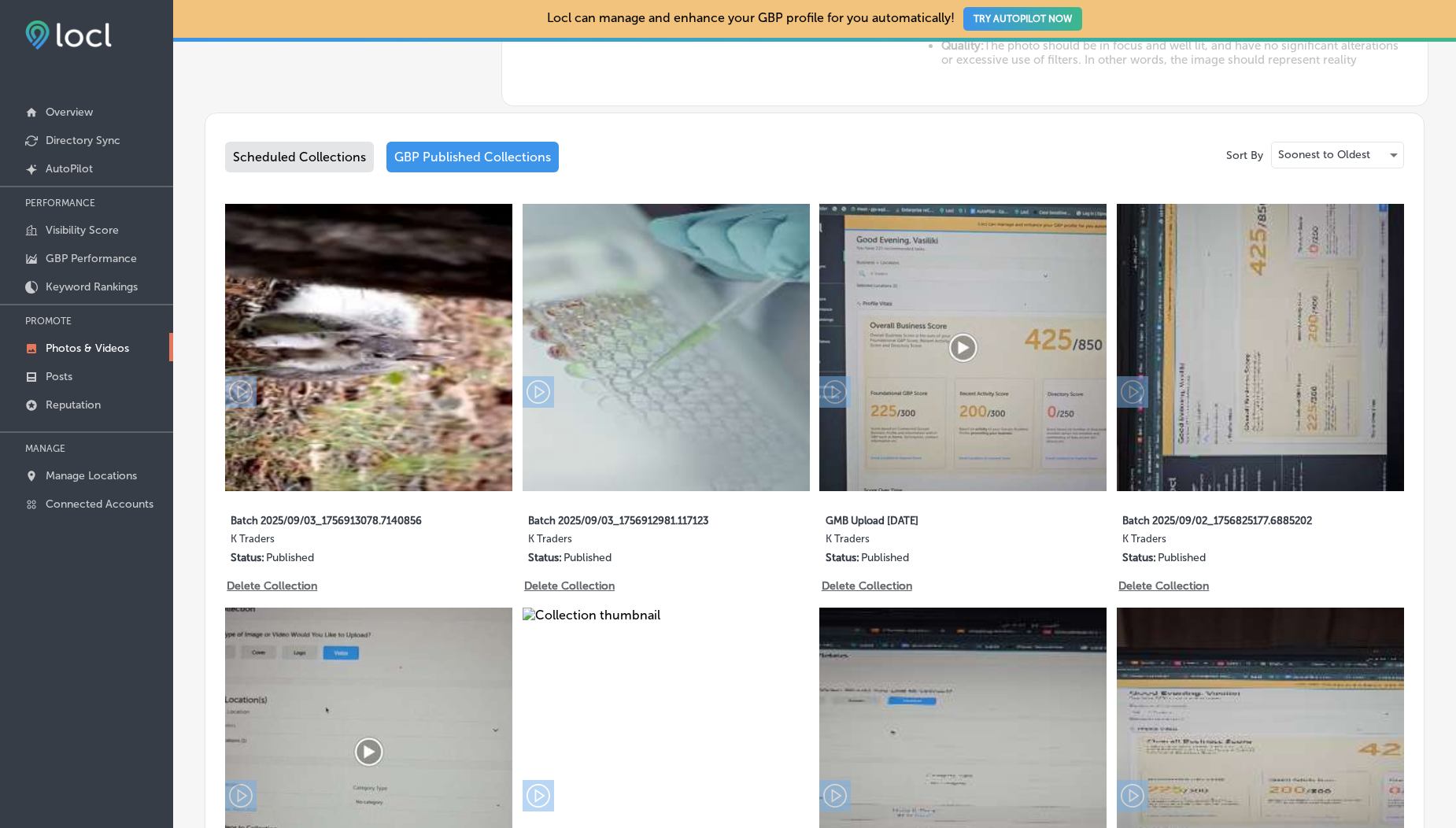
type input "5"
click at [318, 154] on div "Scheduled Collections" at bounding box center [299, 157] width 149 height 31
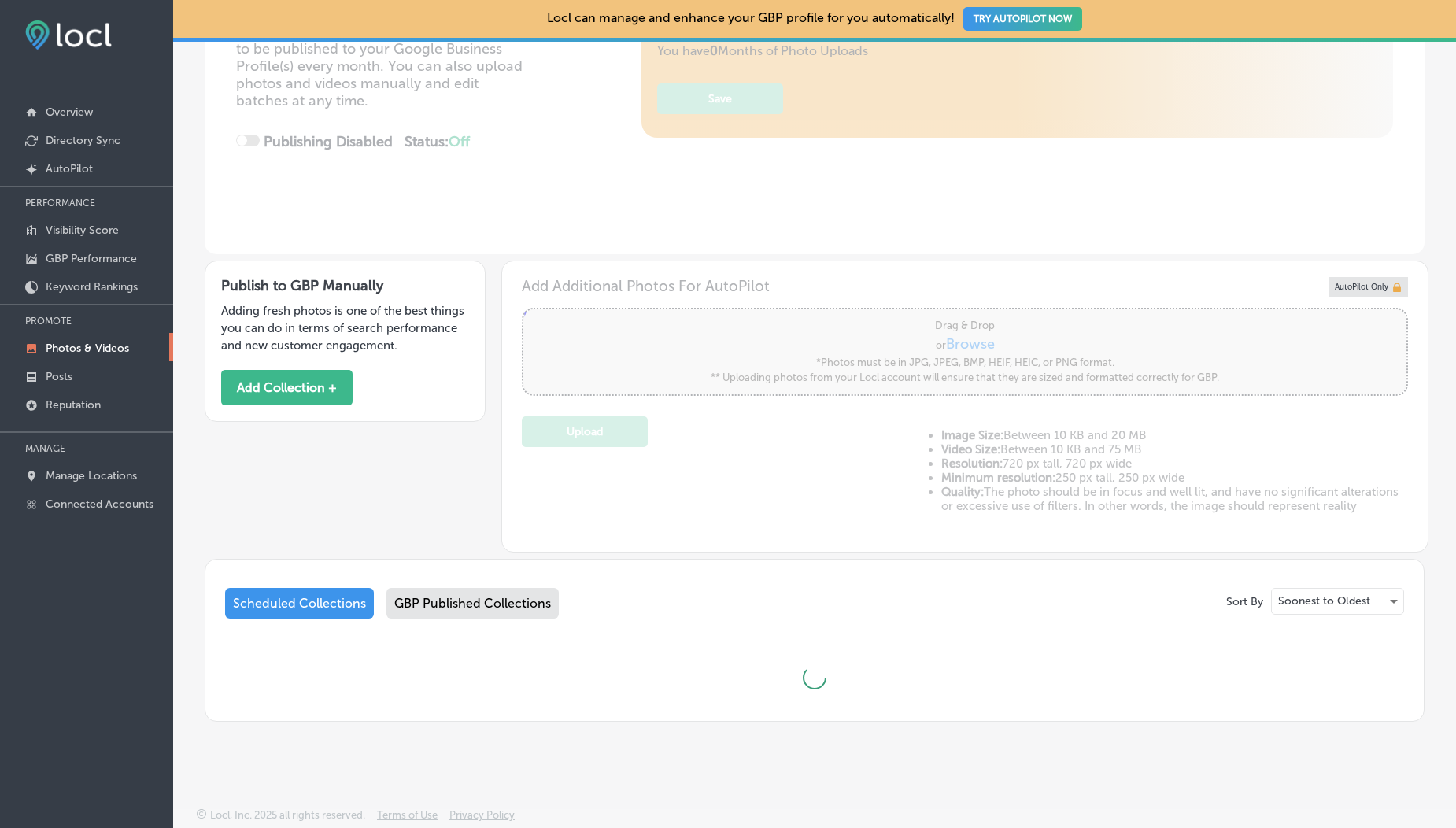
scroll to position [649, 0]
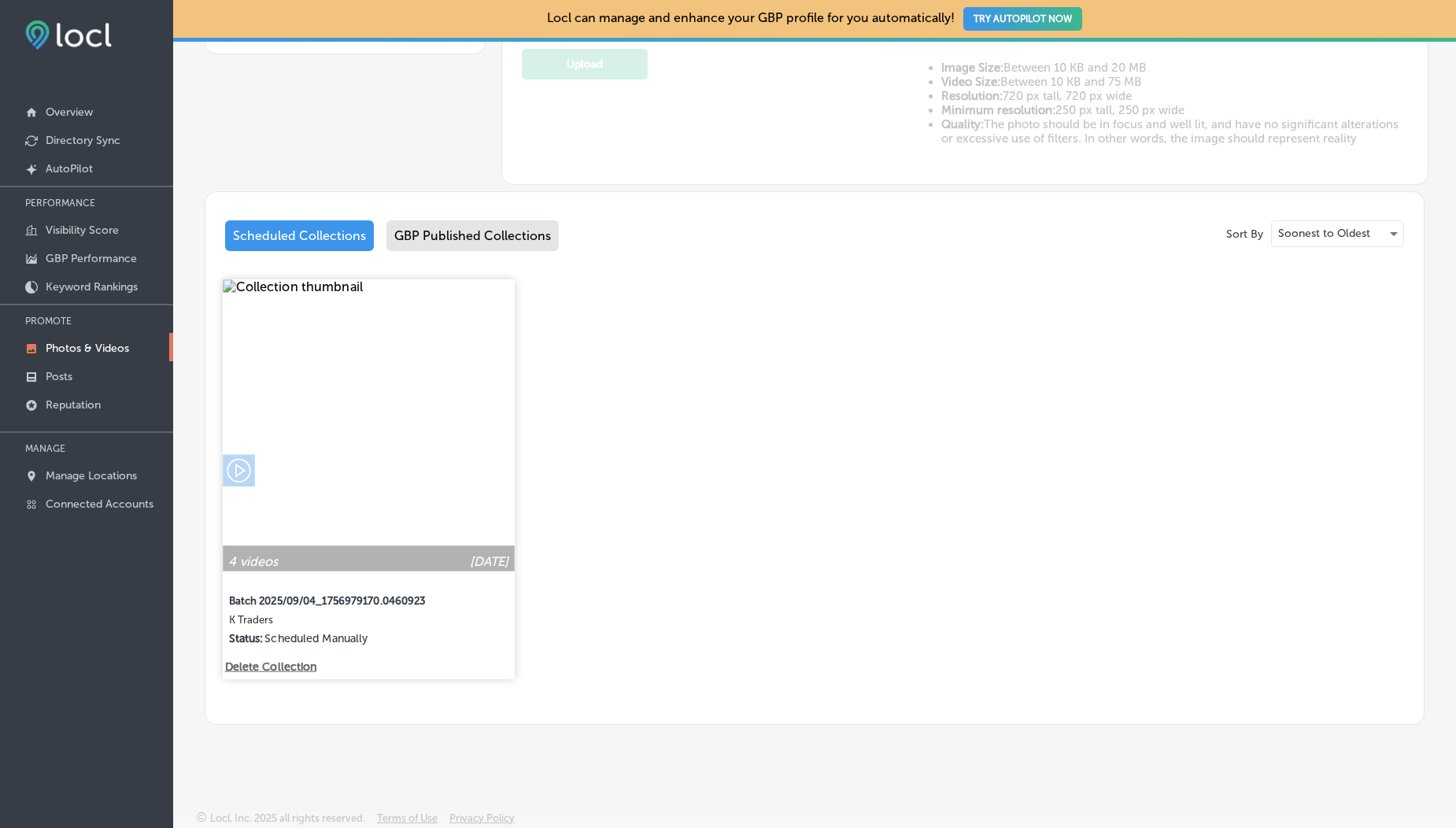
click at [349, 392] on img at bounding box center [368, 425] width 291 height 291
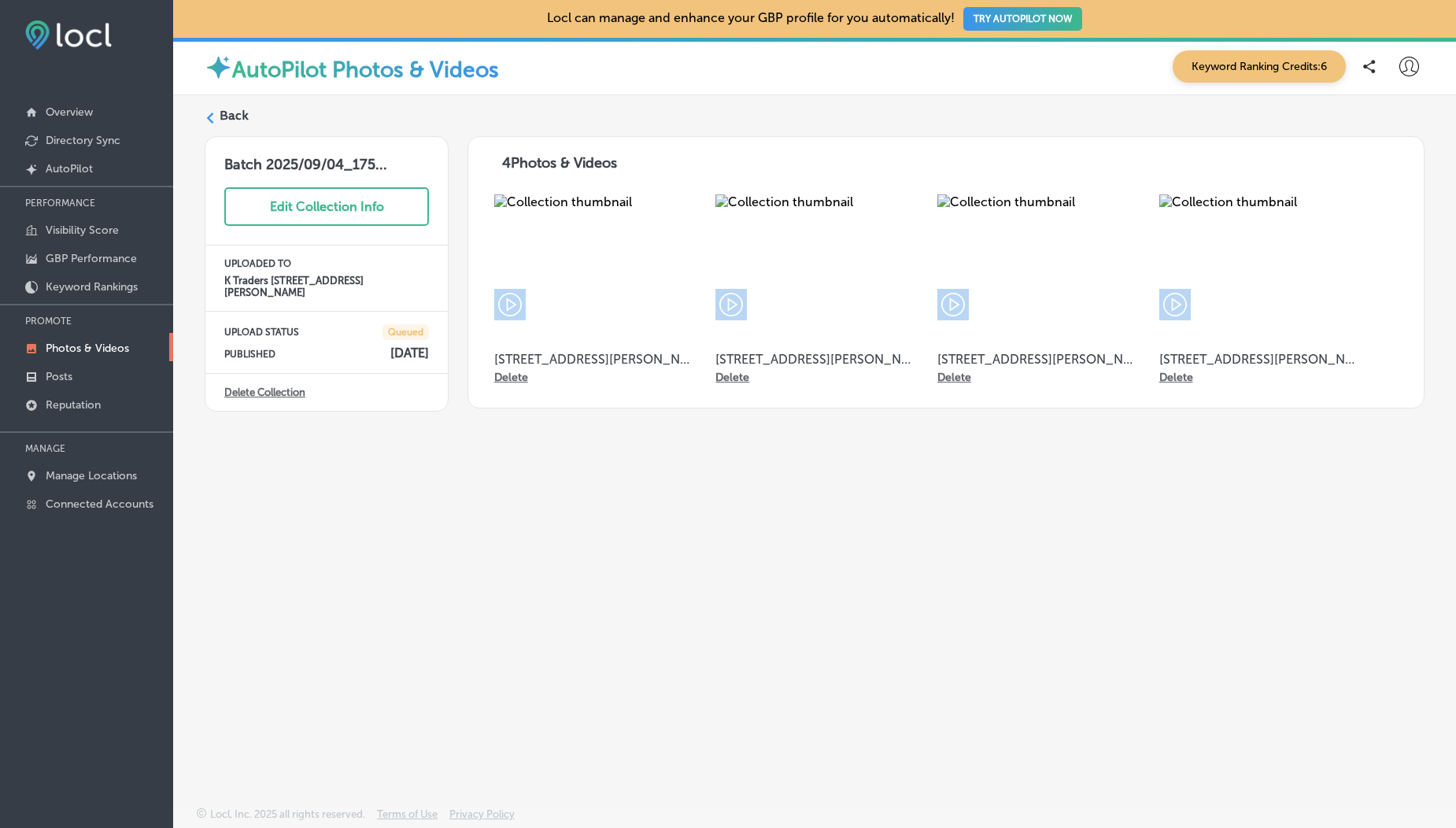
click at [231, 115] on label "Back" at bounding box center [234, 116] width 29 height 18
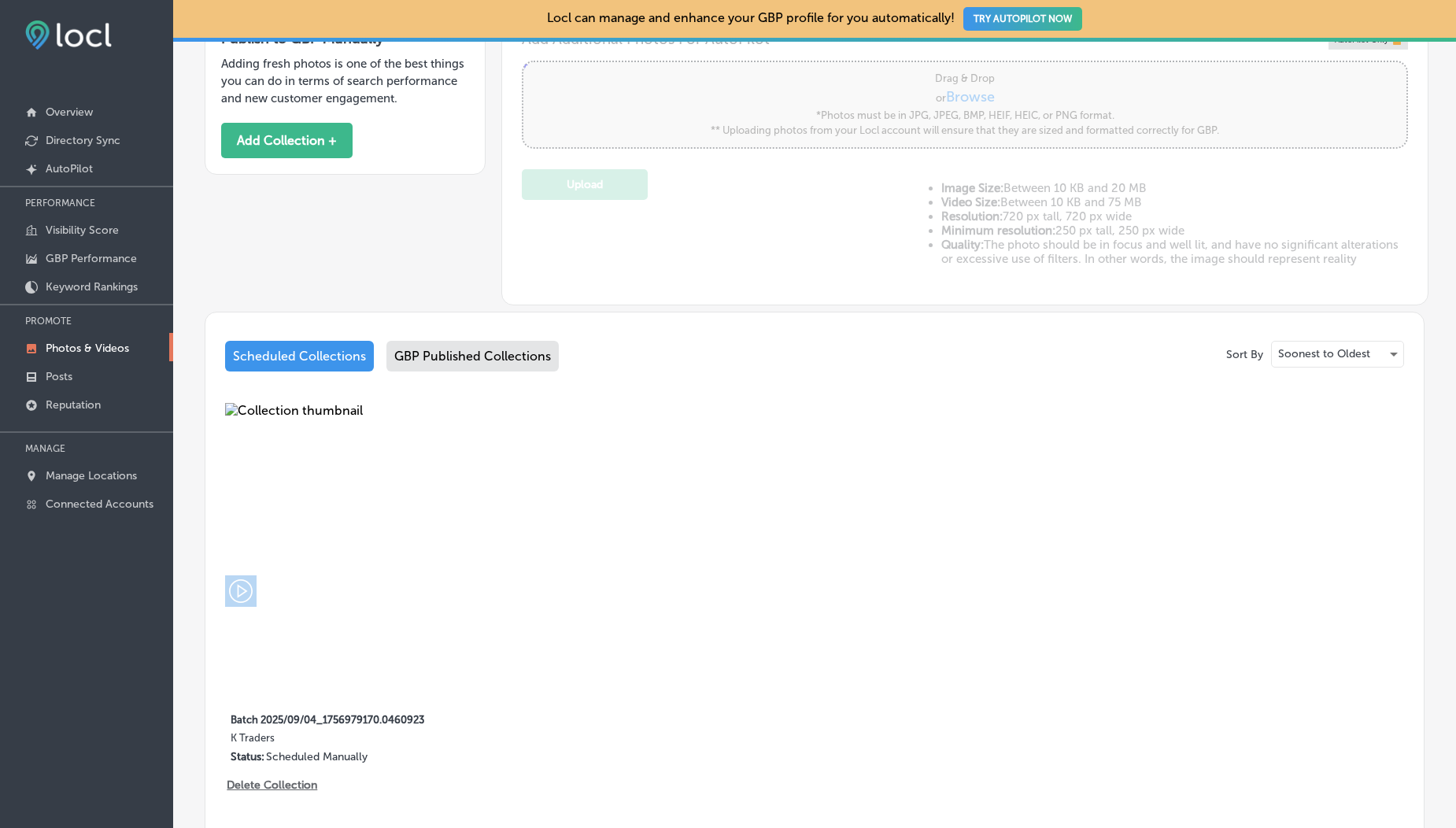
type input "5"
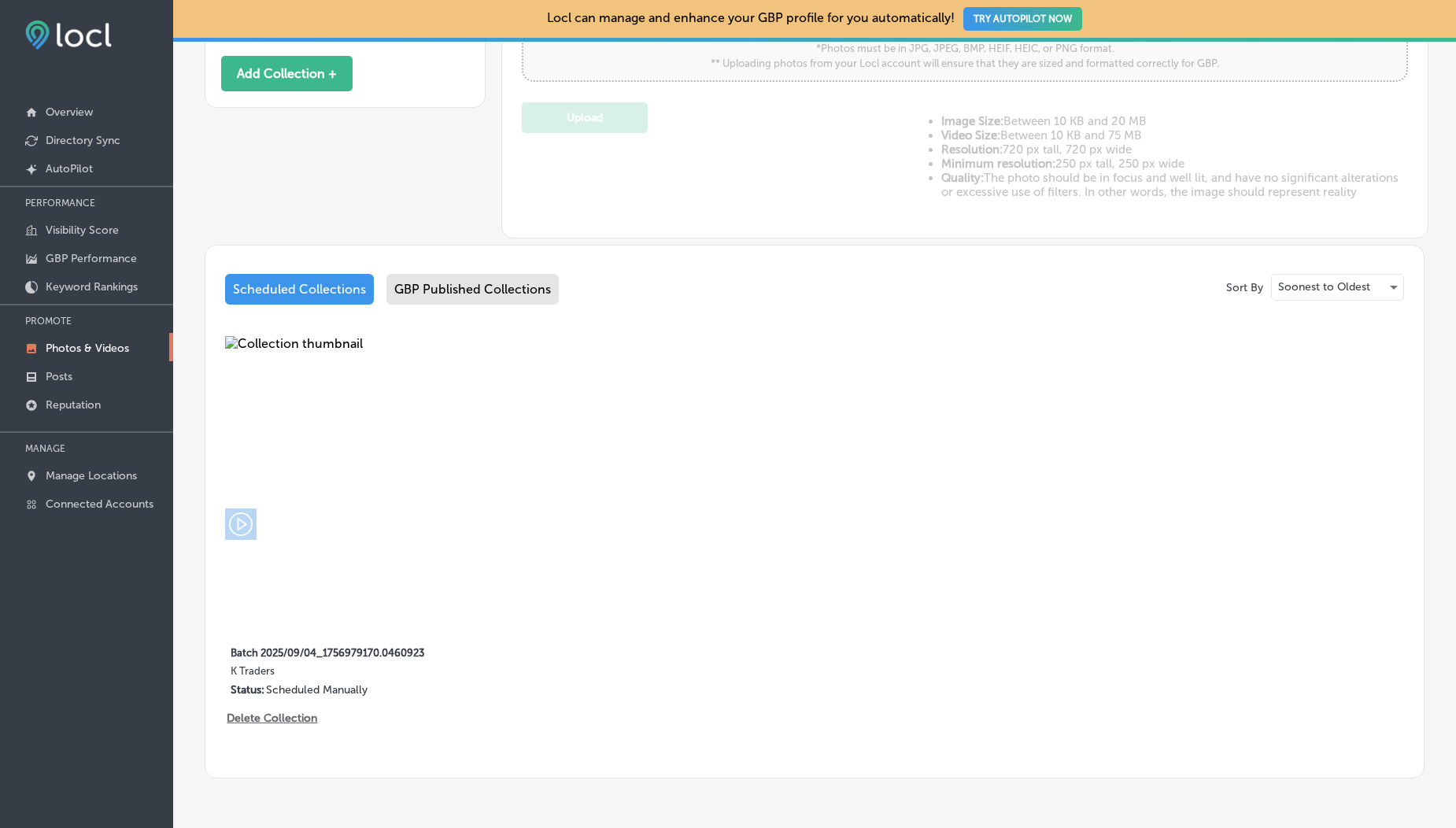
click at [470, 281] on div "GBP Published Collections" at bounding box center [472, 289] width 172 height 31
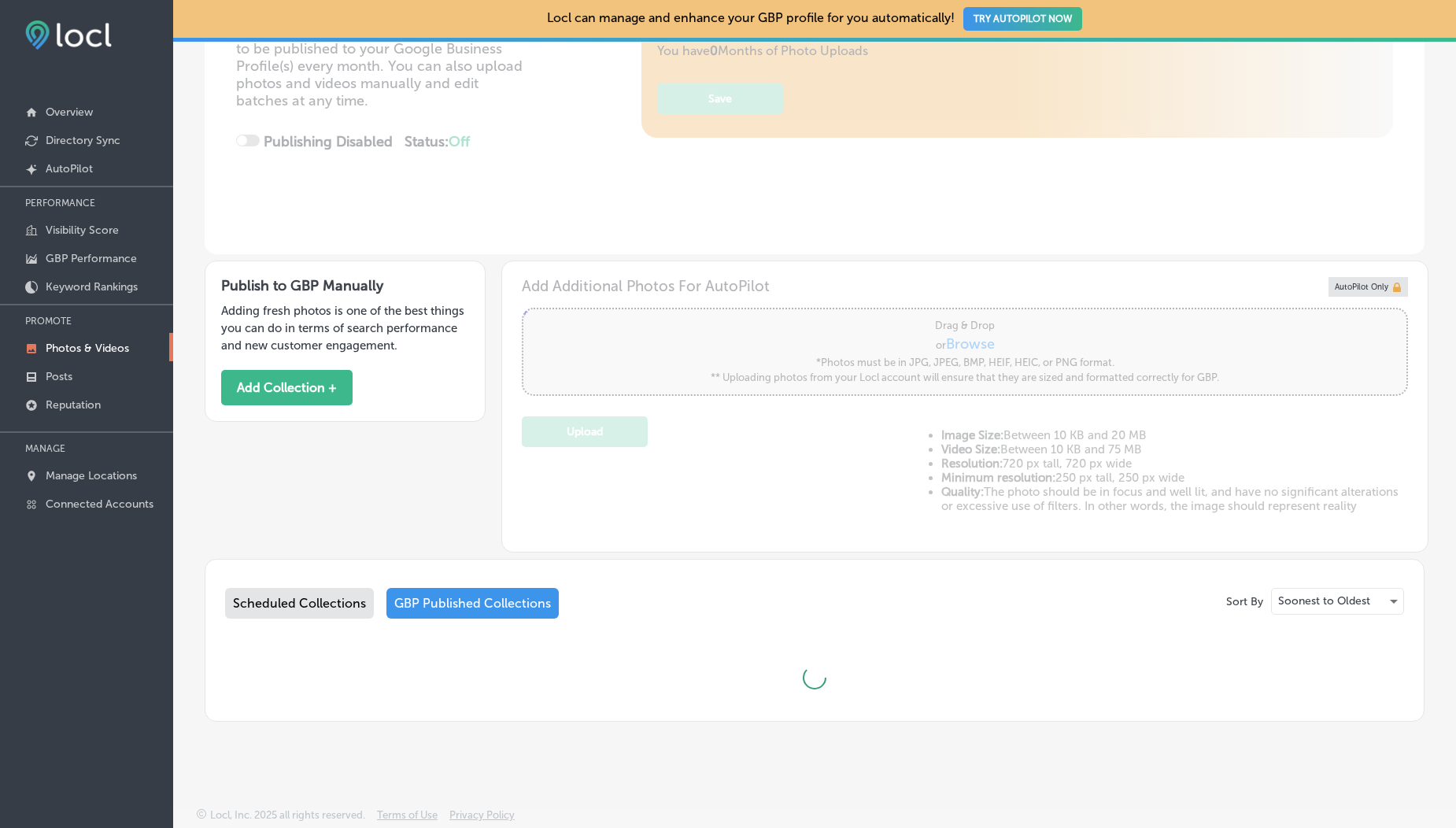
scroll to position [595, 0]
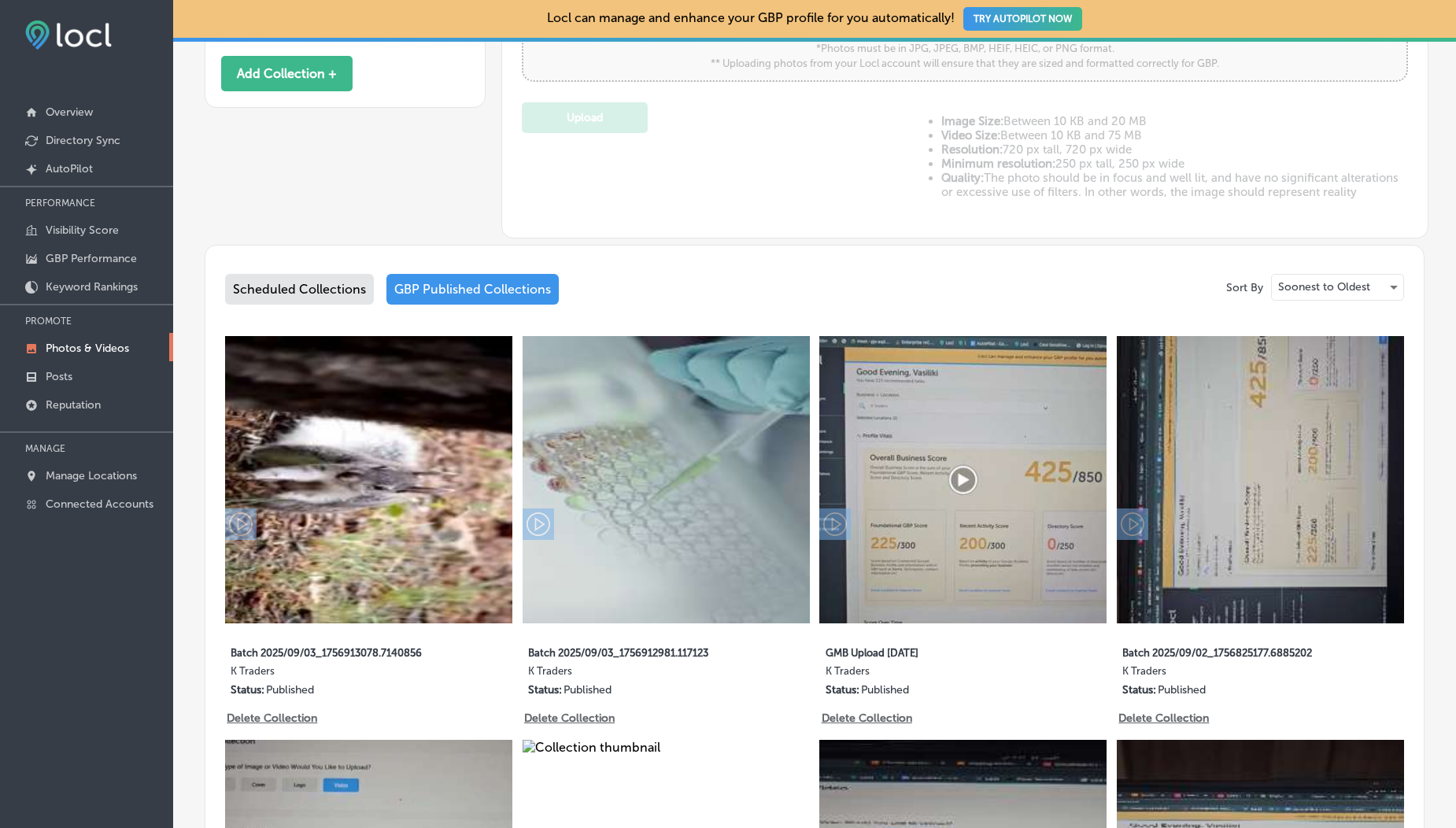
click at [331, 286] on div "Scheduled Collections" at bounding box center [299, 289] width 149 height 31
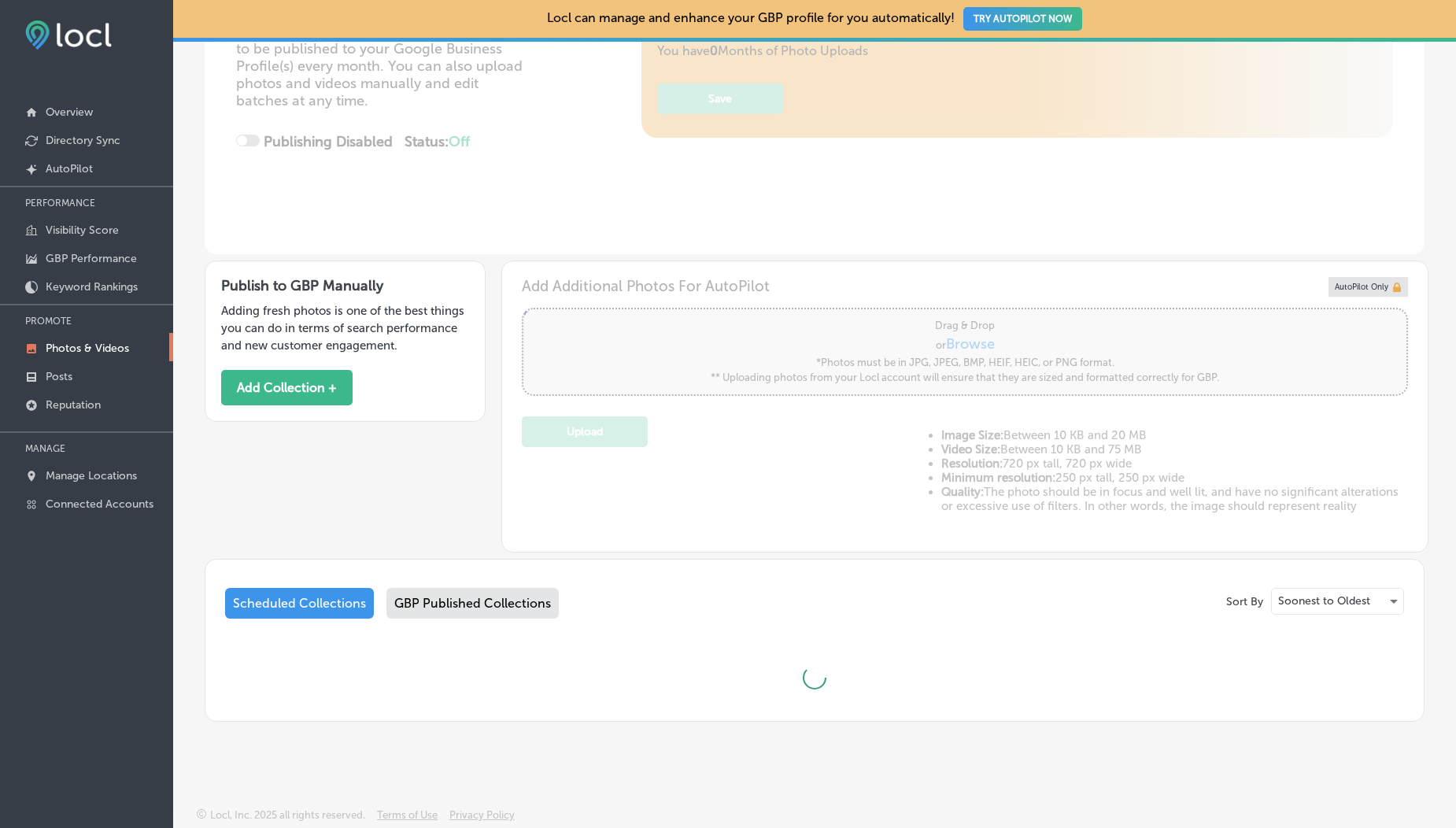
scroll to position [595, 0]
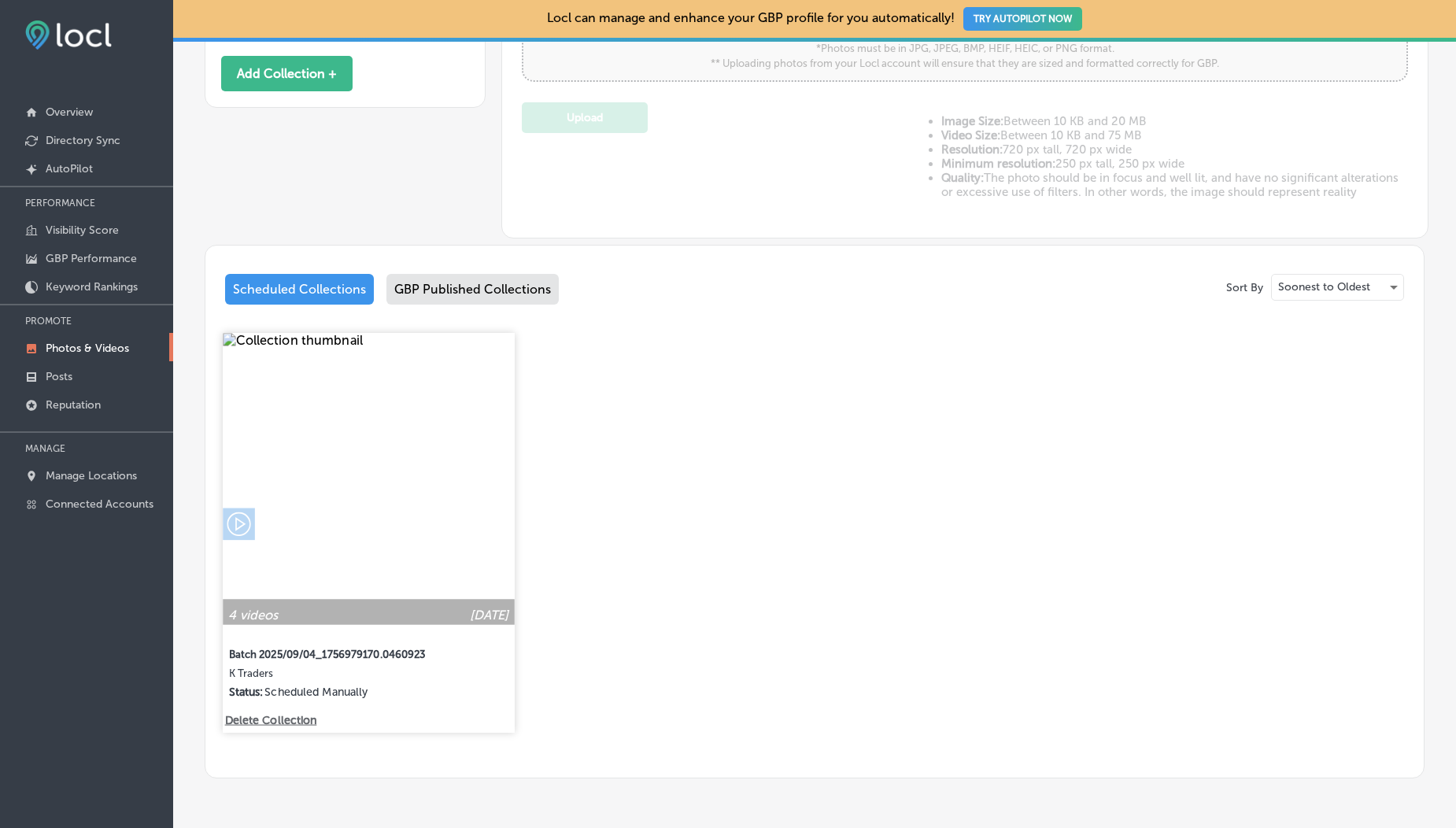
click at [354, 533] on img at bounding box center [368, 478] width 291 height 291
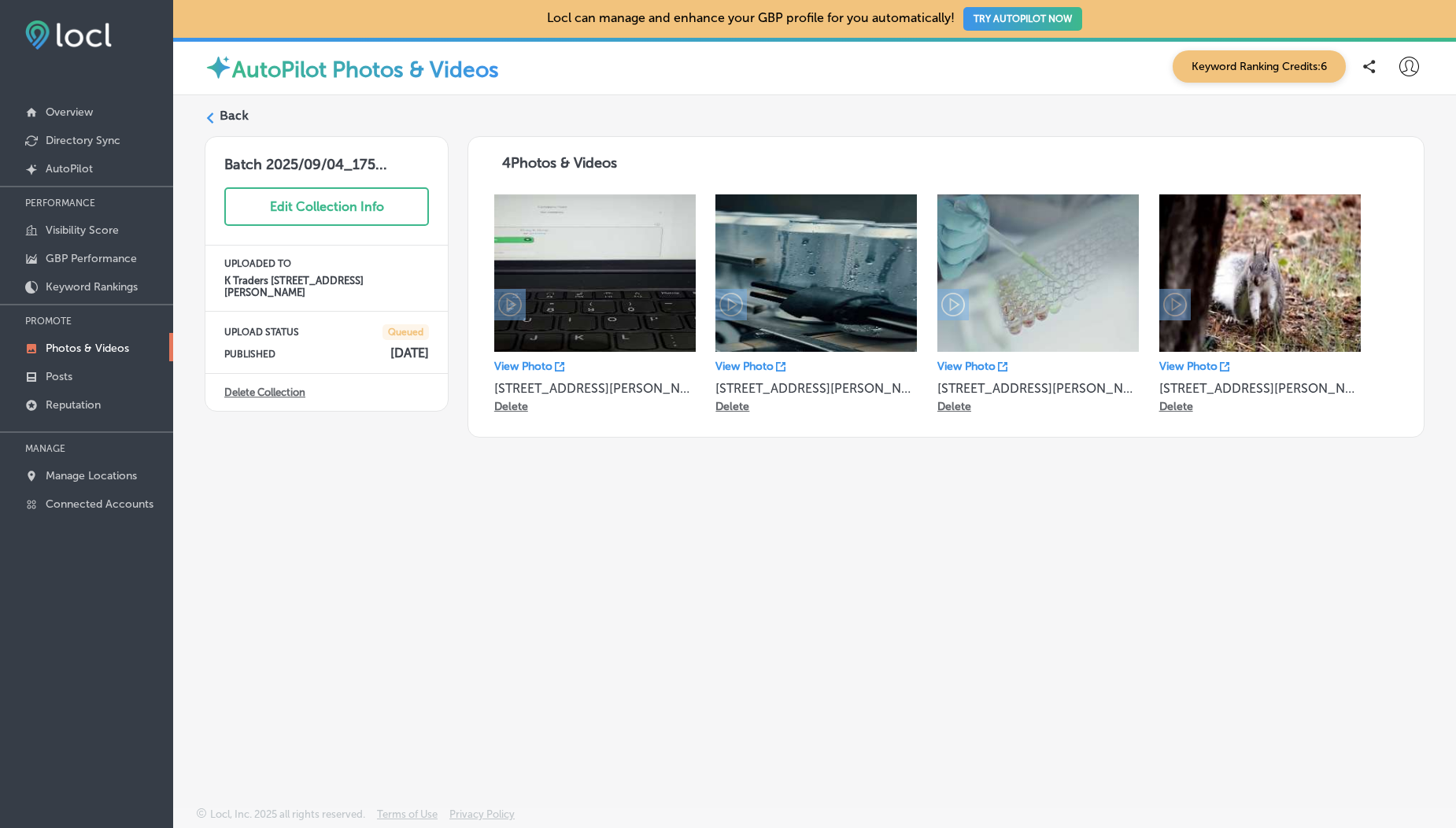
click at [244, 112] on label "Back" at bounding box center [234, 116] width 29 height 18
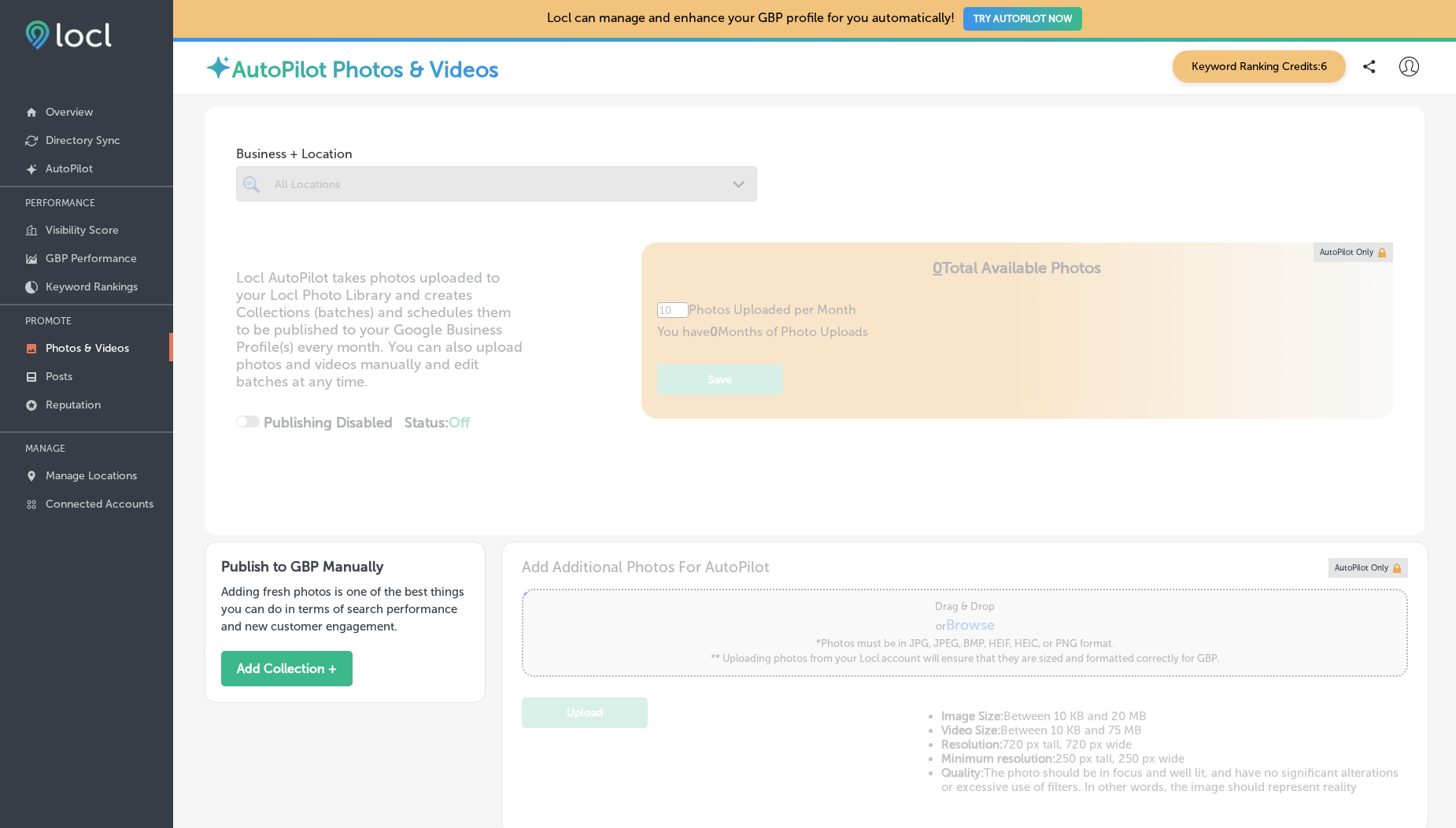
scroll to position [649, 0]
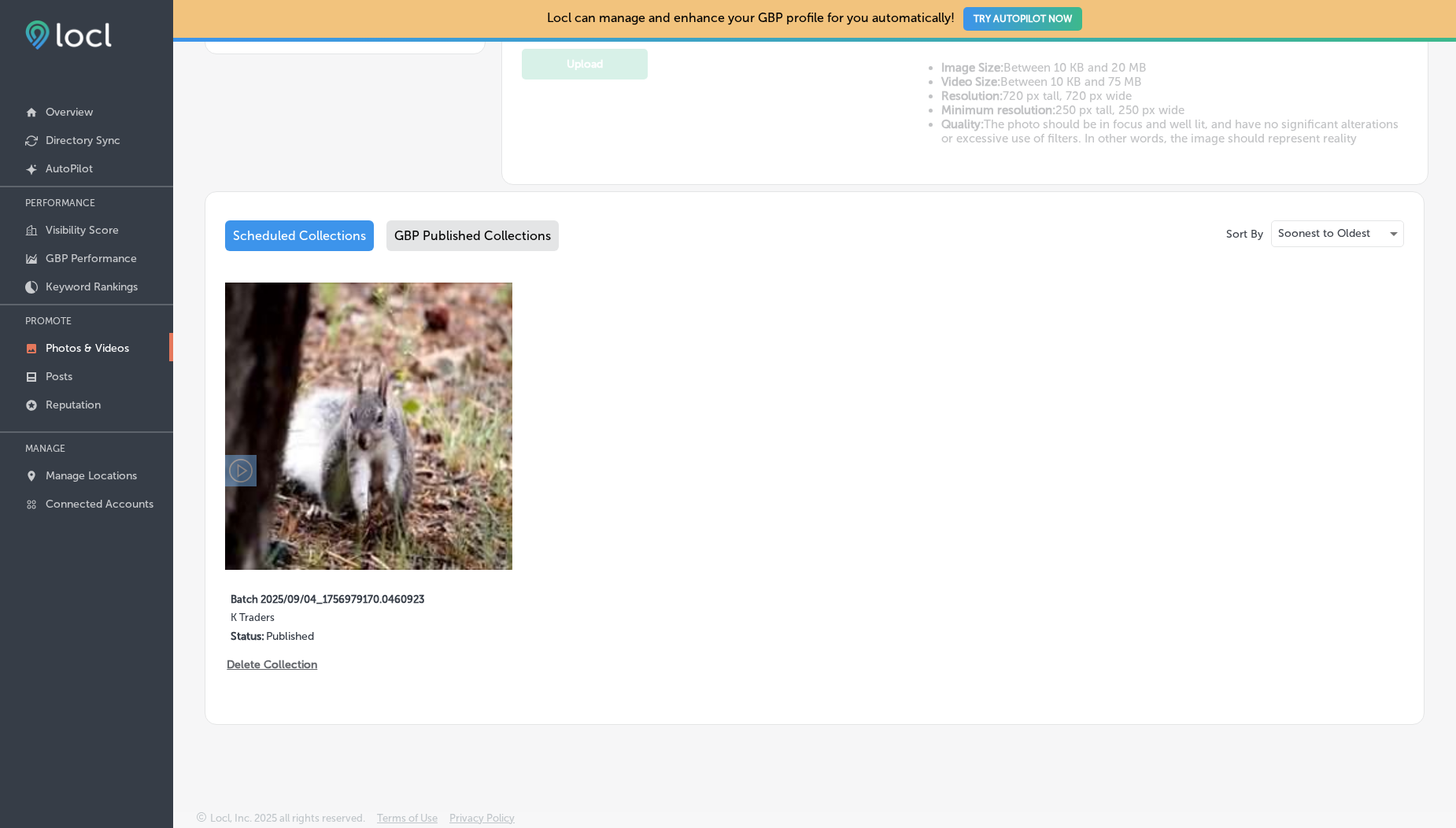
type input "5"
click at [445, 235] on div "GBP Published Collections" at bounding box center [472, 236] width 172 height 31
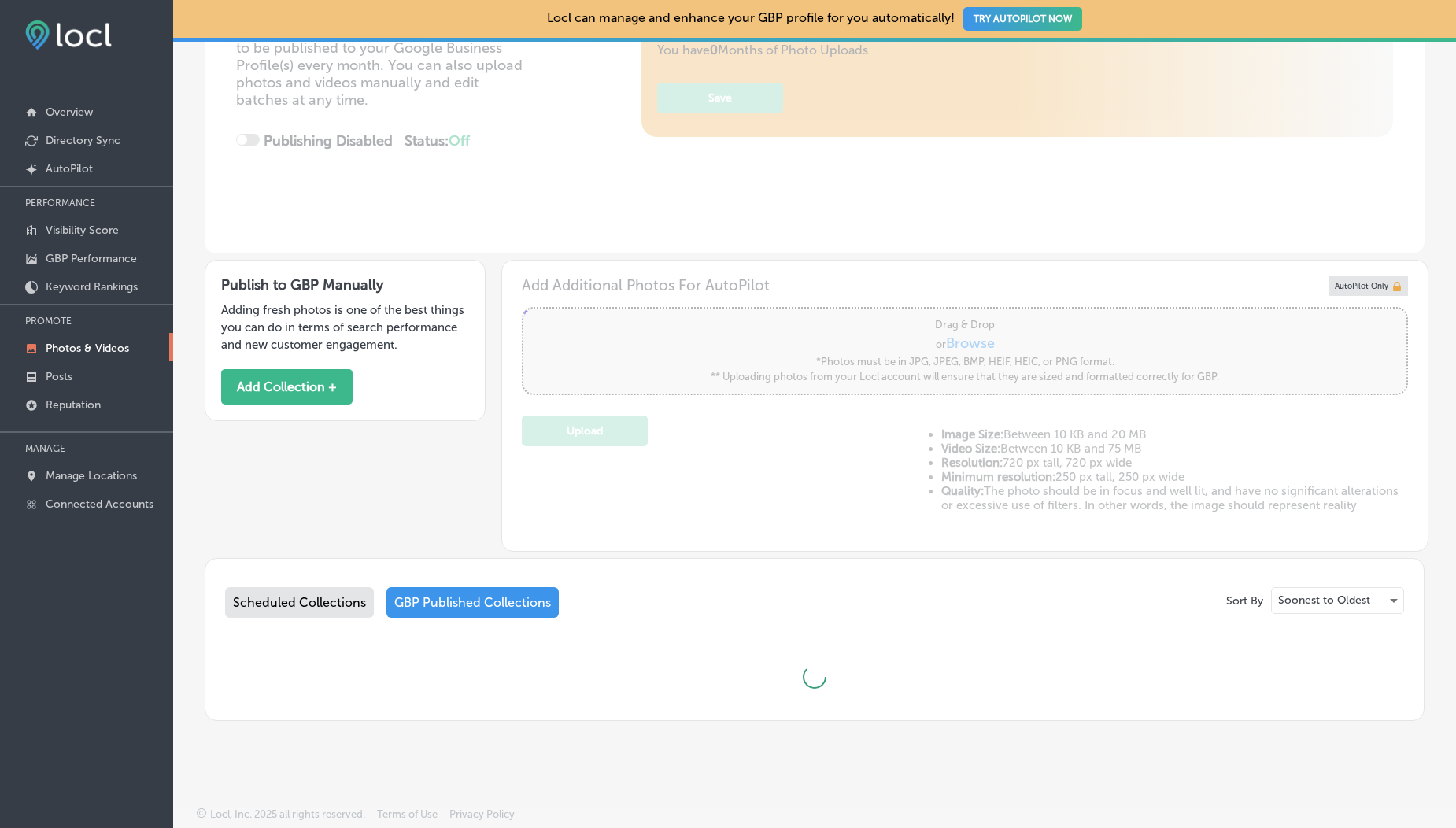
scroll to position [281, 0]
click at [325, 599] on div "Scheduled Collections" at bounding box center [299, 603] width 149 height 31
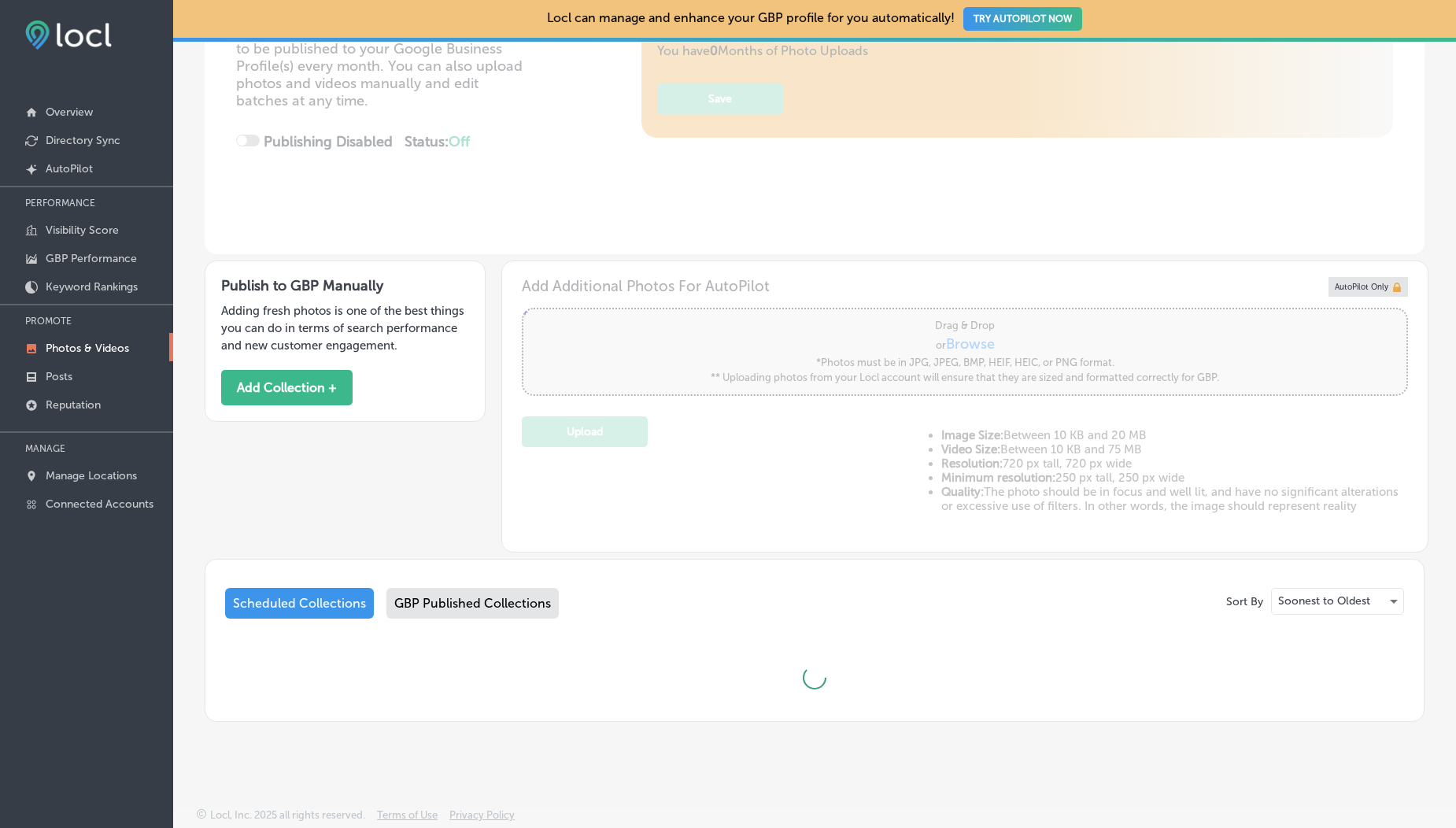
scroll to position [354, 0]
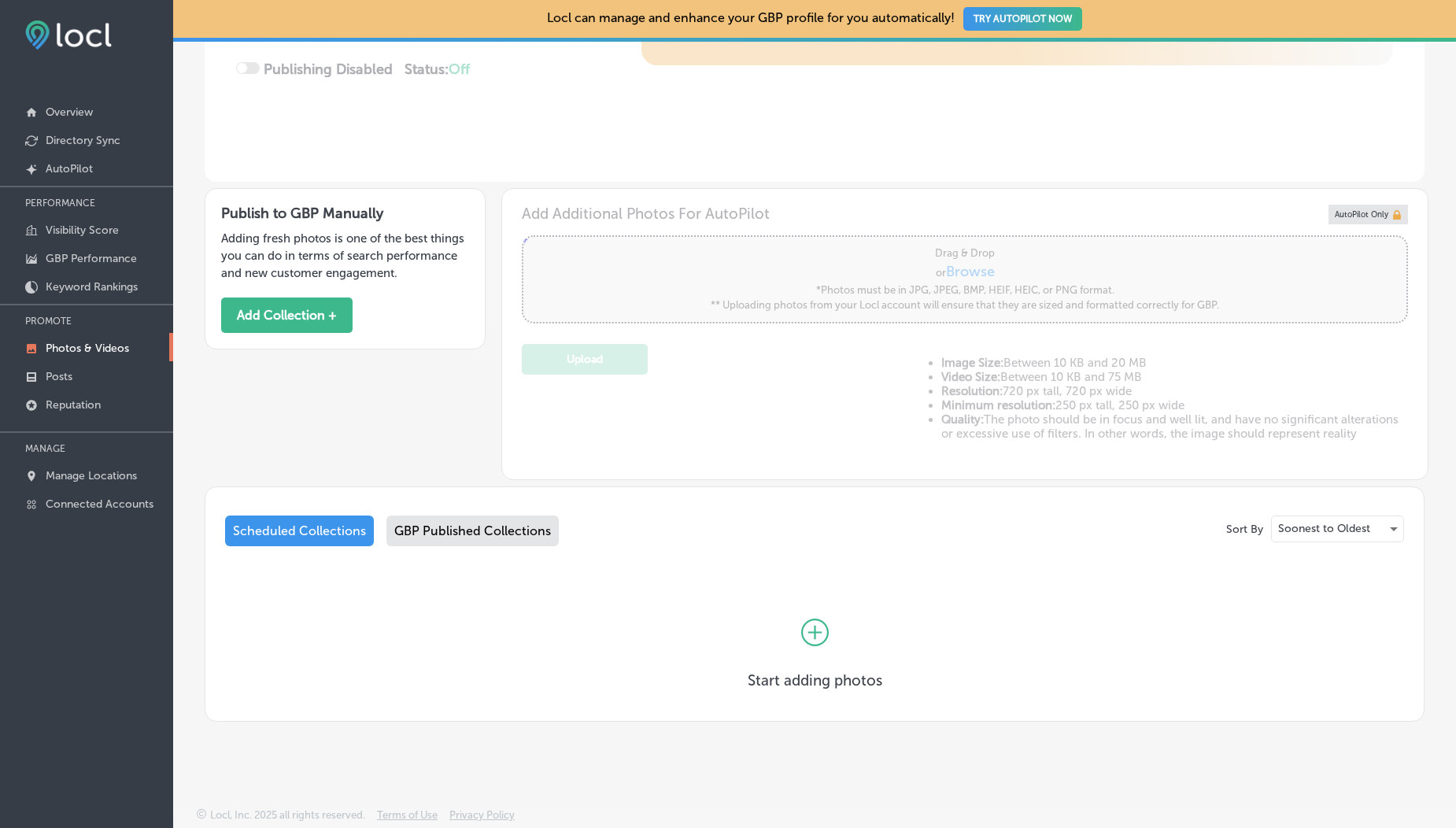
click at [456, 529] on div "GBP Published Collections" at bounding box center [472, 531] width 172 height 31
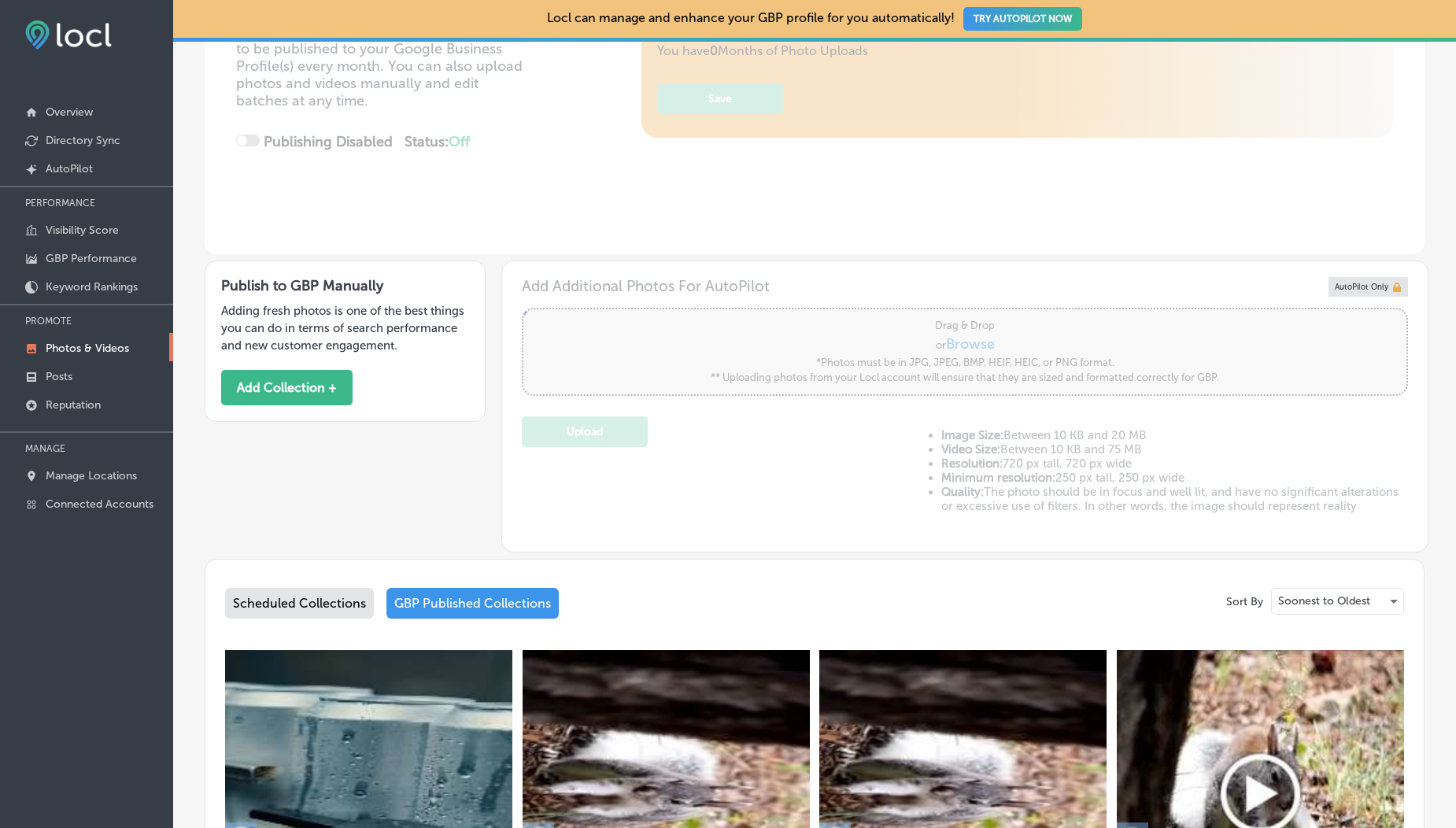
scroll to position [649, 0]
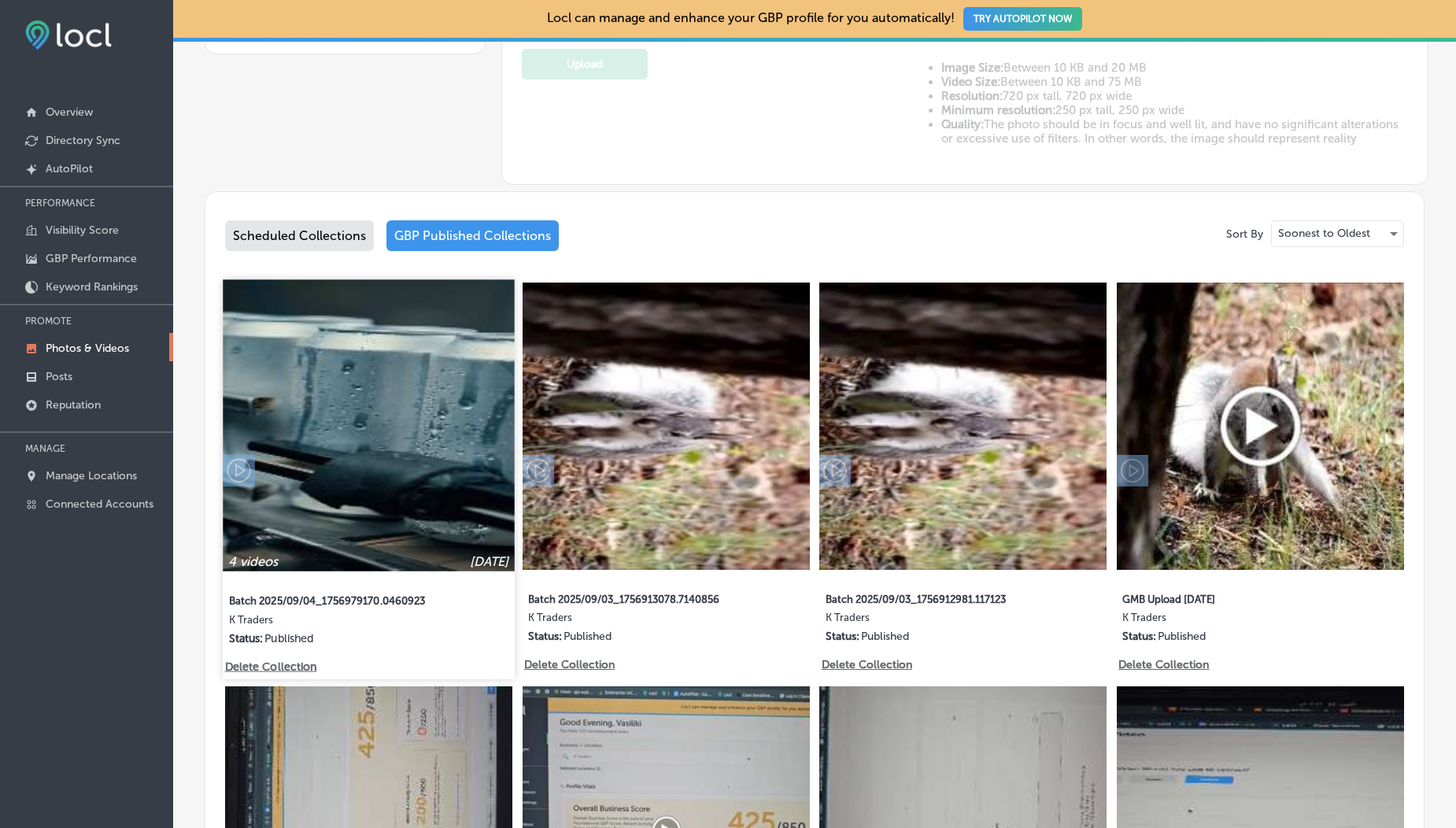
click at [413, 470] on img at bounding box center [368, 425] width 291 height 291
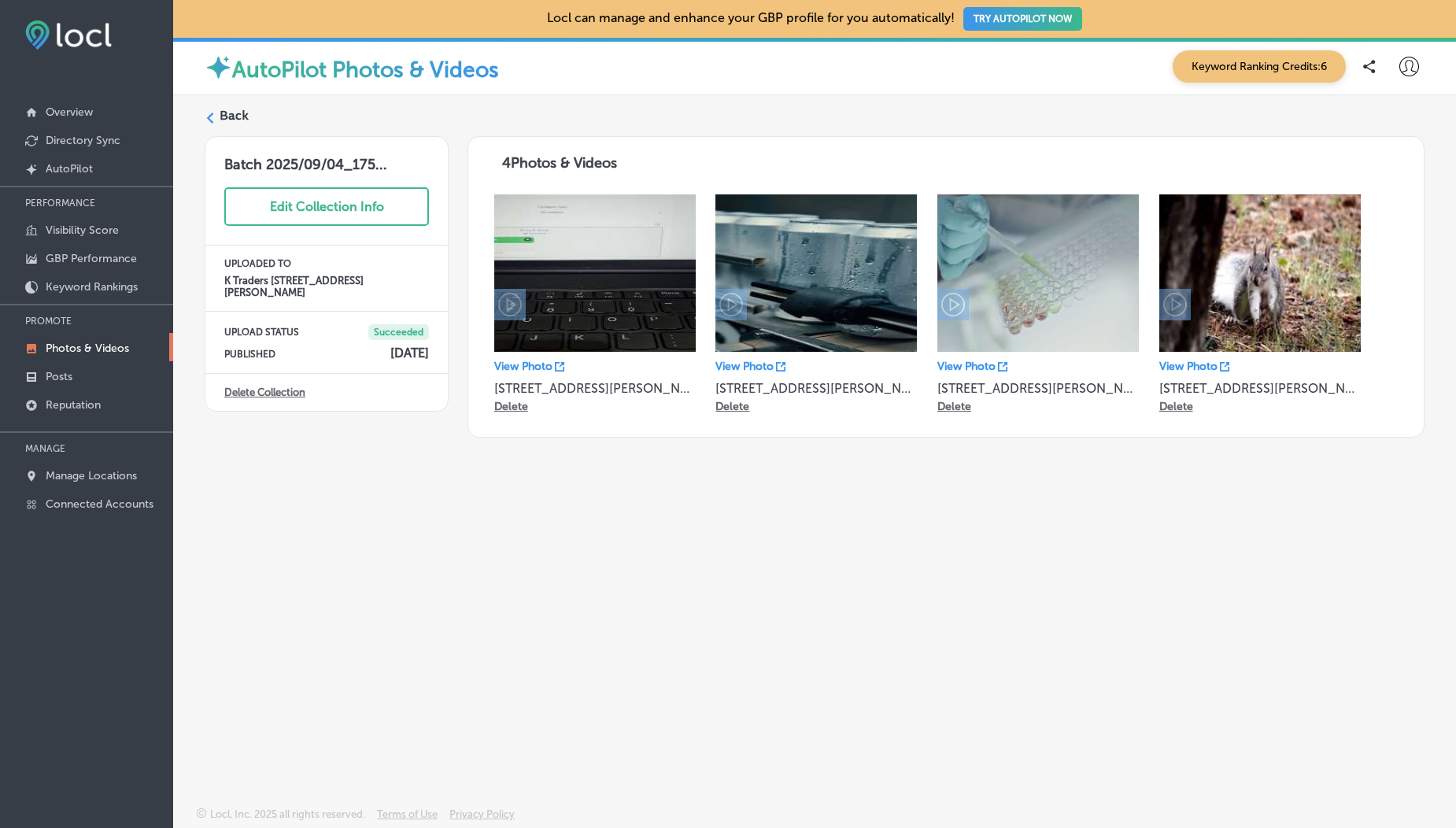
click at [217, 113] on div "Back" at bounding box center [814, 121] width 1220 height 29
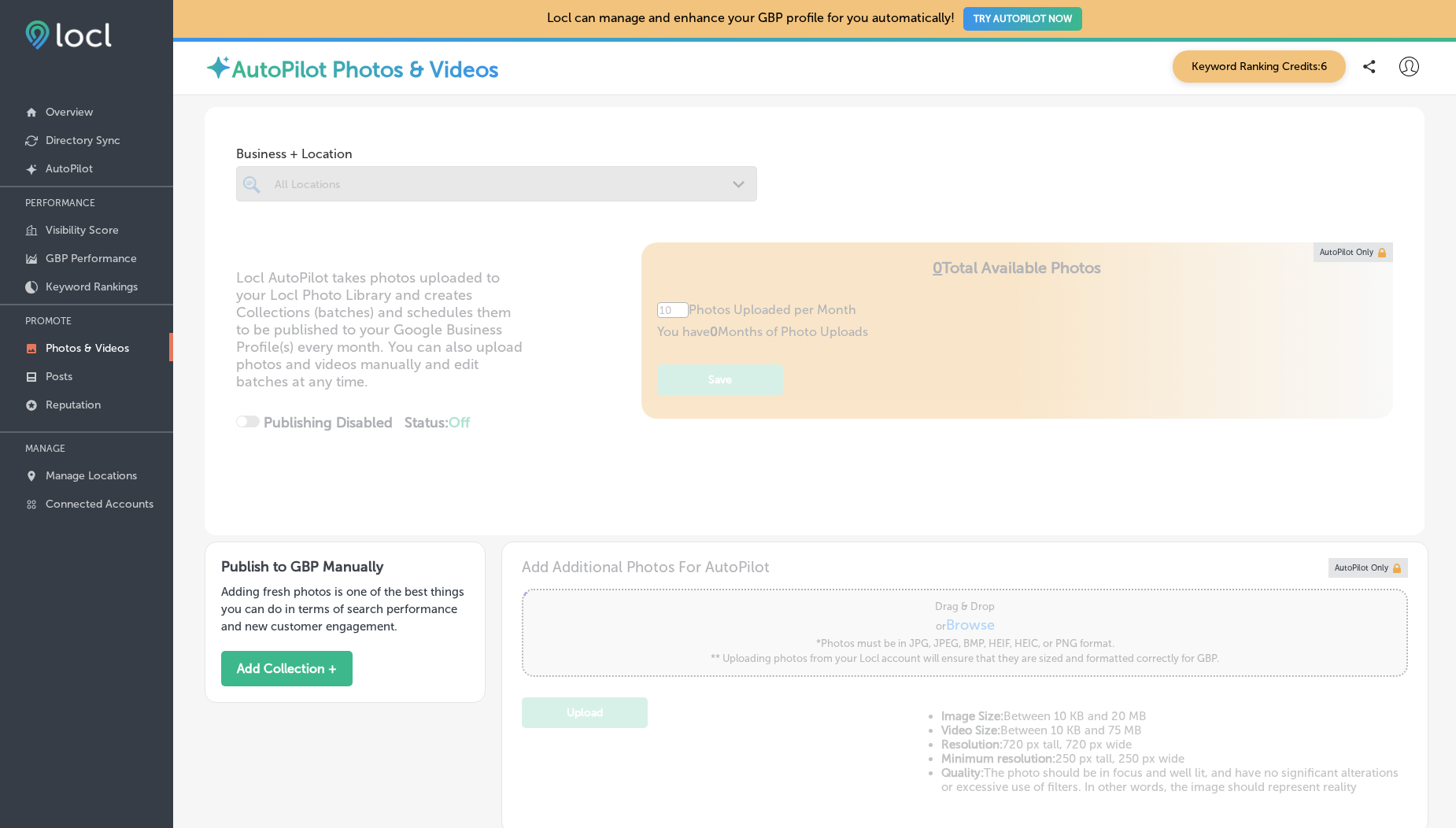
scroll to position [824, 0]
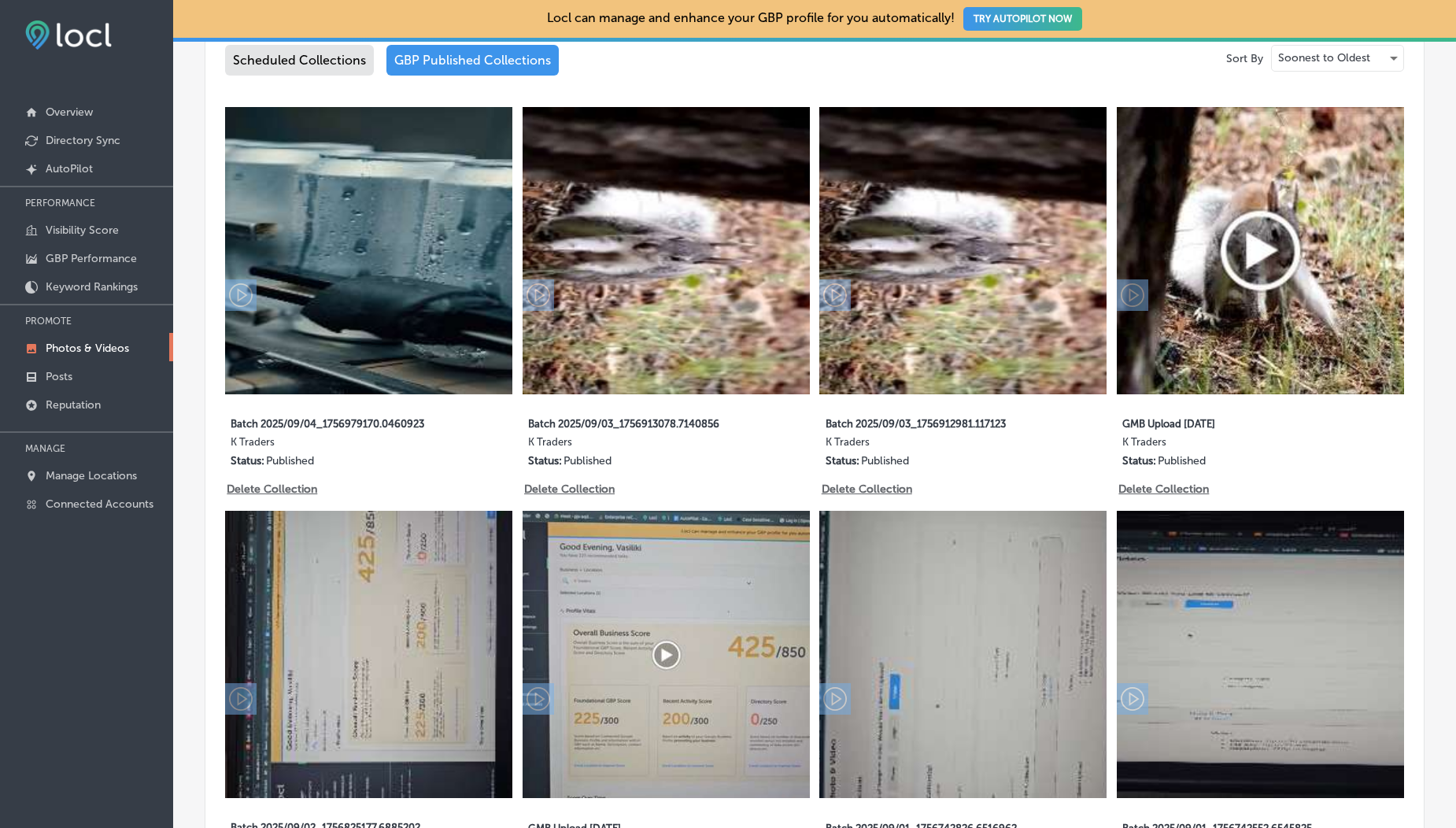
type input "5"
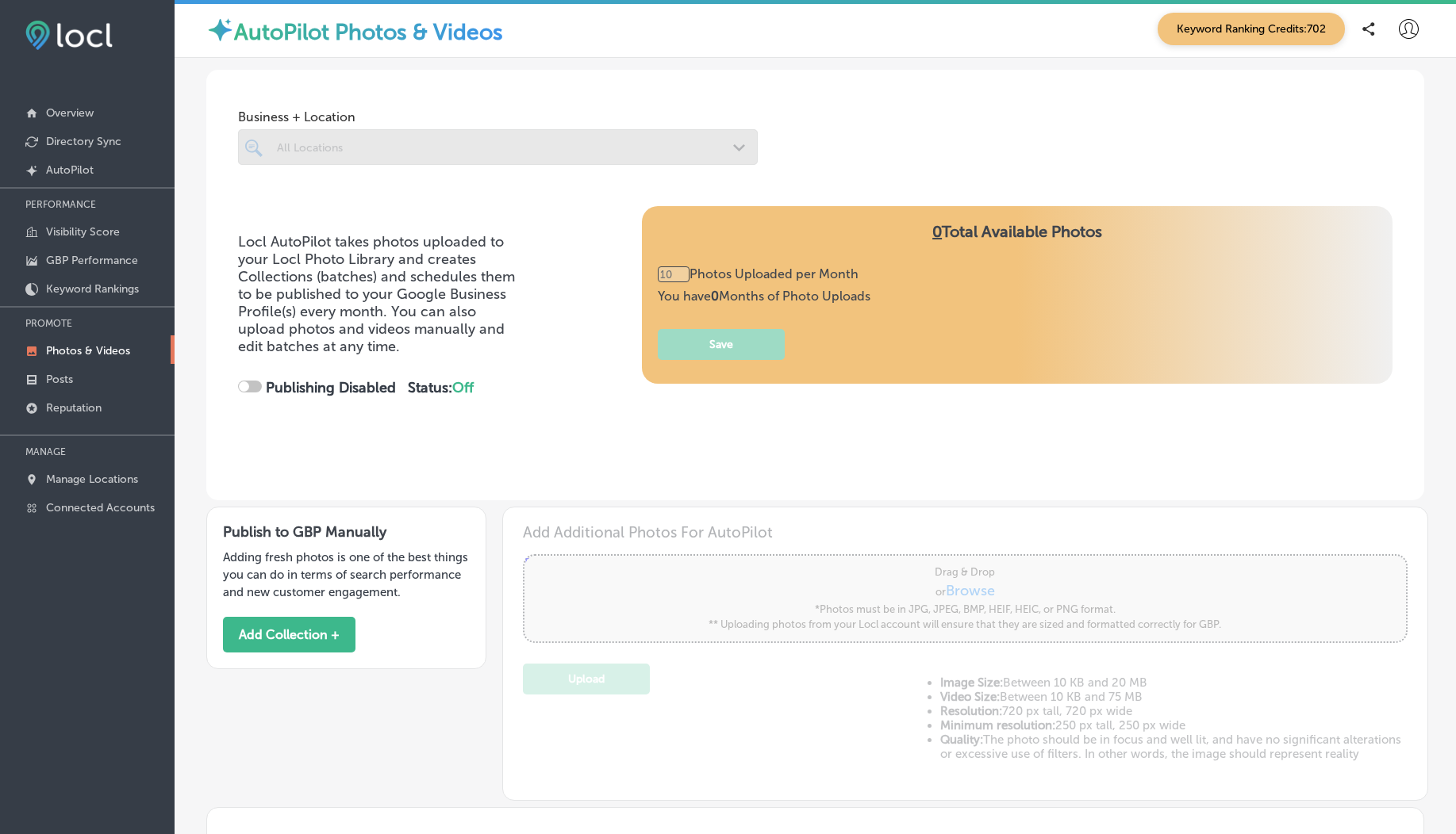
scroll to position [229, 0]
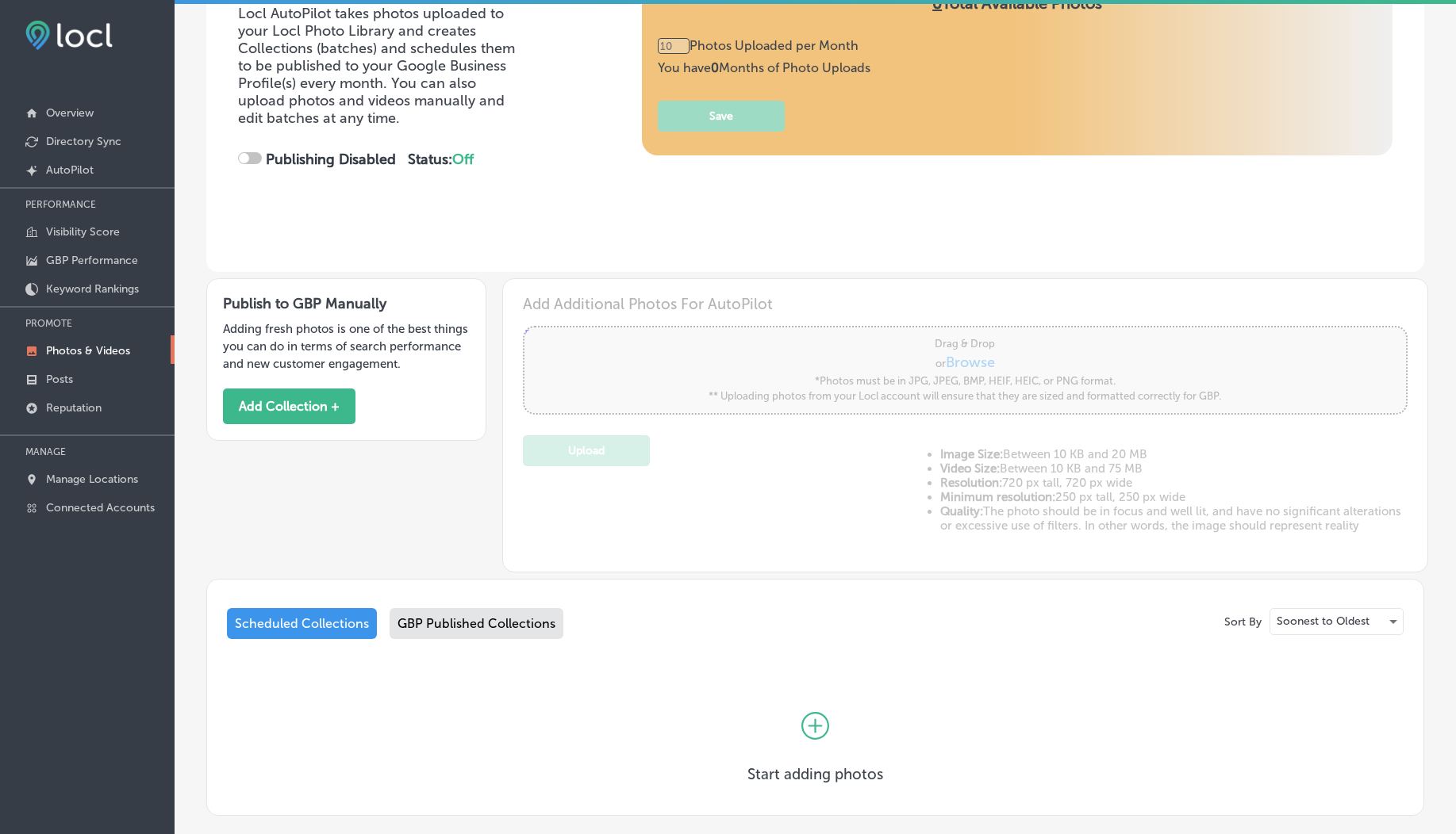
type input "0"
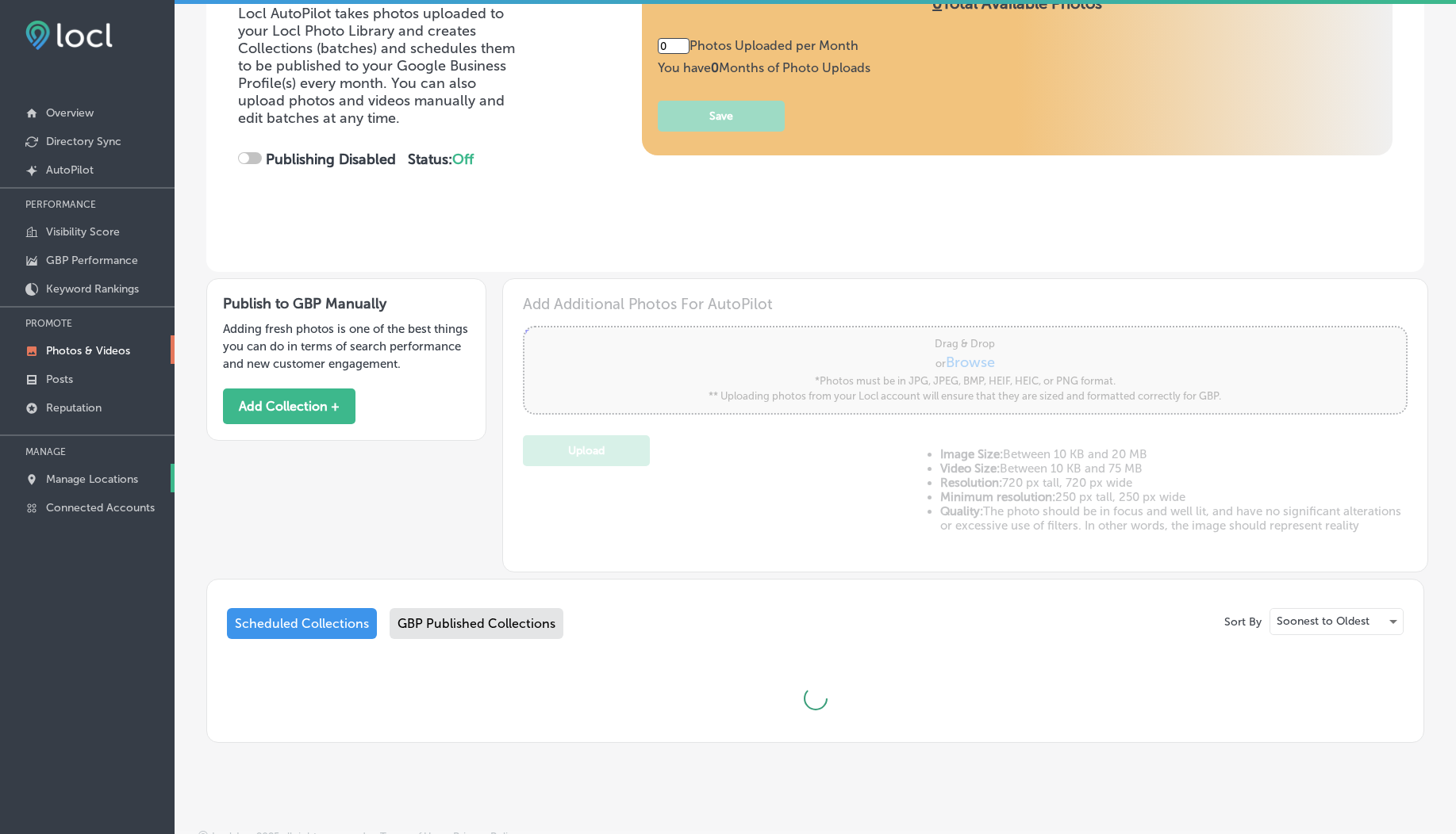
click at [103, 481] on p "Manage Locations" at bounding box center [92, 479] width 92 height 13
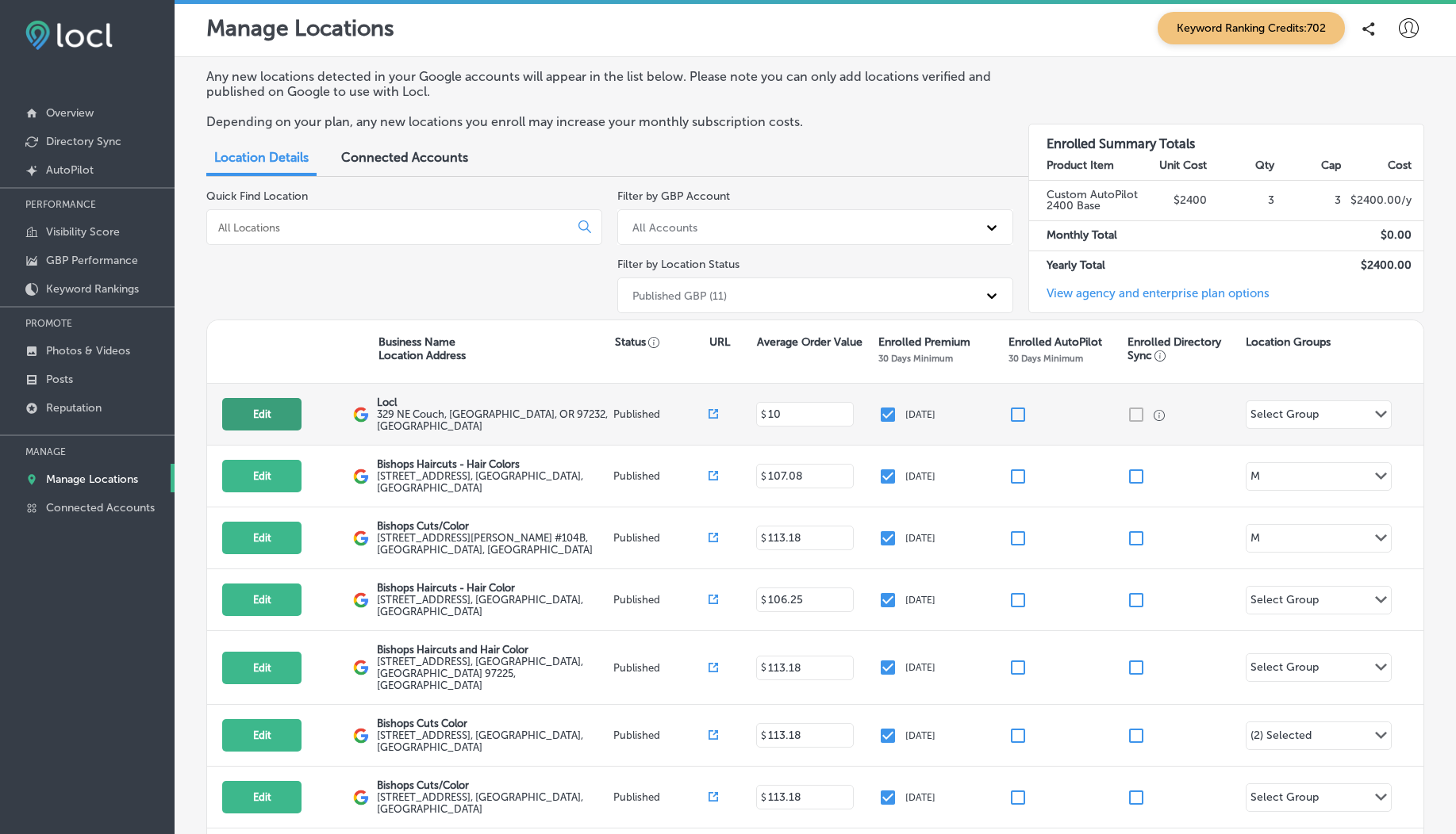
click at [294, 415] on button "Edit" at bounding box center [261, 414] width 79 height 33
select select "US"
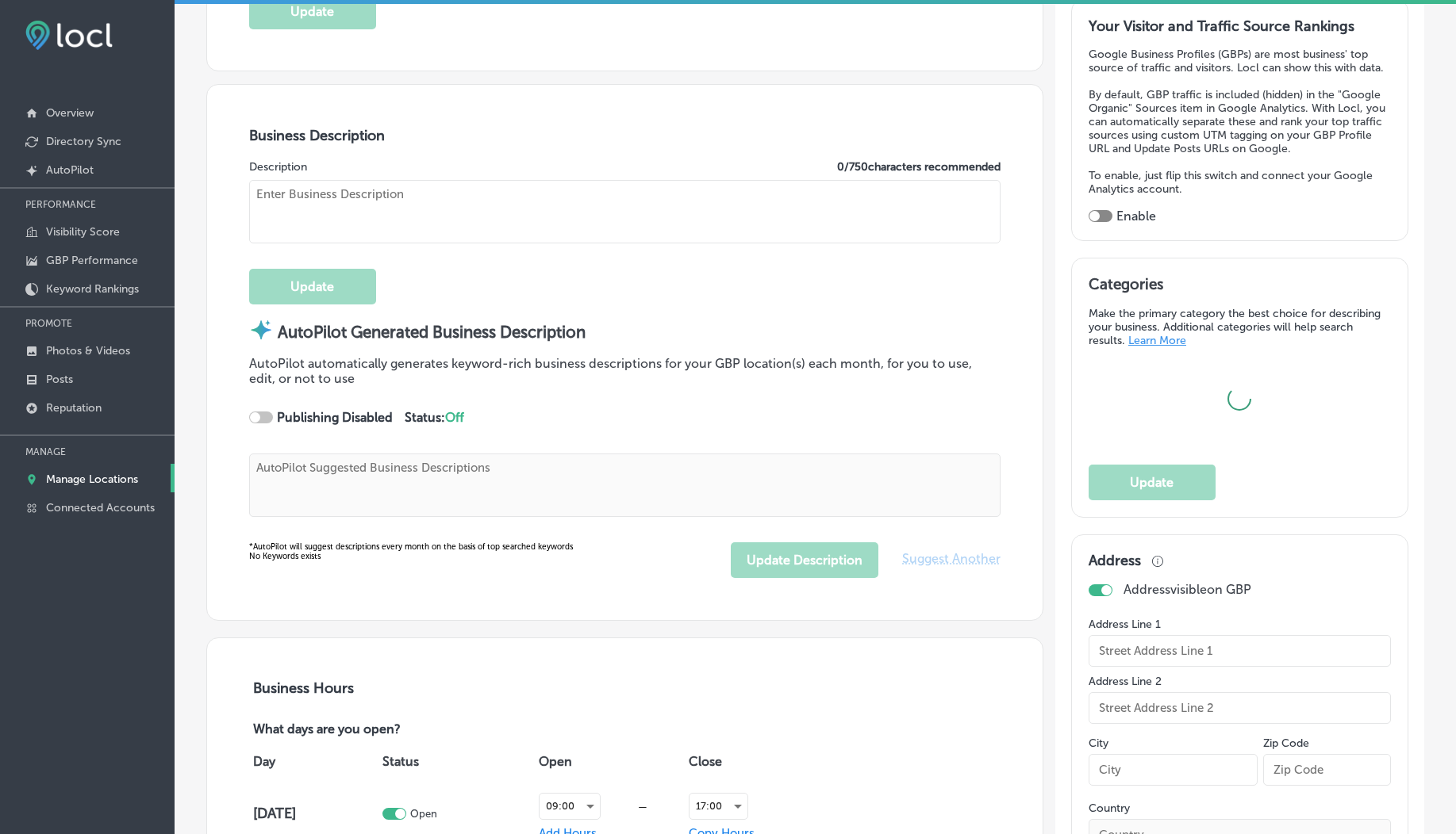
scroll to position [437, 0]
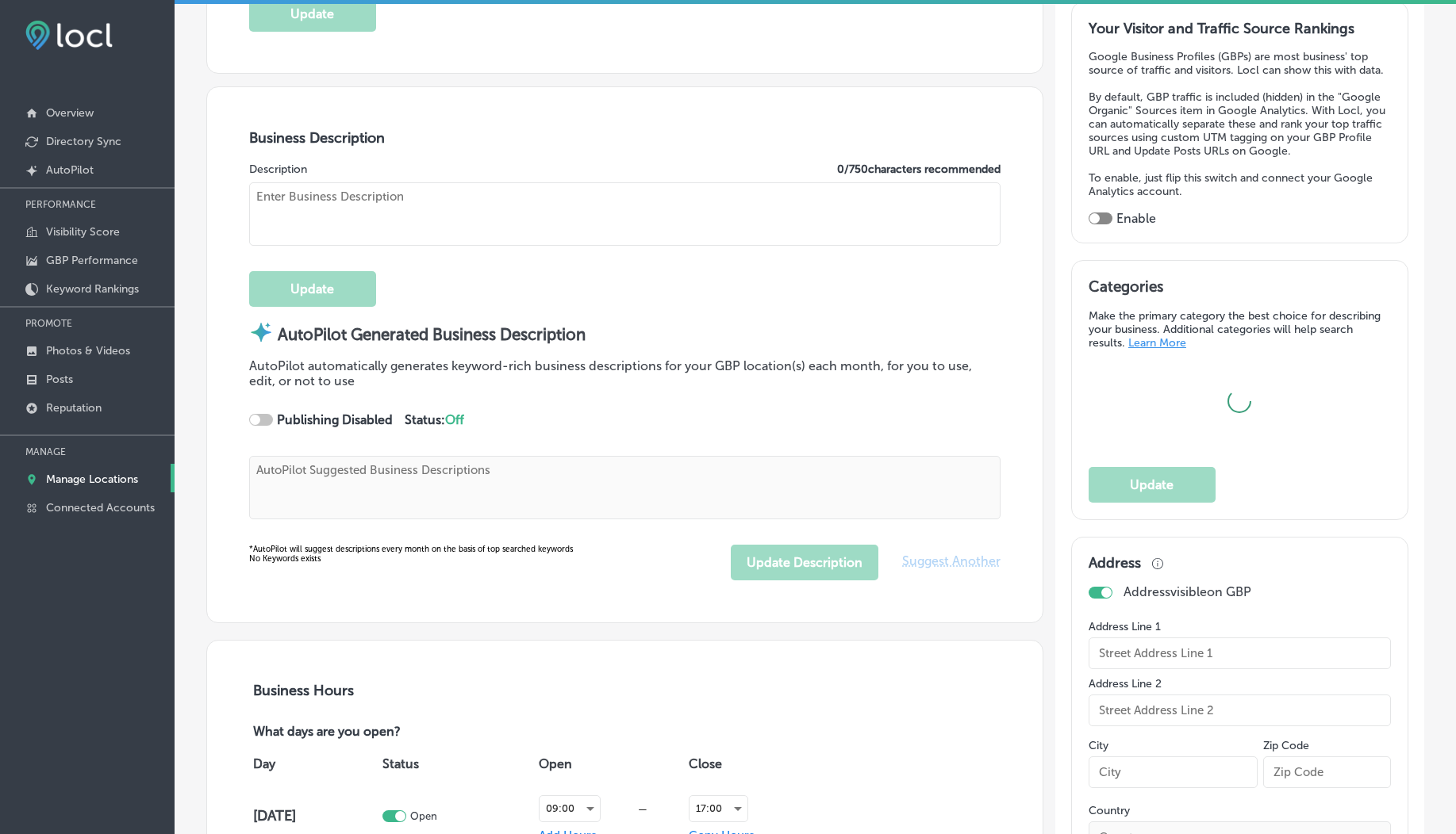
checkbox input "true"
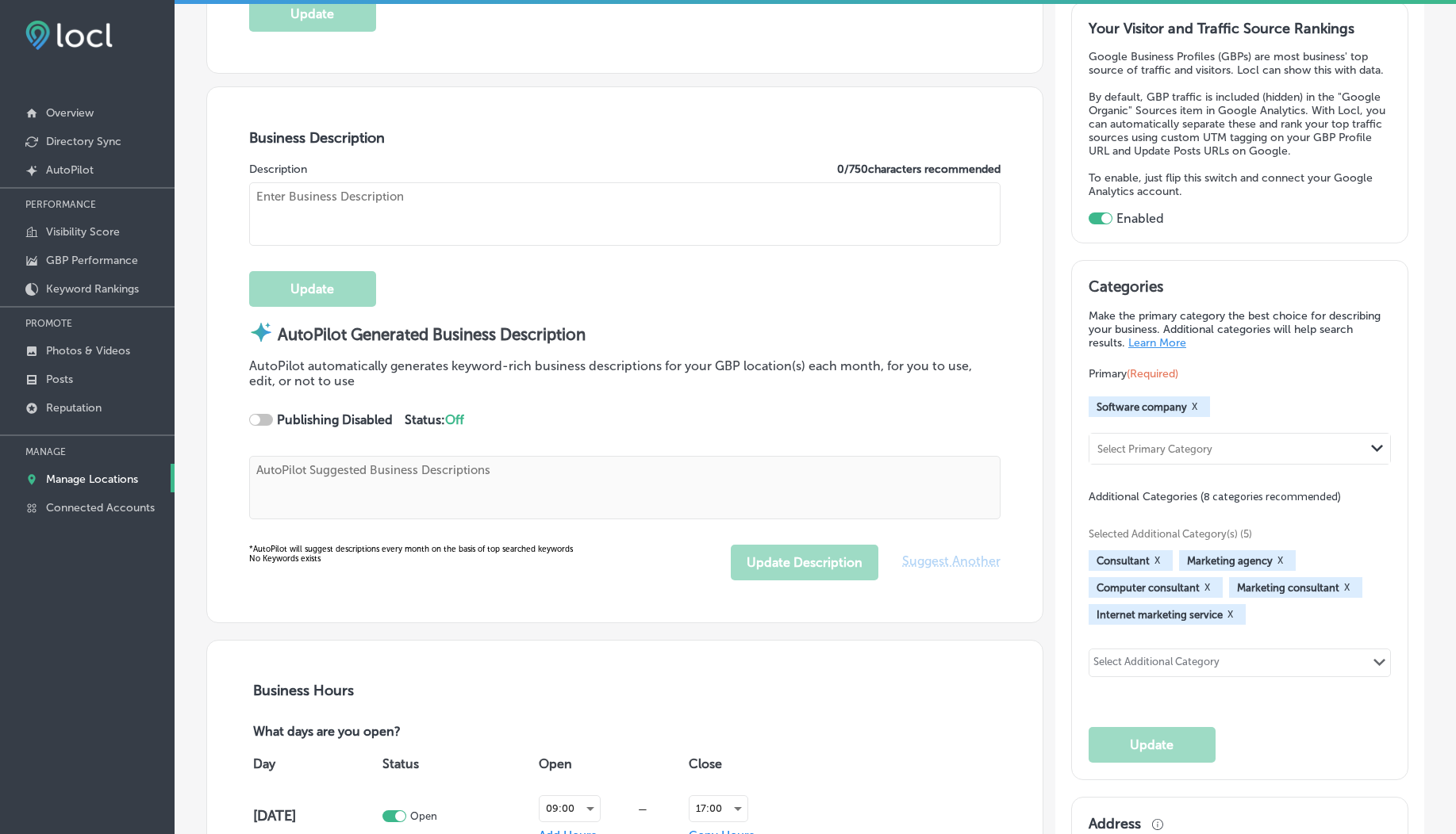
type input "Locl"
type textarea "Locl empowers brick-and-mortar businesses to thrive in today’s digital landscap…"
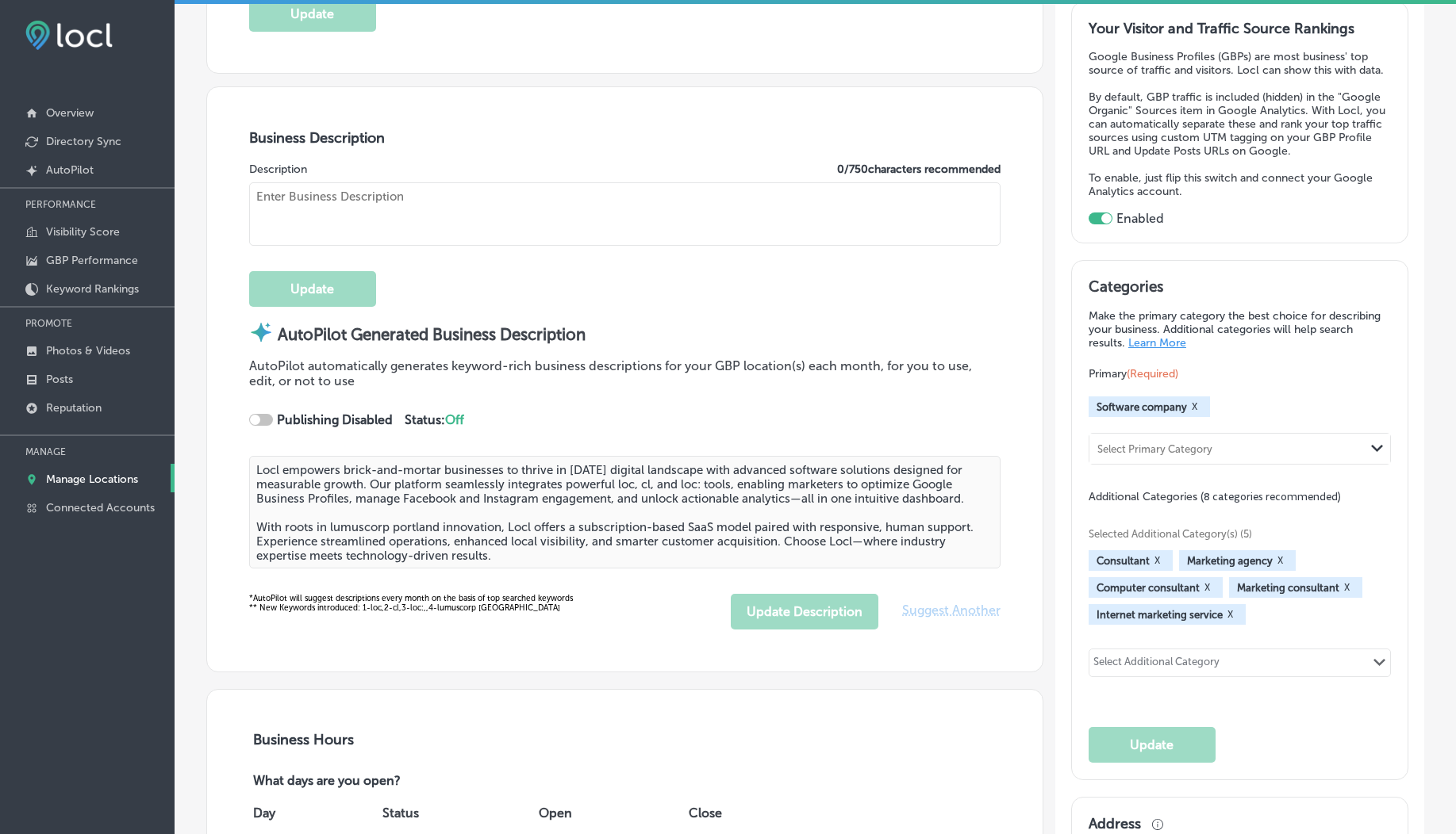
type input "329 NE Couch"
type input "[GEOGRAPHIC_DATA]"
type input "97232"
type input "US"
type input "https://www.locl.ai/"
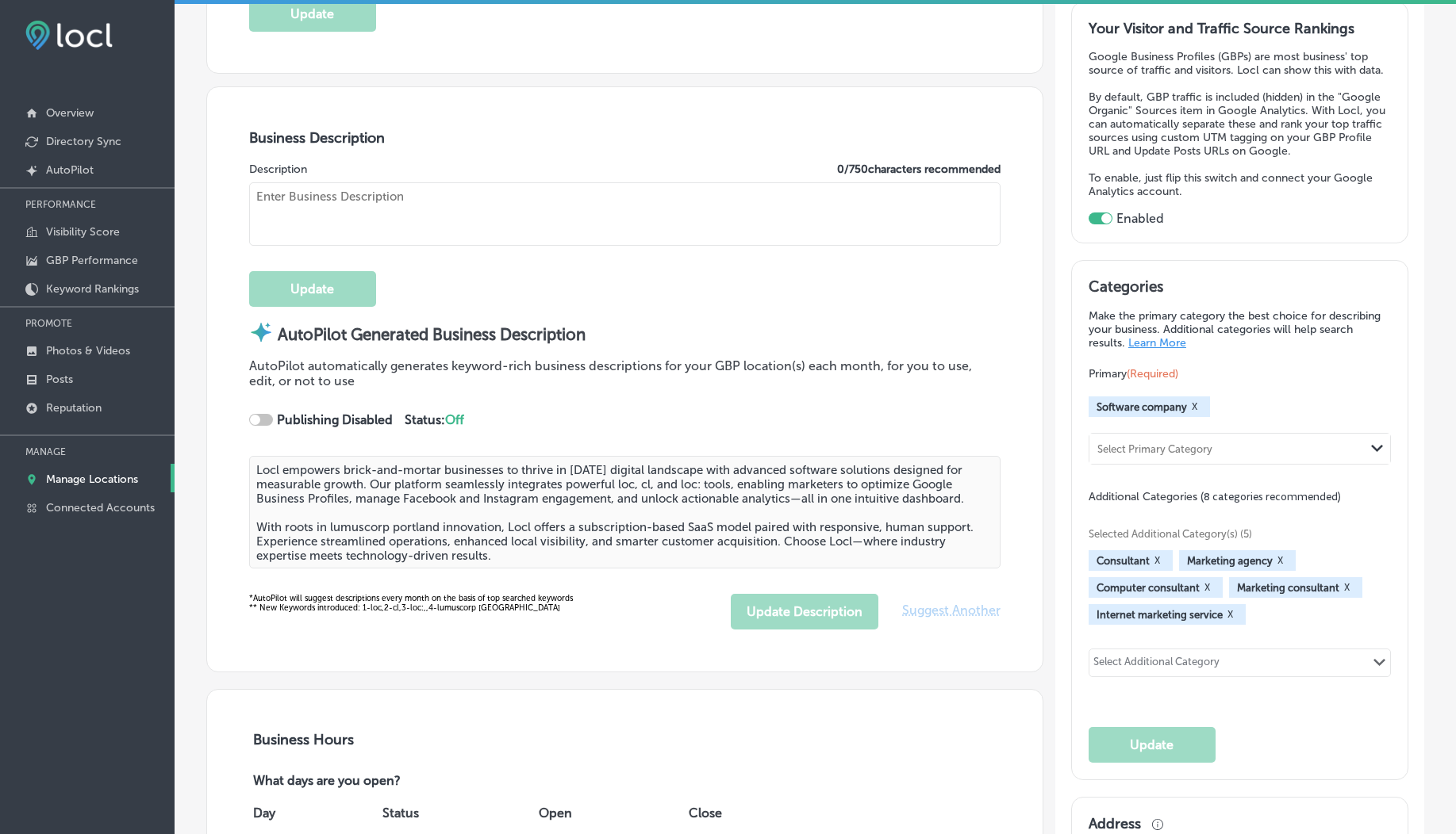
type textarea "Locl empowers brick-and-mortar businesses to thrive in today’s digital landscap…"
type input "+1 503 956 6101"
